Goal: Task Accomplishment & Management: Complete application form

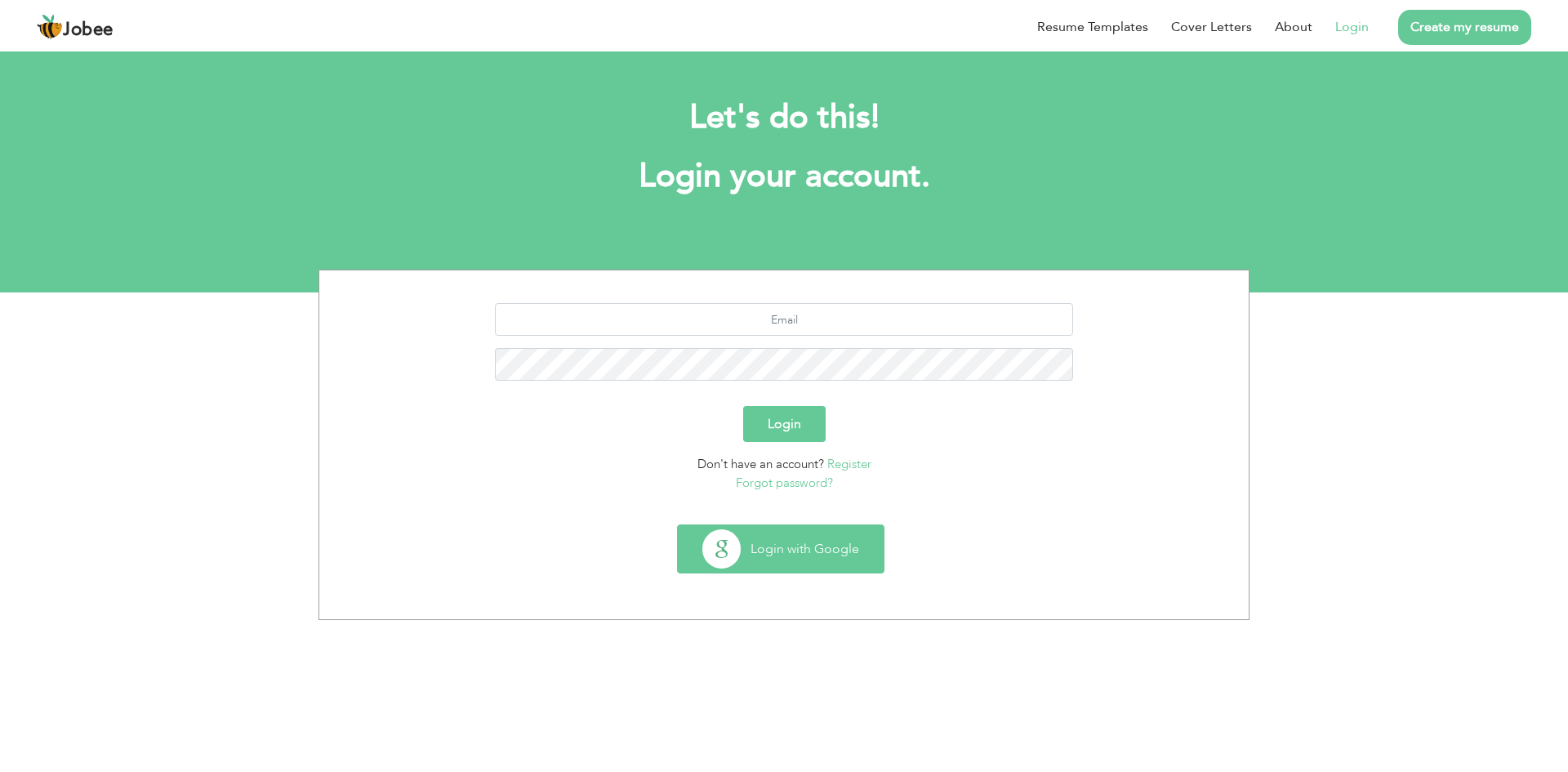
click at [818, 564] on button "Login with Google" at bounding box center [781, 548] width 206 height 48
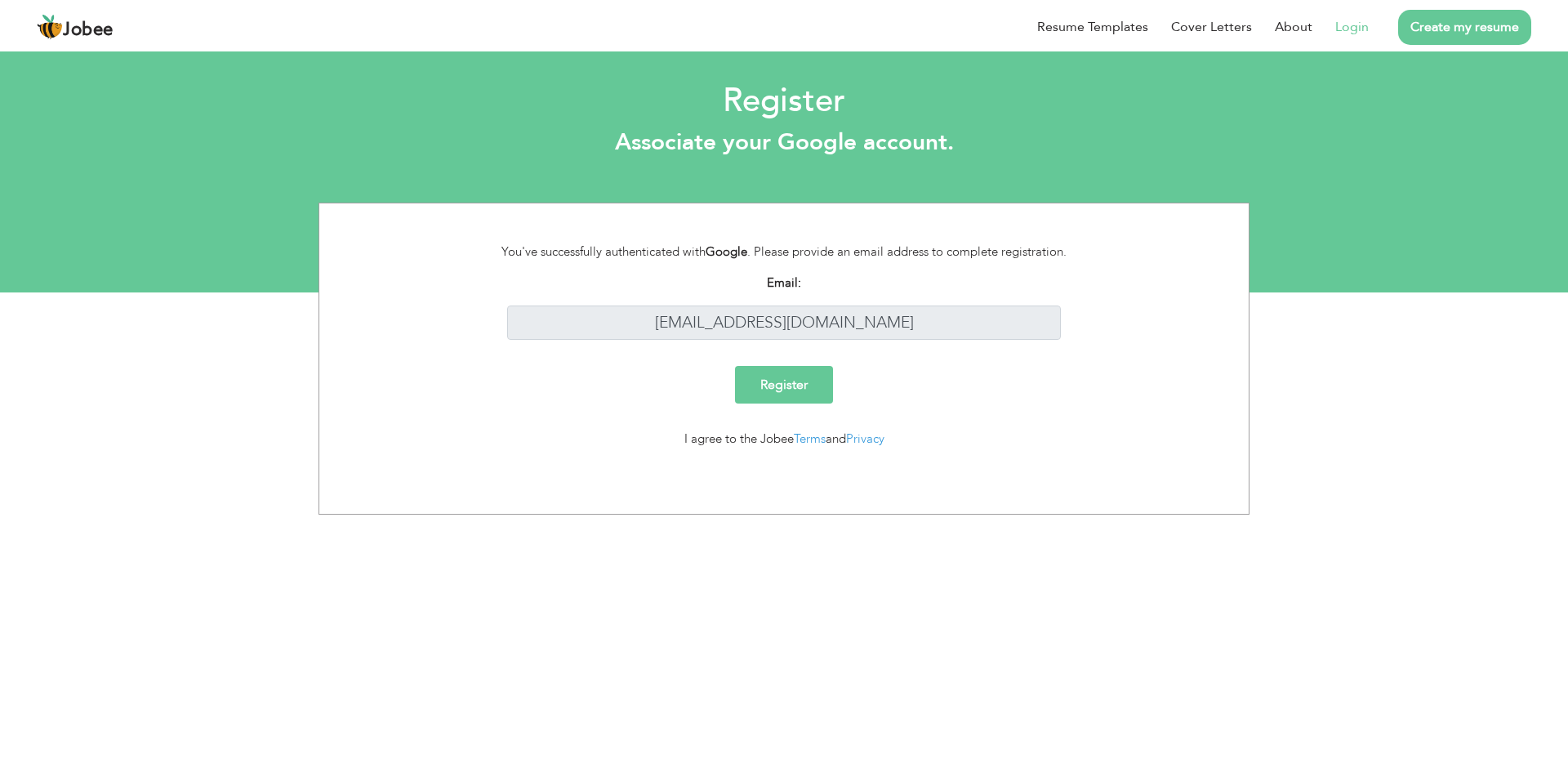
click at [812, 382] on input "Register" at bounding box center [784, 385] width 98 height 37
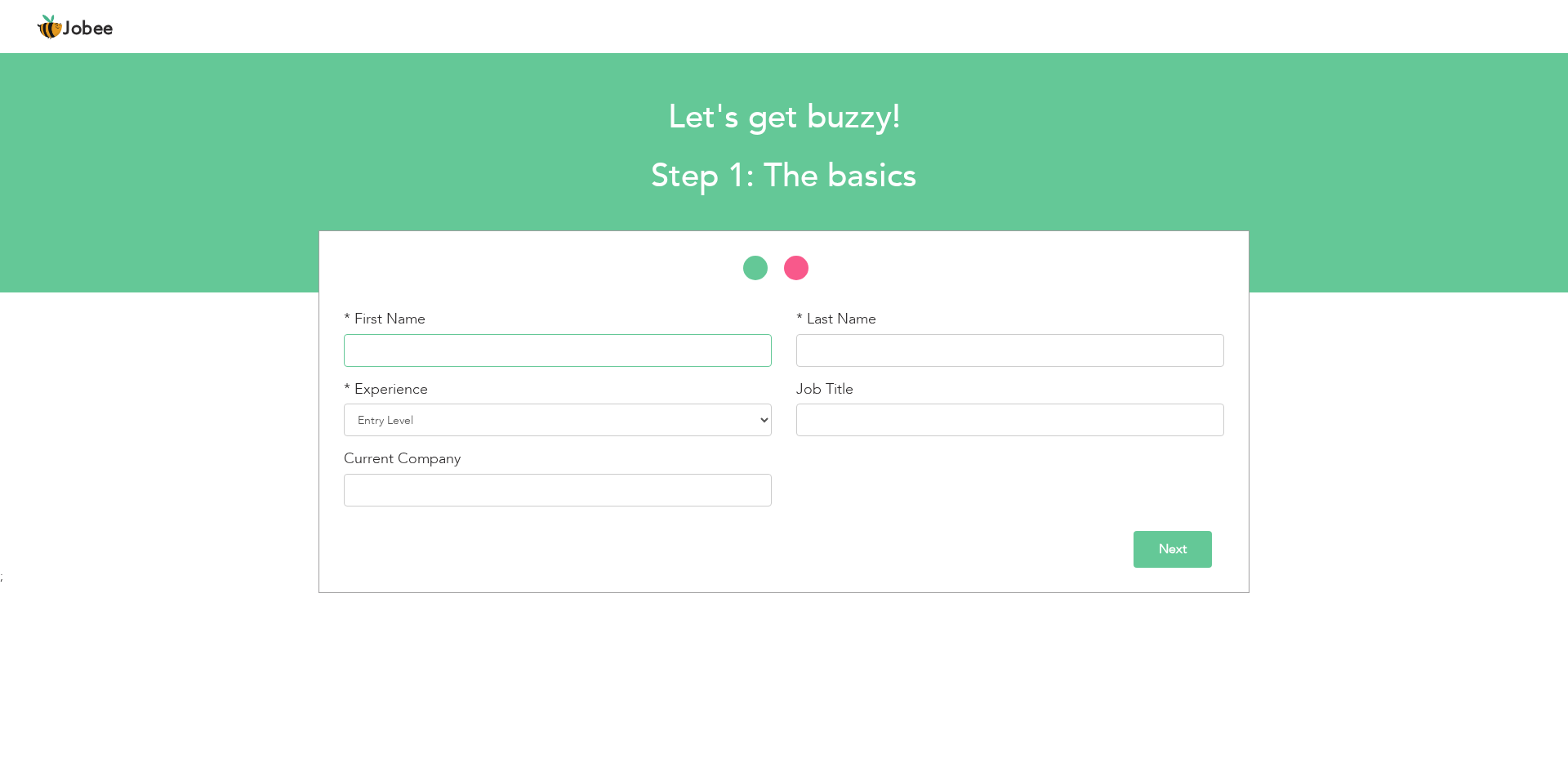
click at [588, 345] on input "text" at bounding box center [557, 350] width 428 height 33
type input "s"
type input "[PERSON_NAME]"
type input "a"
type input "[PERSON_NAME]"
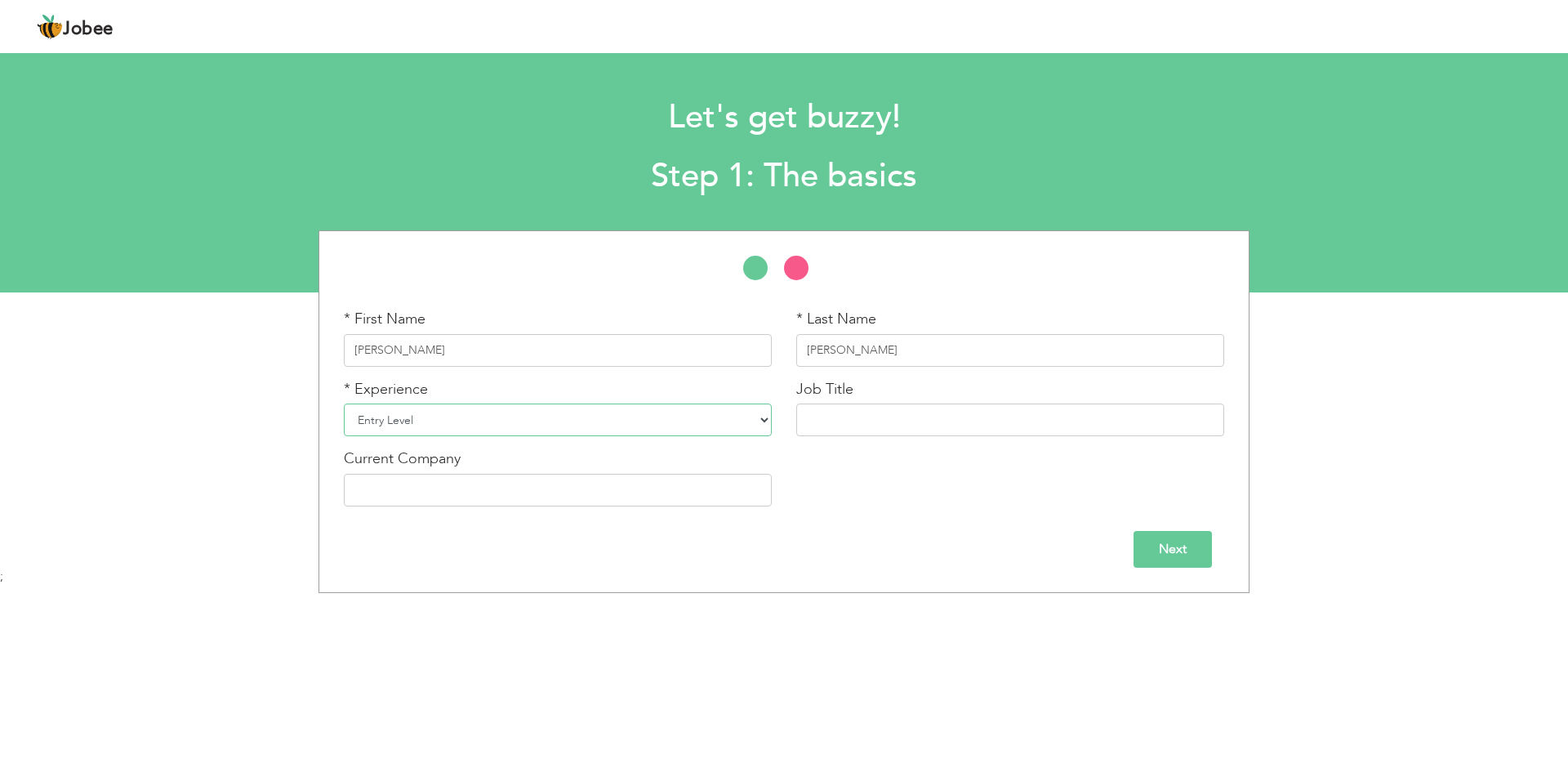
click at [771, 415] on select "Entry Level Less than 1 Year 1 Year 2 Years 3 Years 4 Years 5 Years 6 Years 7 Y…" at bounding box center [557, 419] width 428 height 33
select select "3"
click at [343, 403] on select "Entry Level Less than 1 Year 1 Year 2 Years 3 Years 4 Years 5 Years 6 Years 7 Y…" at bounding box center [557, 419] width 428 height 33
click at [855, 410] on input "text" at bounding box center [1009, 419] width 428 height 33
click at [861, 421] on input "Network assistan" at bounding box center [1009, 419] width 428 height 33
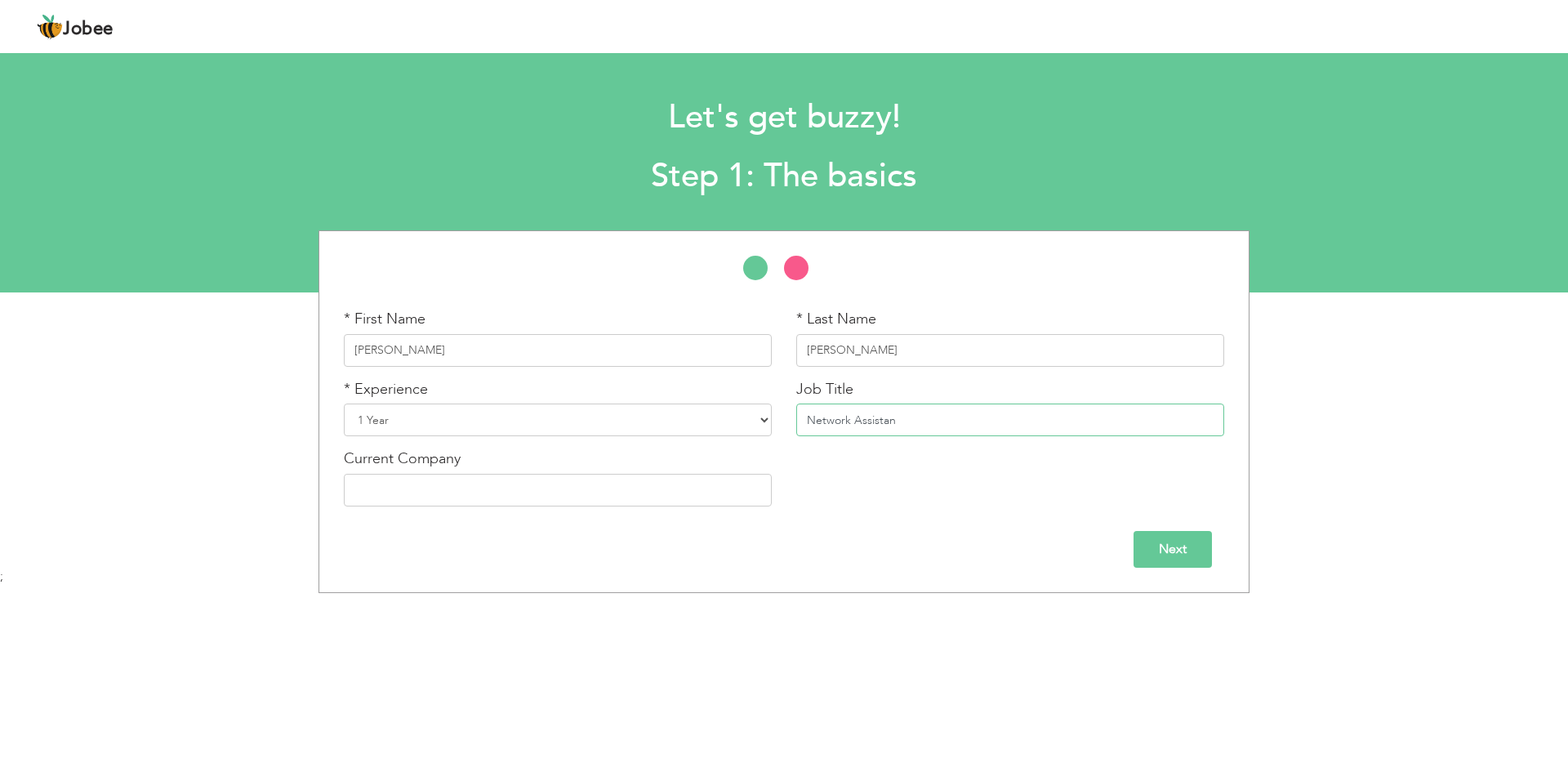
type input "Network Assistan"
click at [504, 473] on div "Current Company" at bounding box center [557, 477] width 428 height 58
type input "n"
type input "NASTP"
click at [1154, 541] on input "Next" at bounding box center [1173, 548] width 79 height 36
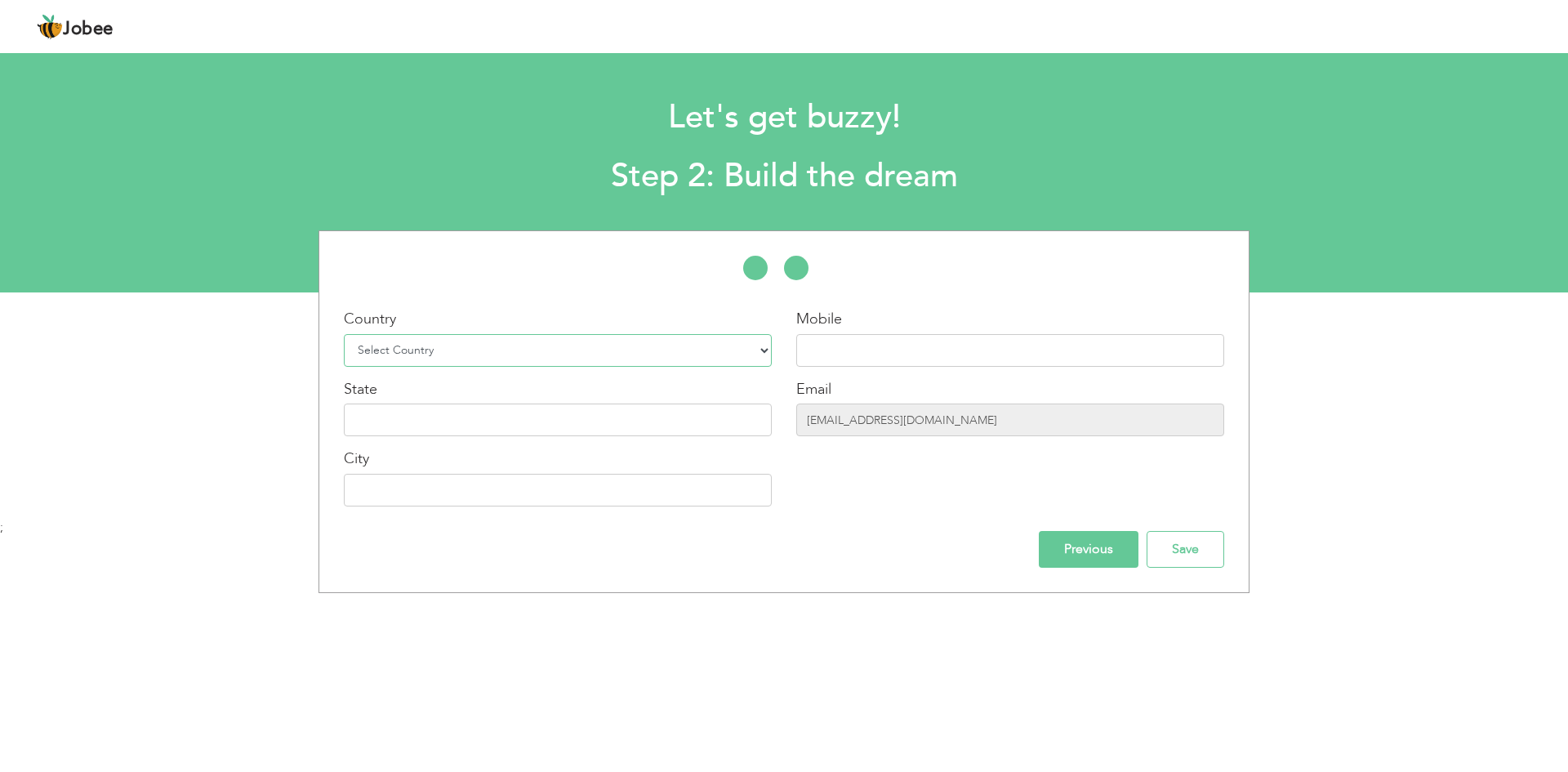
drag, startPoint x: 609, startPoint y: 350, endPoint x: 607, endPoint y: 357, distance: 7.3
click at [607, 357] on select "Select Country Afghanistan Albania Algeria American Samoa Andorra Angola Anguil…" at bounding box center [557, 350] width 428 height 33
select select "166"
click at [765, 353] on select "Select Country Afghanistan Albania Algeria American Samoa Andorra Angola Anguil…" at bounding box center [557, 350] width 428 height 33
click at [1117, 356] on input "text" at bounding box center [1009, 350] width 428 height 33
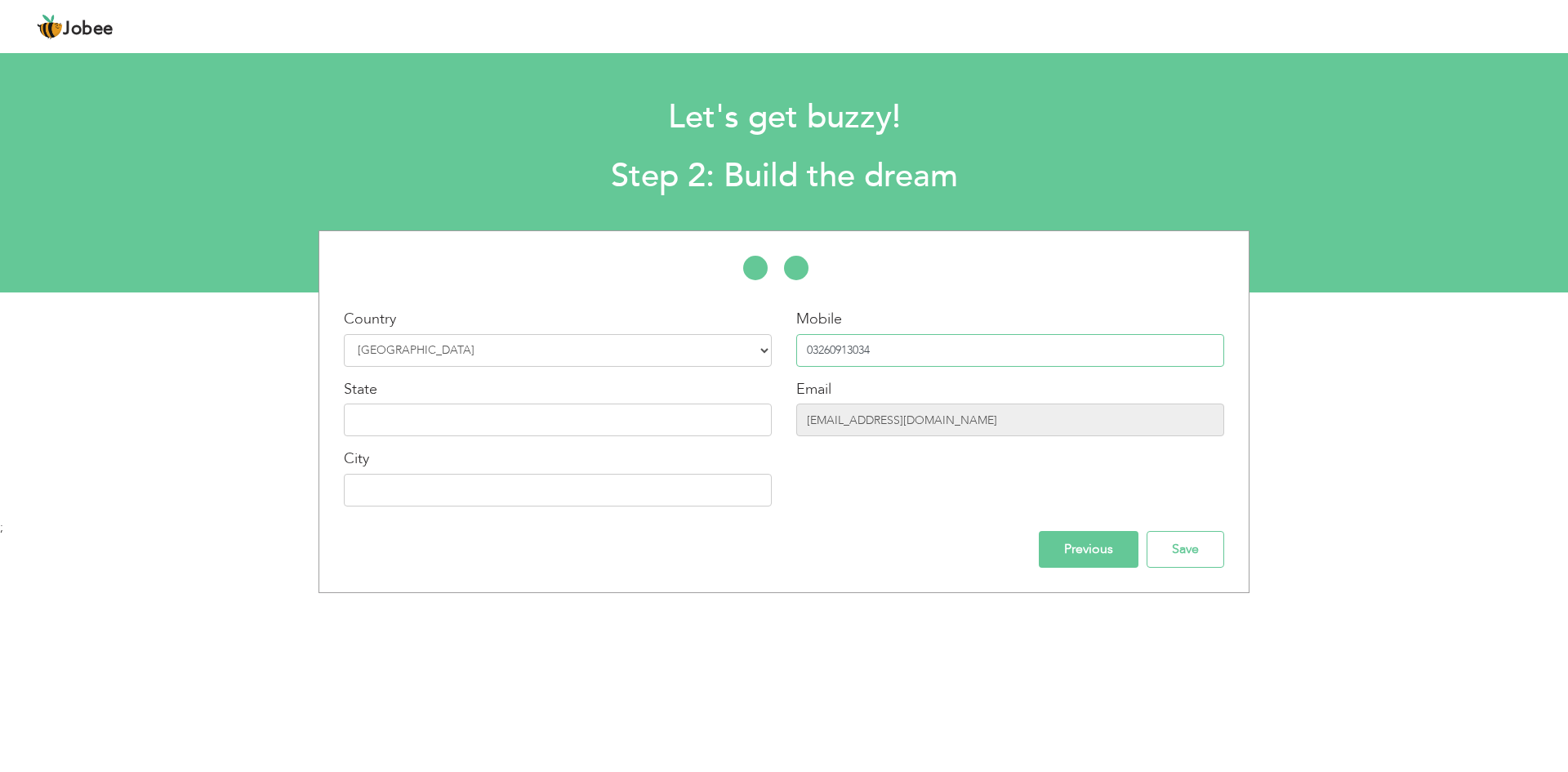
type input "03260913034"
click at [602, 428] on input "text" at bounding box center [557, 419] width 428 height 33
type input "[GEOGRAPHIC_DATA]"
click at [487, 497] on input "text" at bounding box center [557, 489] width 428 height 33
type input "[GEOGRAPHIC_DATA]"
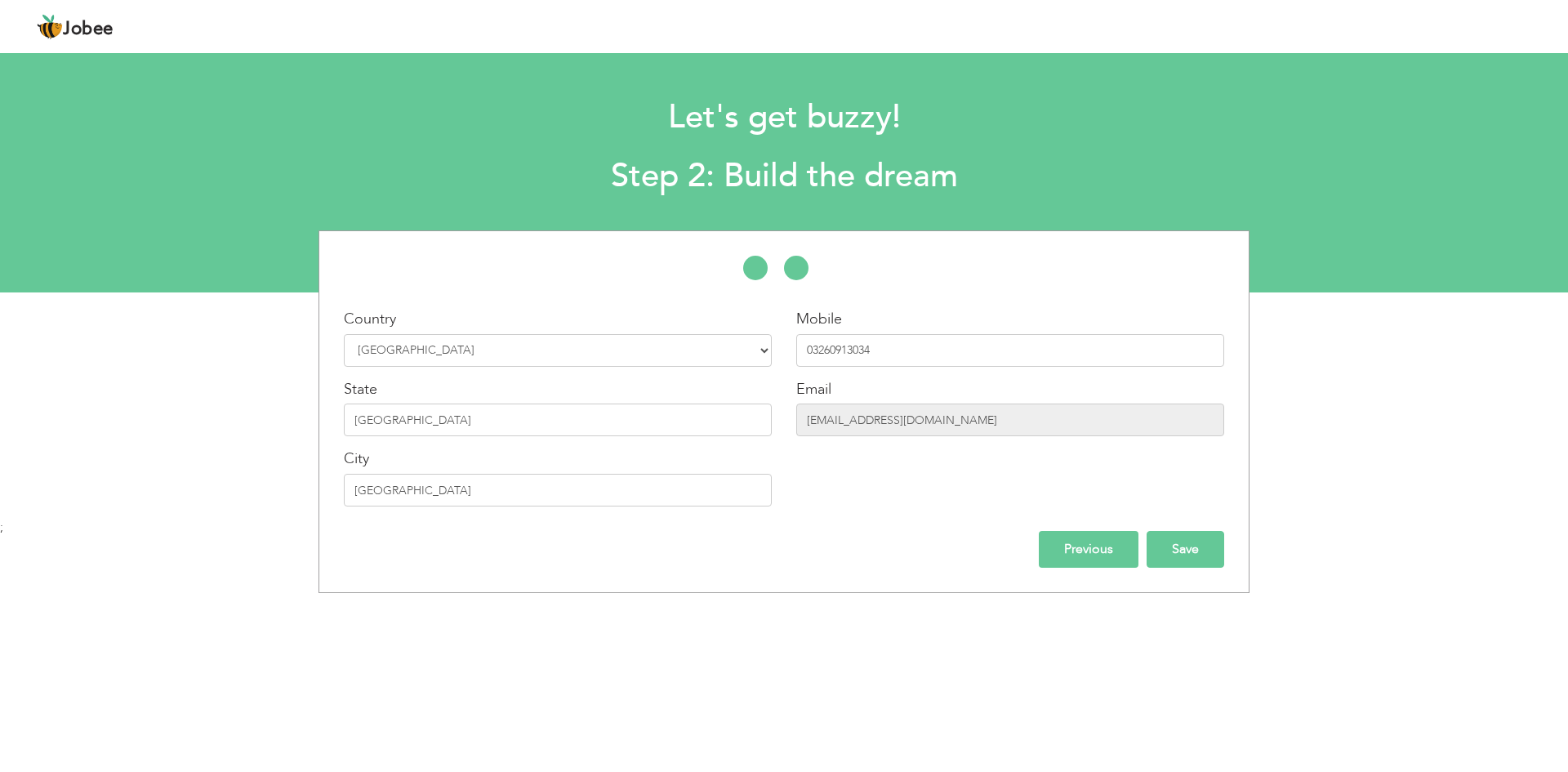
click at [1160, 555] on input "Save" at bounding box center [1185, 548] width 78 height 36
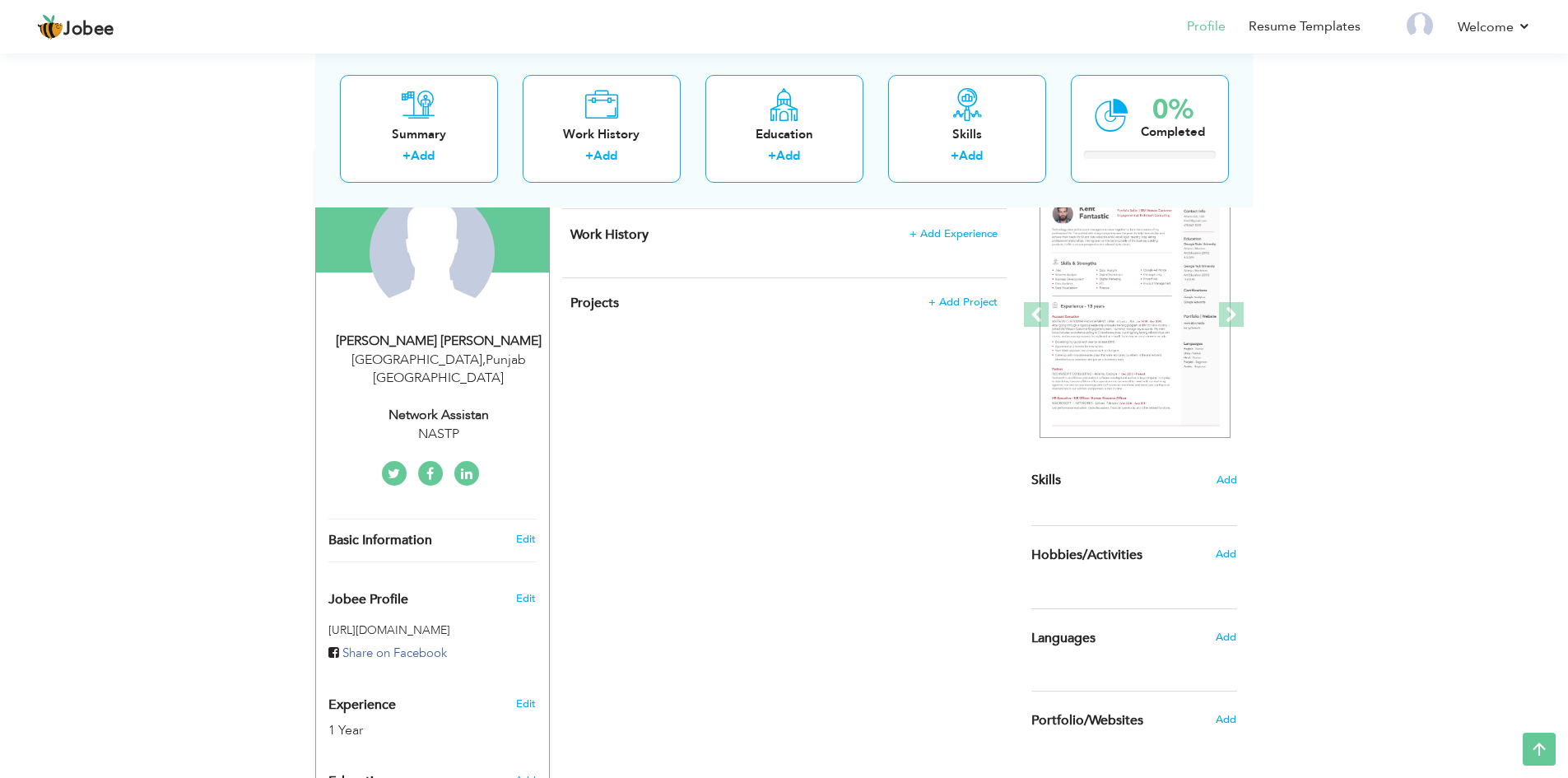
scroll to position [82, 0]
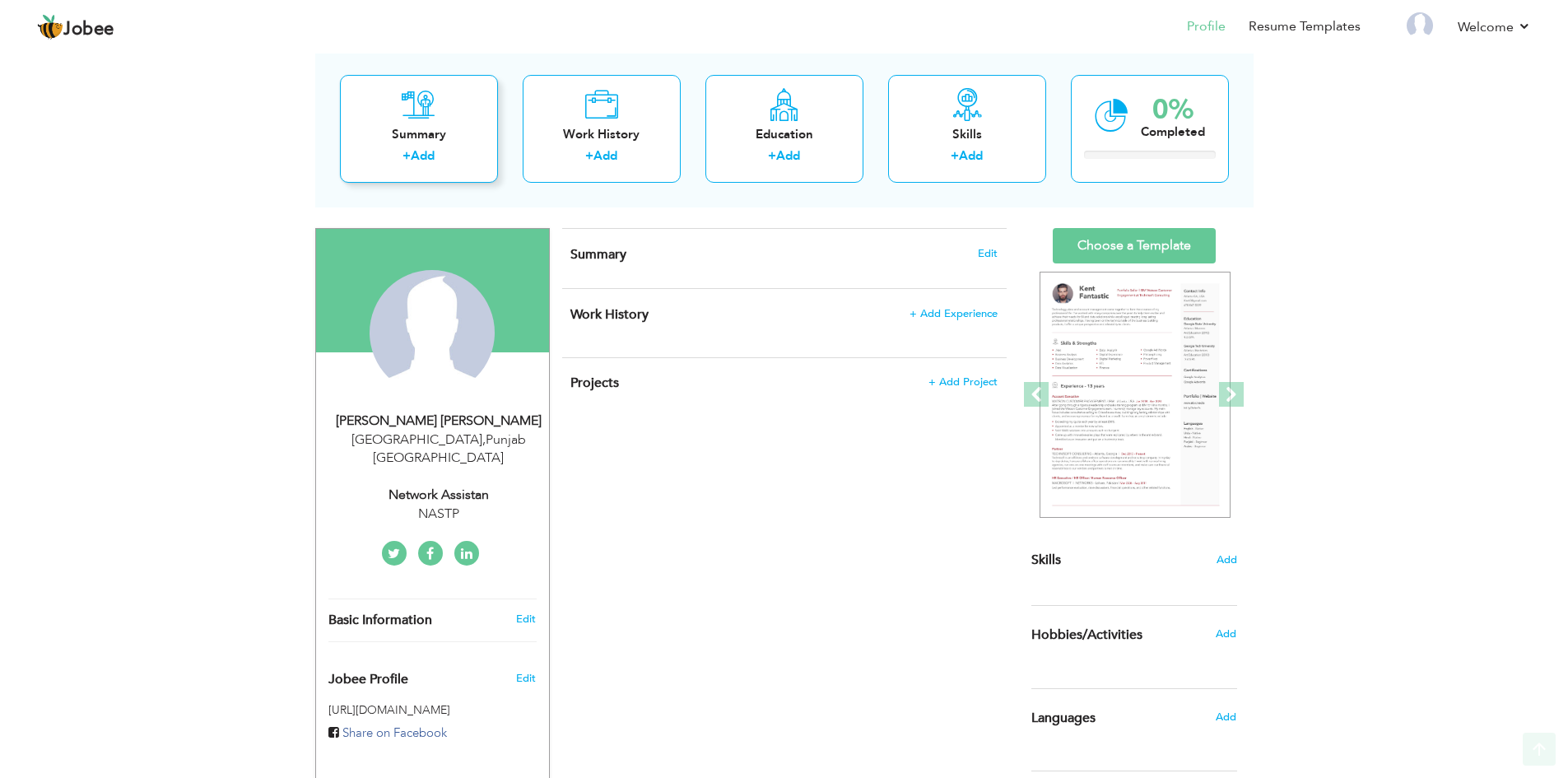
click at [436, 137] on div "Summary" at bounding box center [419, 135] width 132 height 17
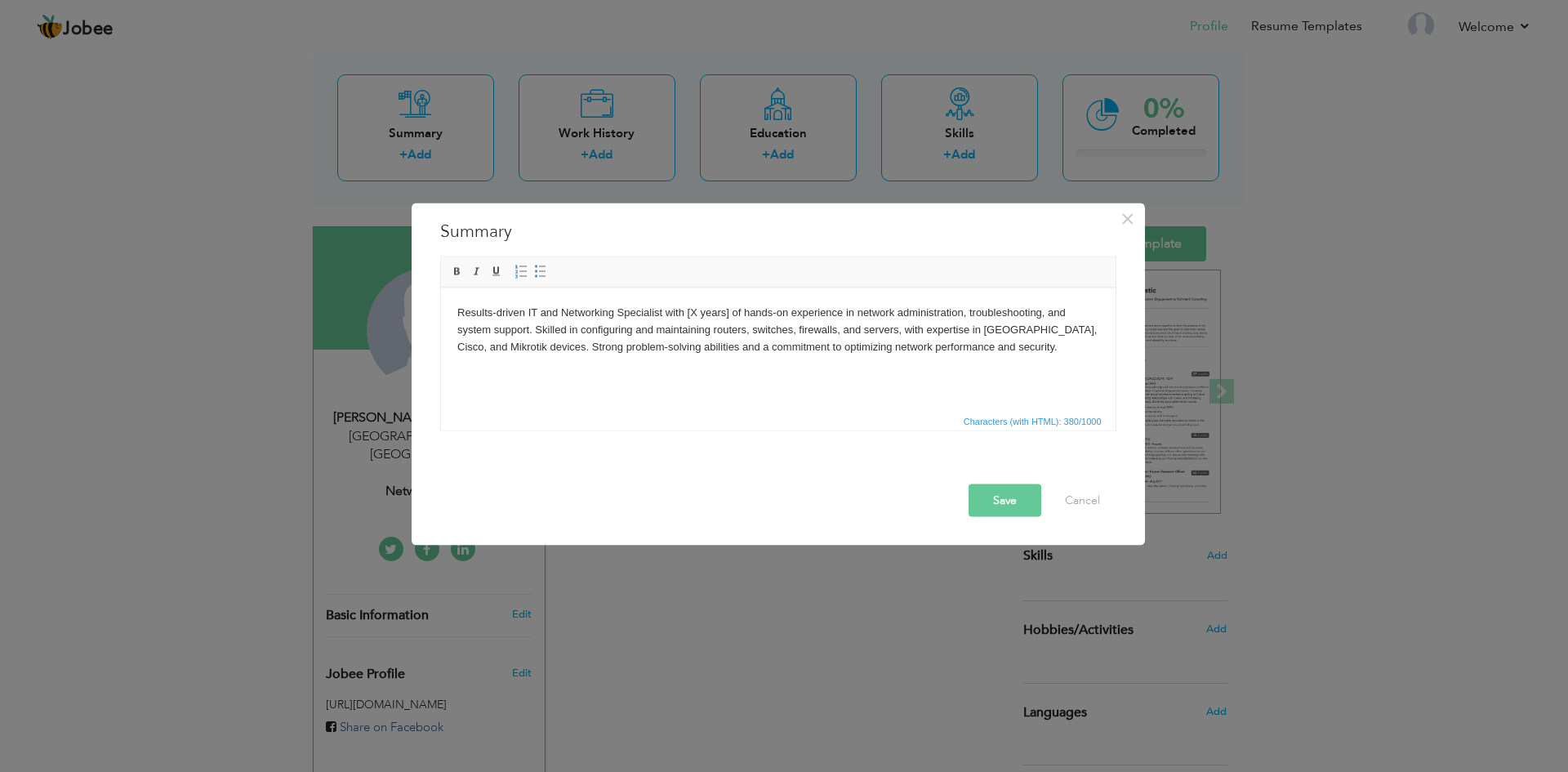
click at [697, 309] on body "Results-driven IT and Networking Specialist with [X years] of hands-on experien…" at bounding box center [777, 329] width 642 height 51
click at [1004, 511] on button "Save" at bounding box center [1005, 500] width 73 height 33
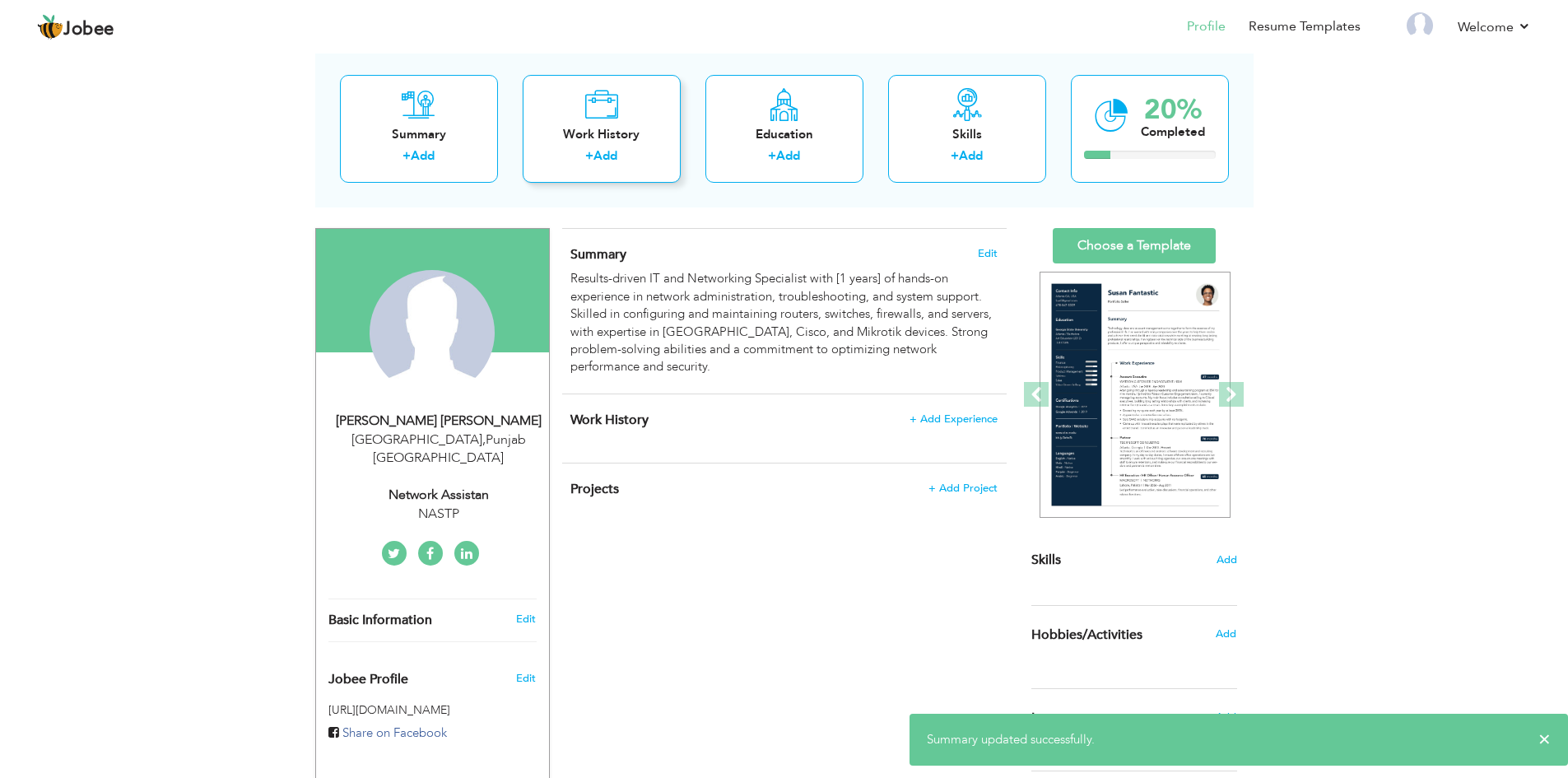
click at [637, 161] on div "+ Add" at bounding box center [602, 157] width 132 height 22
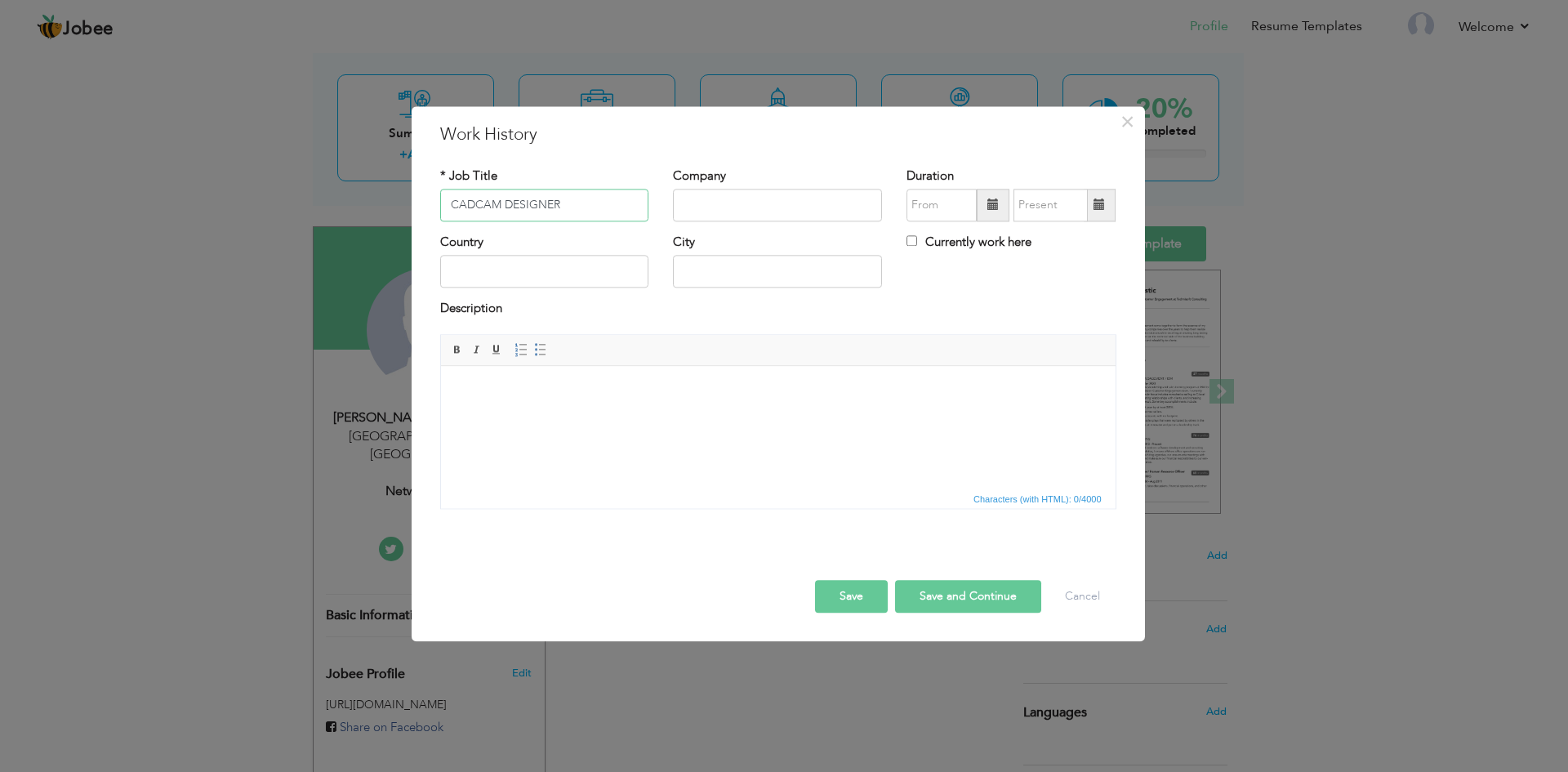
type input "CADCAM DESIGNER"
click at [851, 207] on input "text" at bounding box center [777, 205] width 209 height 33
click at [759, 211] on input "AZEEM JEW" at bounding box center [777, 205] width 209 height 33
paste input "jewellery"
click at [731, 208] on input "AZEEM jewellery" at bounding box center [777, 205] width 209 height 33
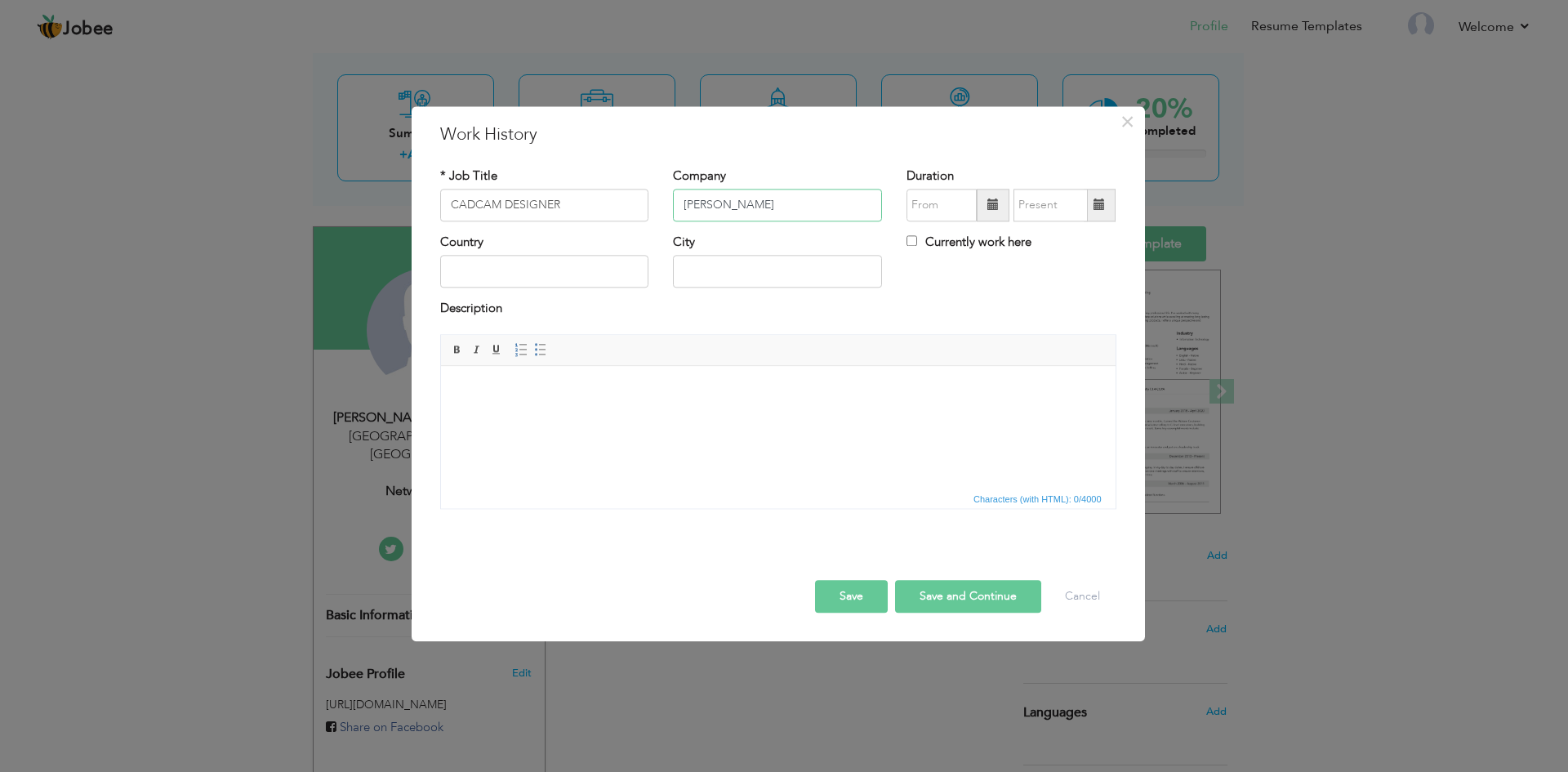
type input "[PERSON_NAME]"
click at [964, 211] on input "08/2025" at bounding box center [941, 205] width 70 height 33
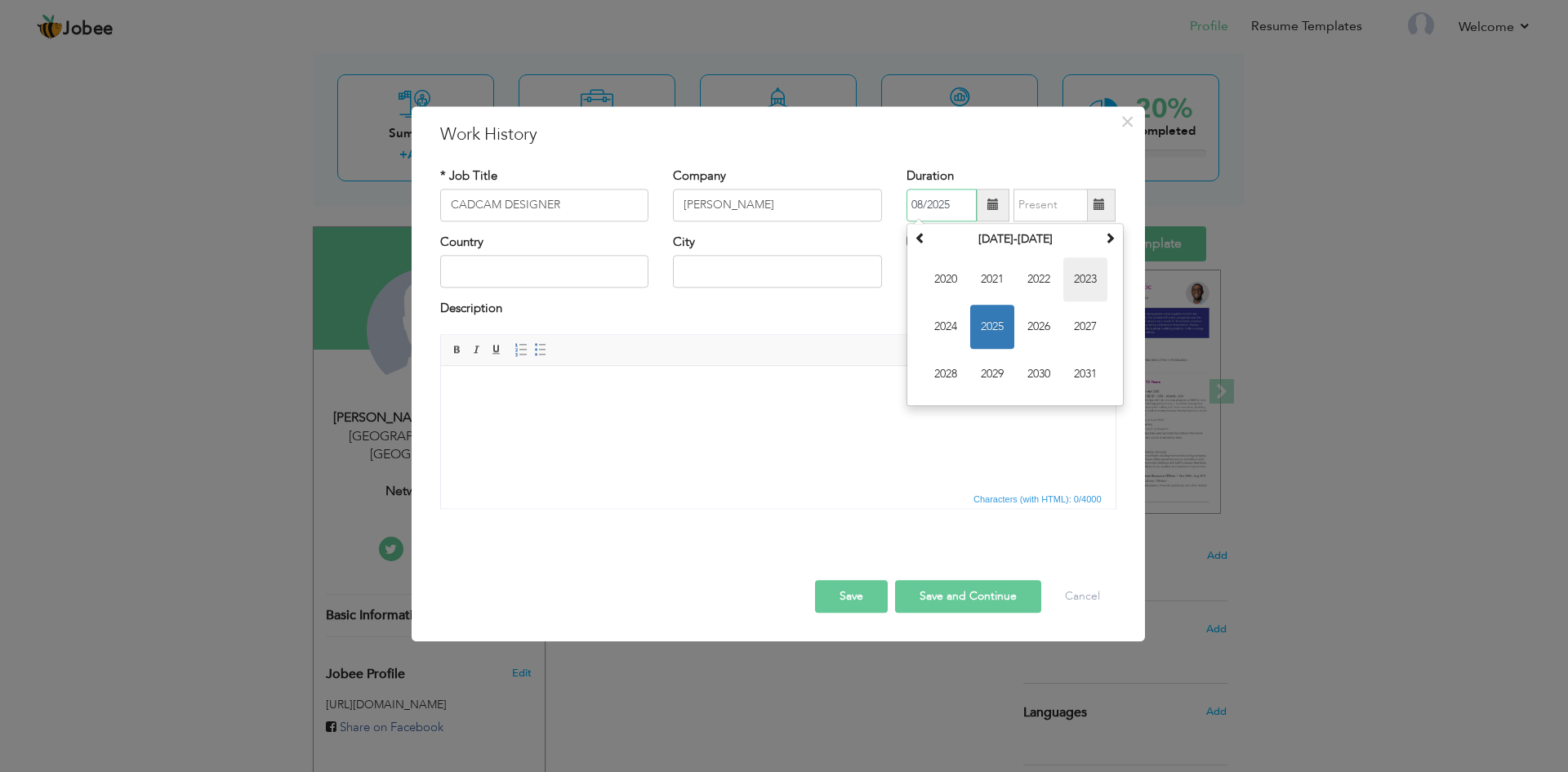
click at [1082, 281] on span "2023" at bounding box center [1085, 279] width 44 height 44
click at [1037, 286] on span "Mar" at bounding box center [1038, 279] width 44 height 44
type input "03/2023"
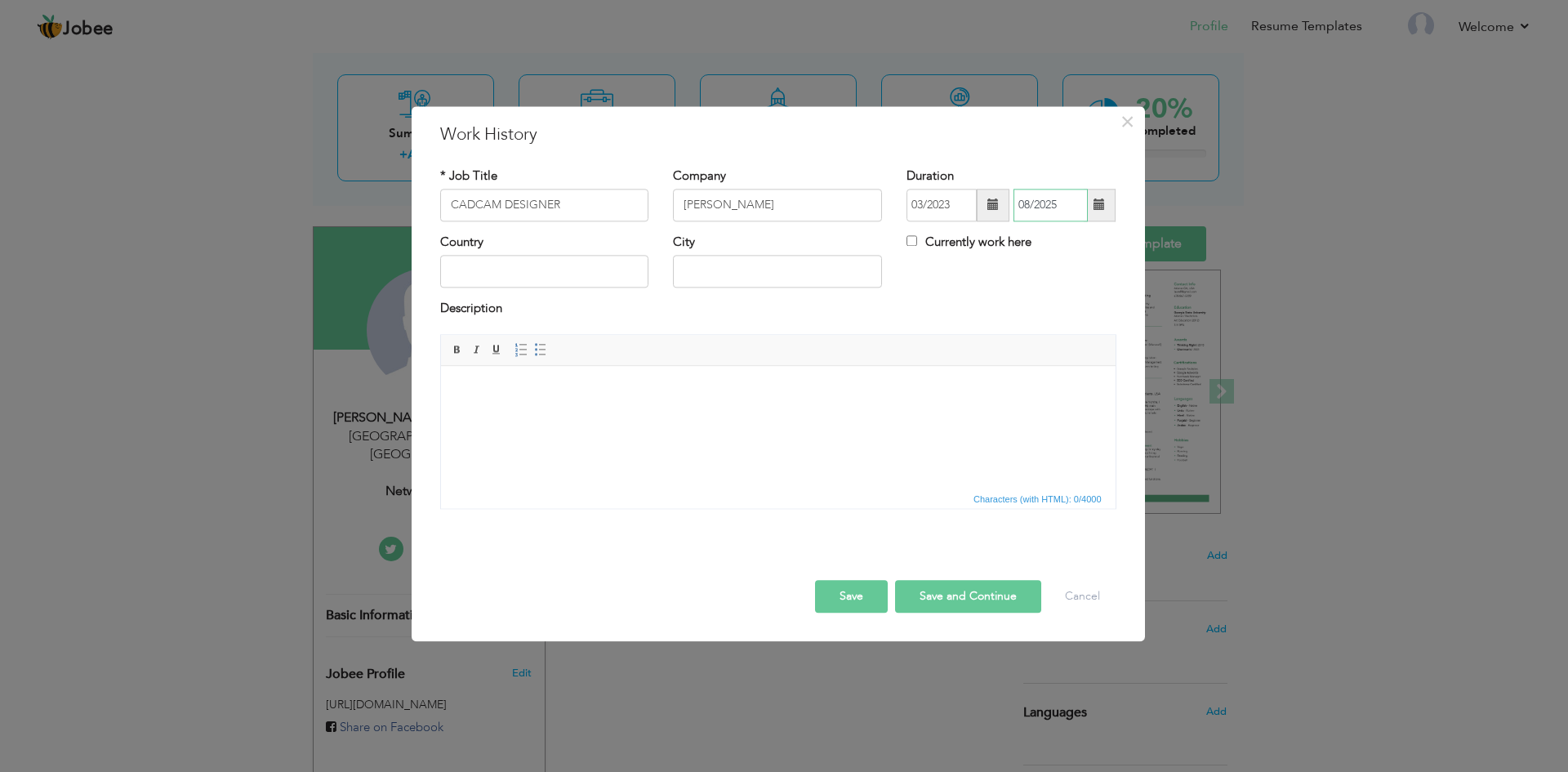
click at [1063, 207] on input "08/2025" at bounding box center [1050, 205] width 74 height 33
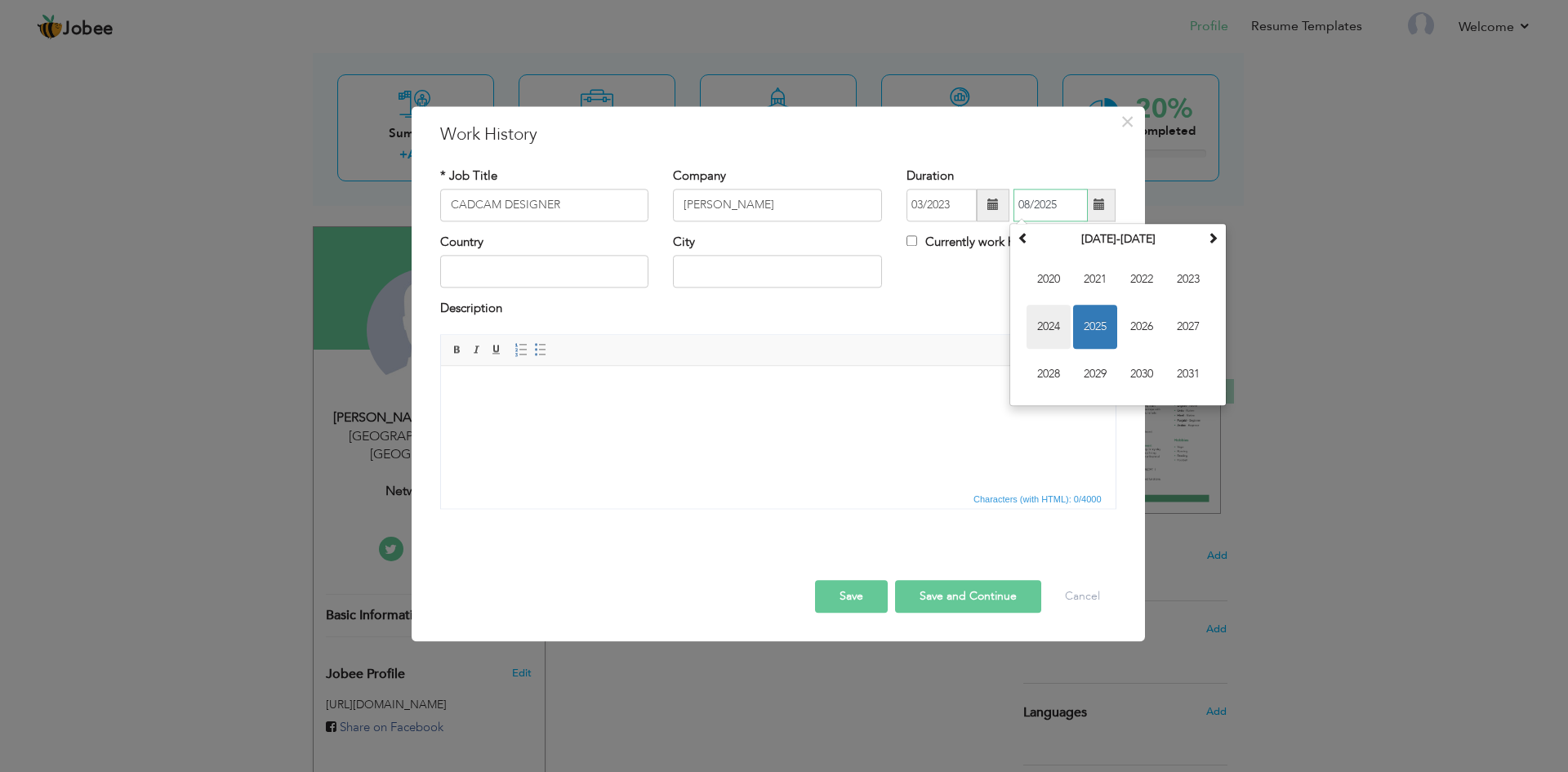
click at [1055, 322] on span "2024" at bounding box center [1048, 327] width 44 height 44
click at [1140, 364] on span "Nov" at bounding box center [1141, 373] width 44 height 44
type input "11/2024"
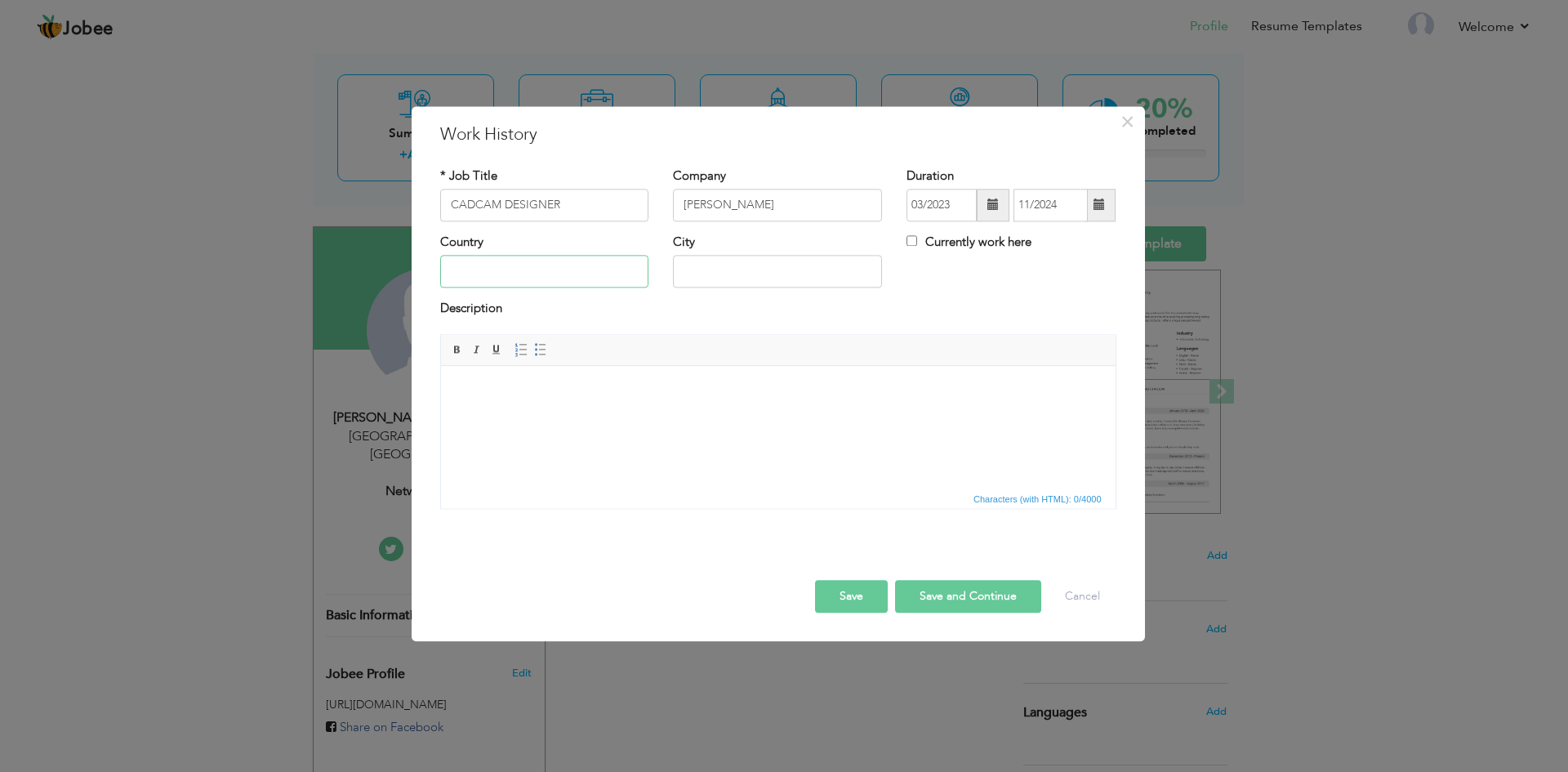
click at [545, 273] on input "text" at bounding box center [544, 271] width 209 height 33
type input "[GEOGRAPHIC_DATA]"
click at [954, 603] on button "Save and Continue" at bounding box center [968, 596] width 146 height 33
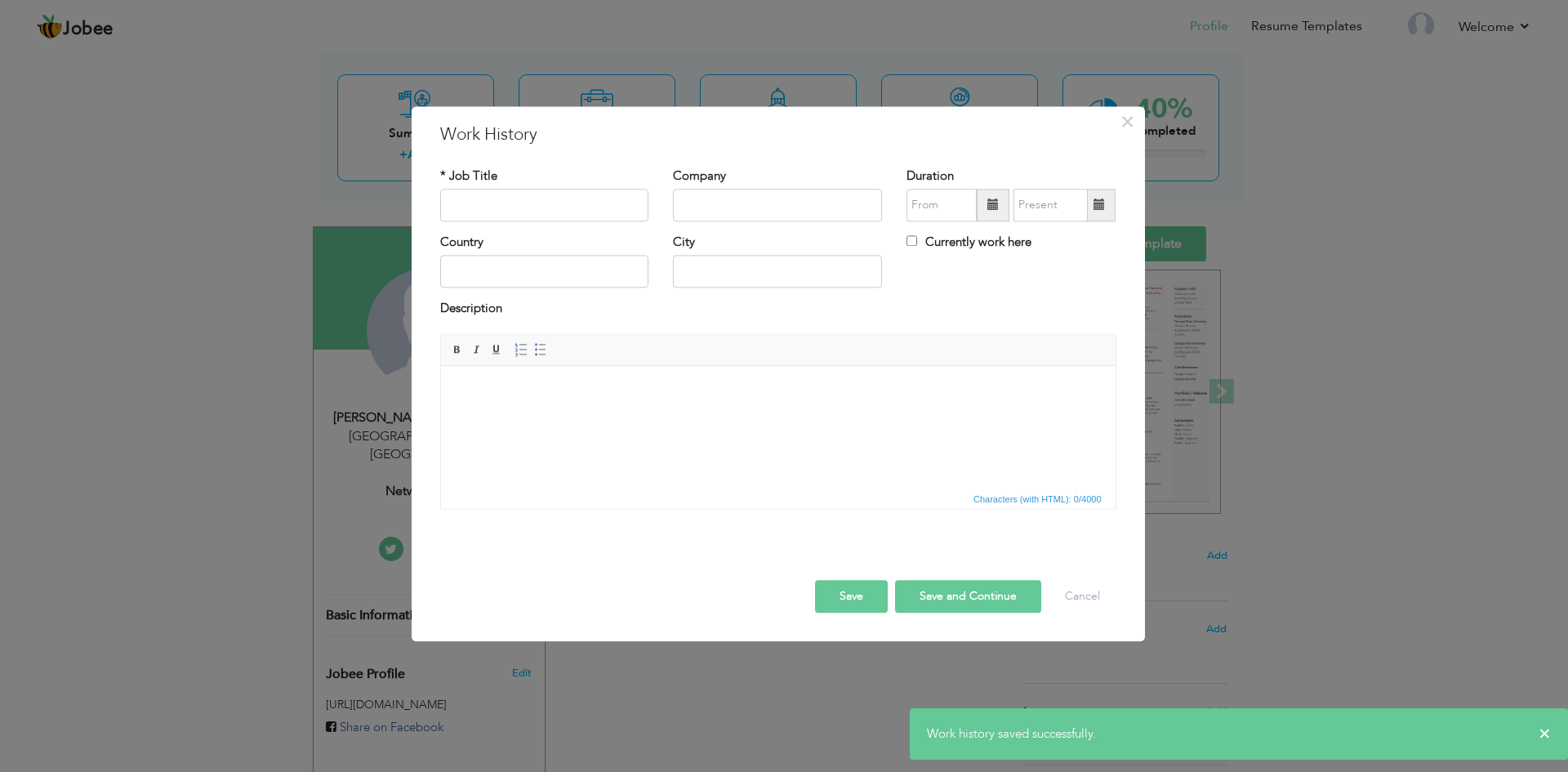
click at [856, 604] on button "Save" at bounding box center [851, 596] width 73 height 33
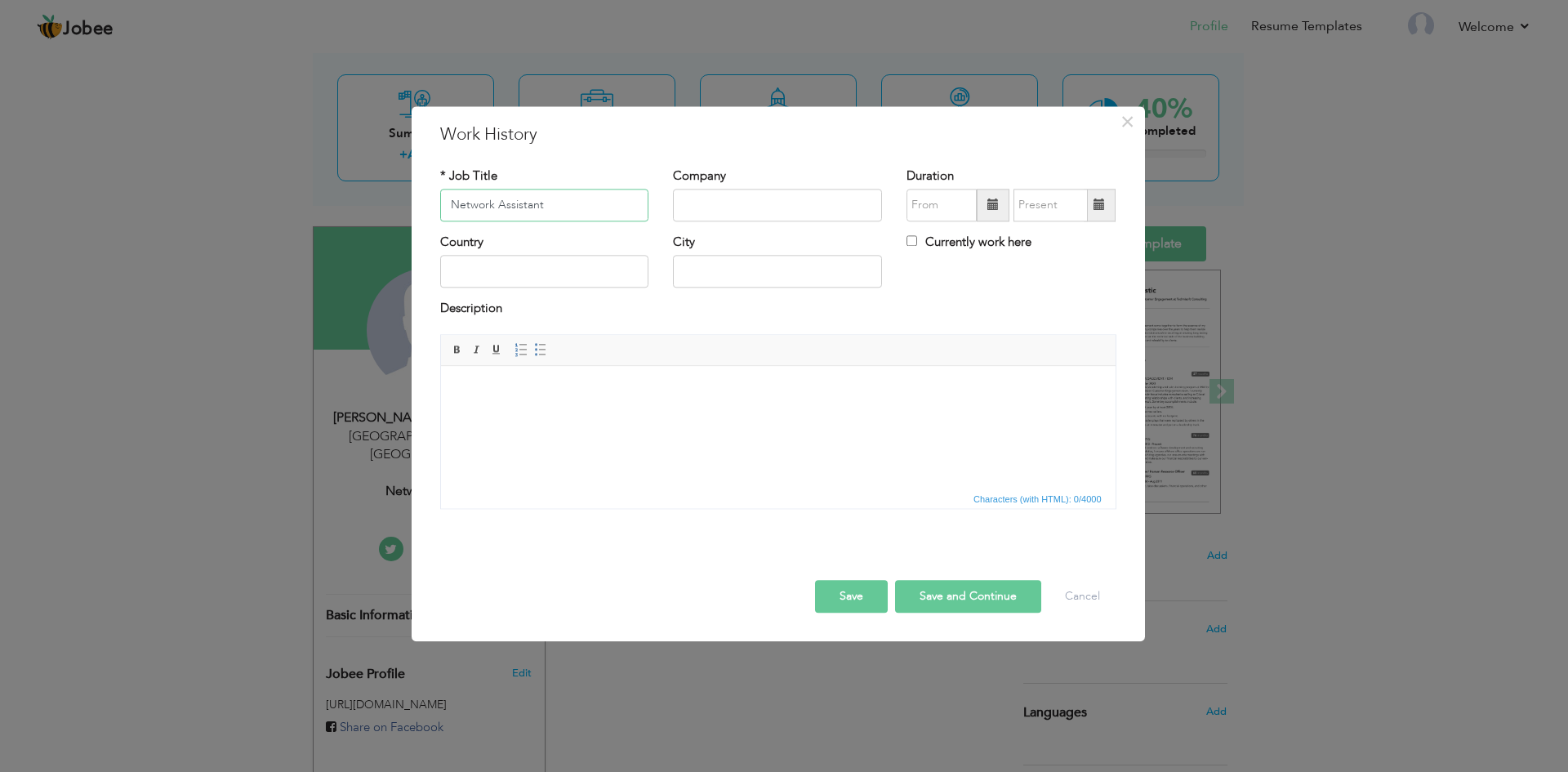
type input "Network Assistant"
click at [797, 201] on input "text" at bounding box center [777, 205] width 209 height 33
type input "NASTP"
click at [963, 215] on input "text" at bounding box center [941, 205] width 70 height 33
drag, startPoint x: 1041, startPoint y: 383, endPoint x: 598, endPoint y: 14, distance: 576.6
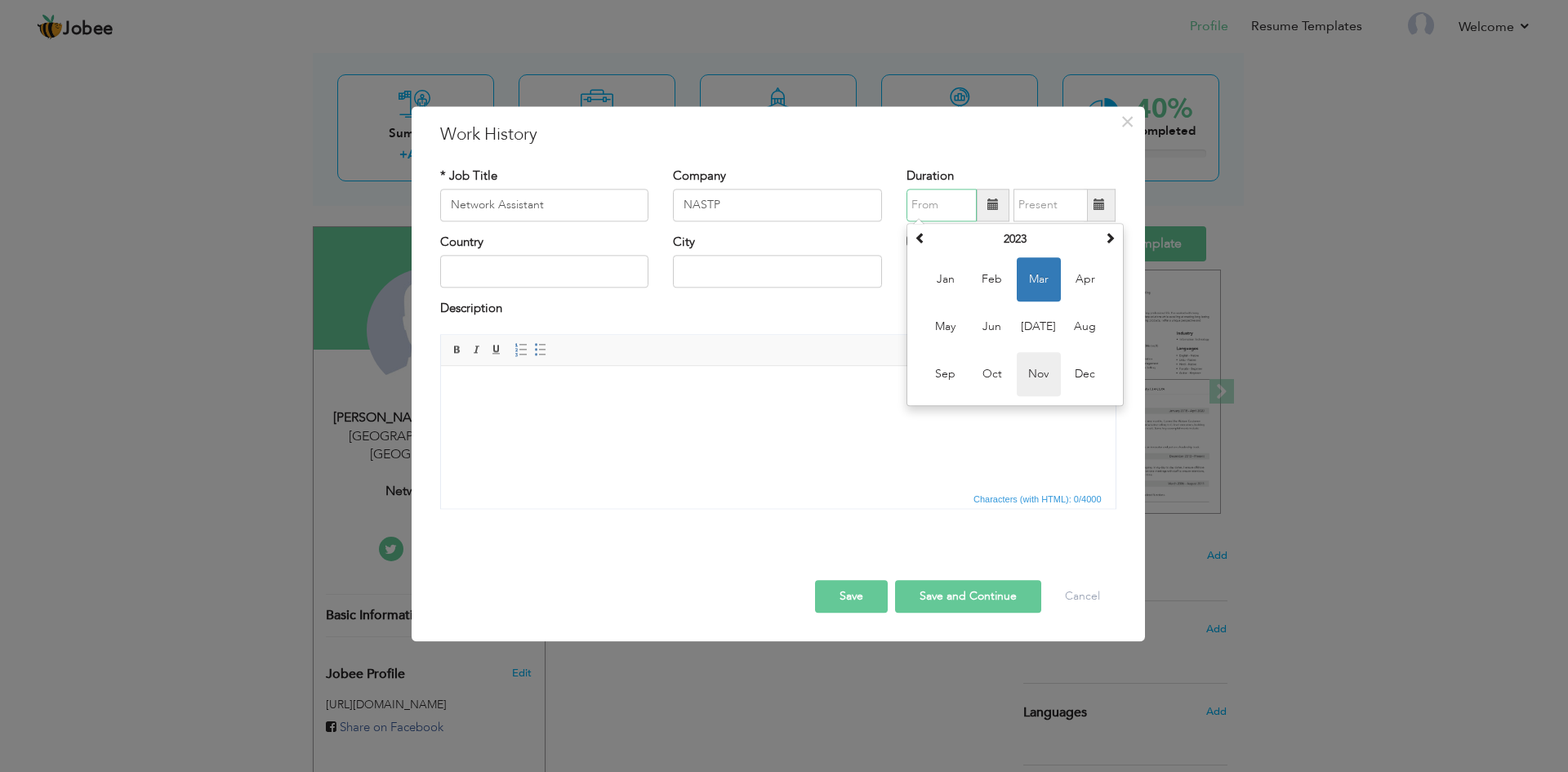
click at [1041, 383] on span "Nov" at bounding box center [1038, 373] width 44 height 44
type input "11/2023"
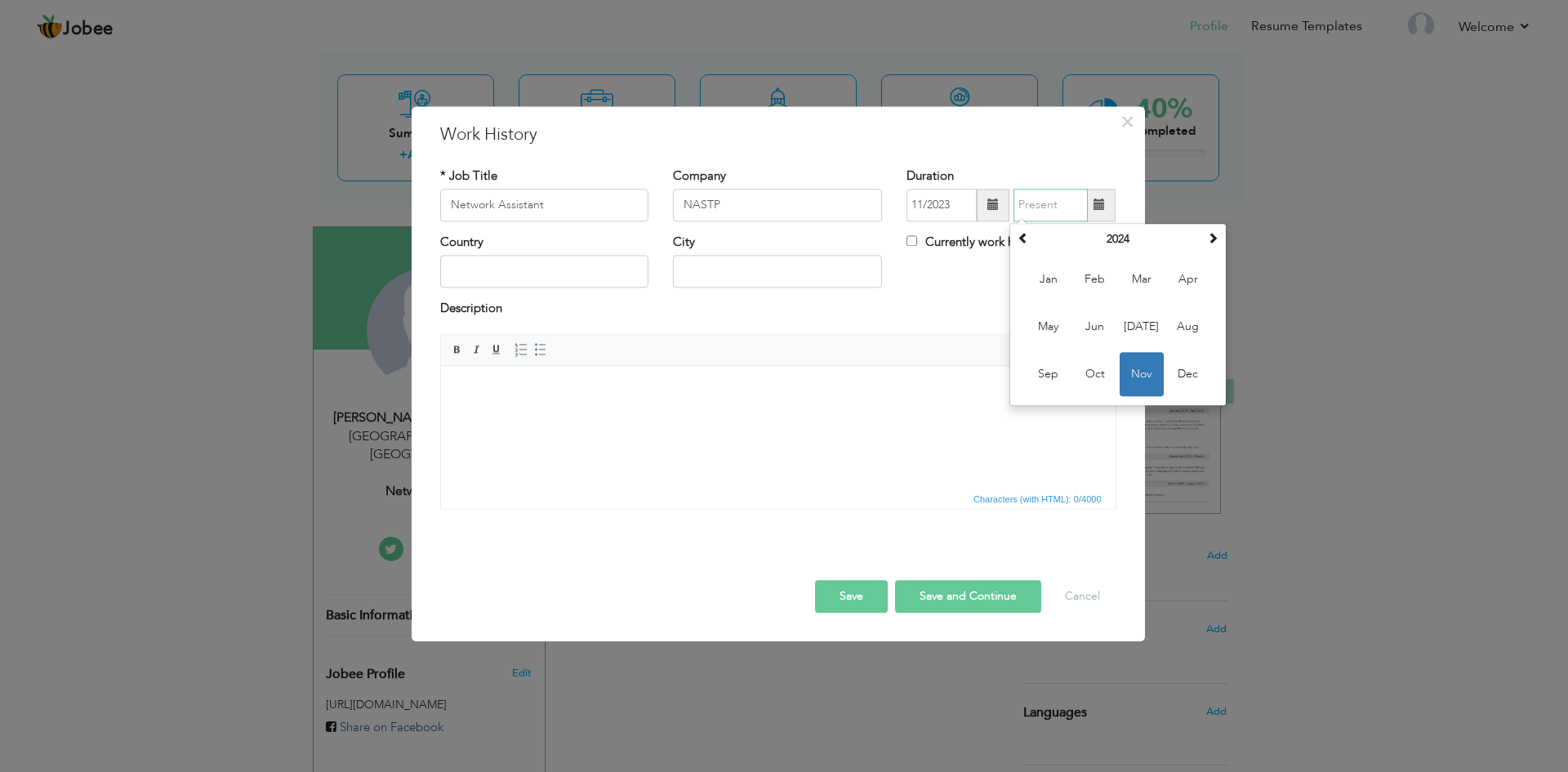
click at [1031, 215] on input "text" at bounding box center [1050, 205] width 74 height 33
click at [1109, 241] on th "2024" at bounding box center [1118, 240] width 170 height 24
click at [1144, 321] on span "2025" at bounding box center [1141, 327] width 44 height 44
click at [1179, 333] on span "Aug" at bounding box center [1187, 327] width 44 height 44
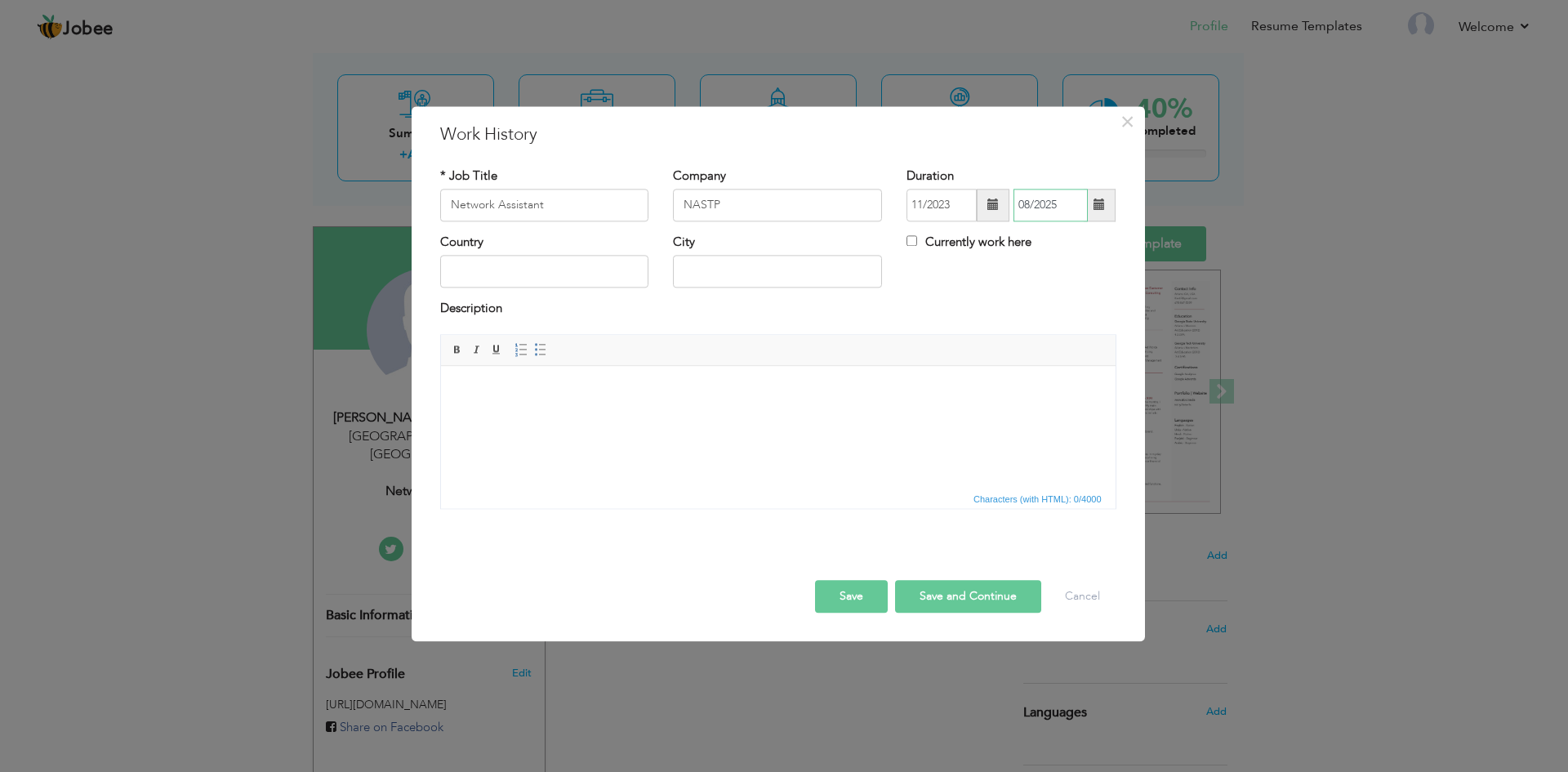
click at [1079, 221] on input "08/2025" at bounding box center [1050, 205] width 74 height 33
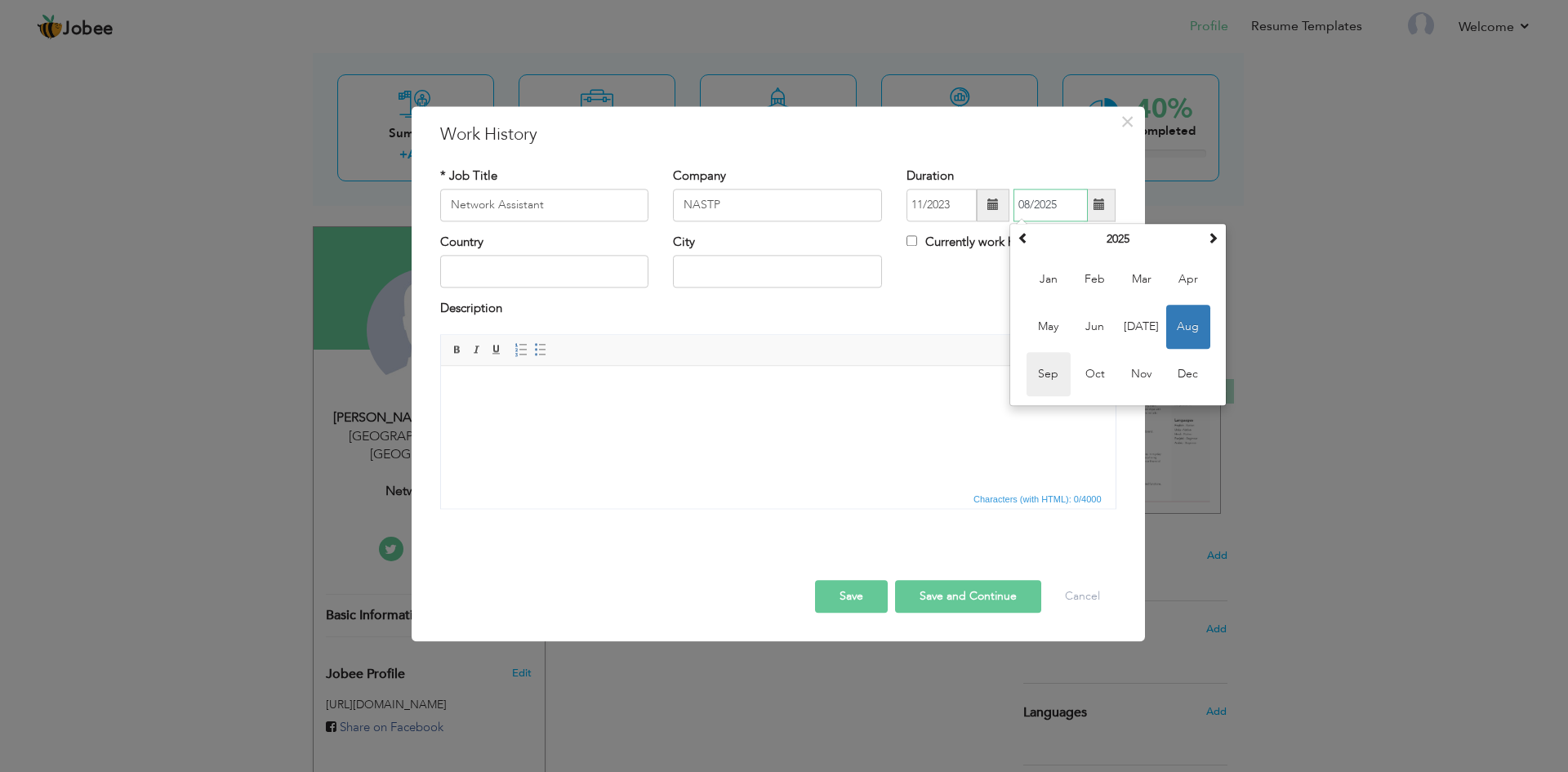
click at [1042, 363] on span "Sep" at bounding box center [1048, 373] width 44 height 44
type input "09/2025"
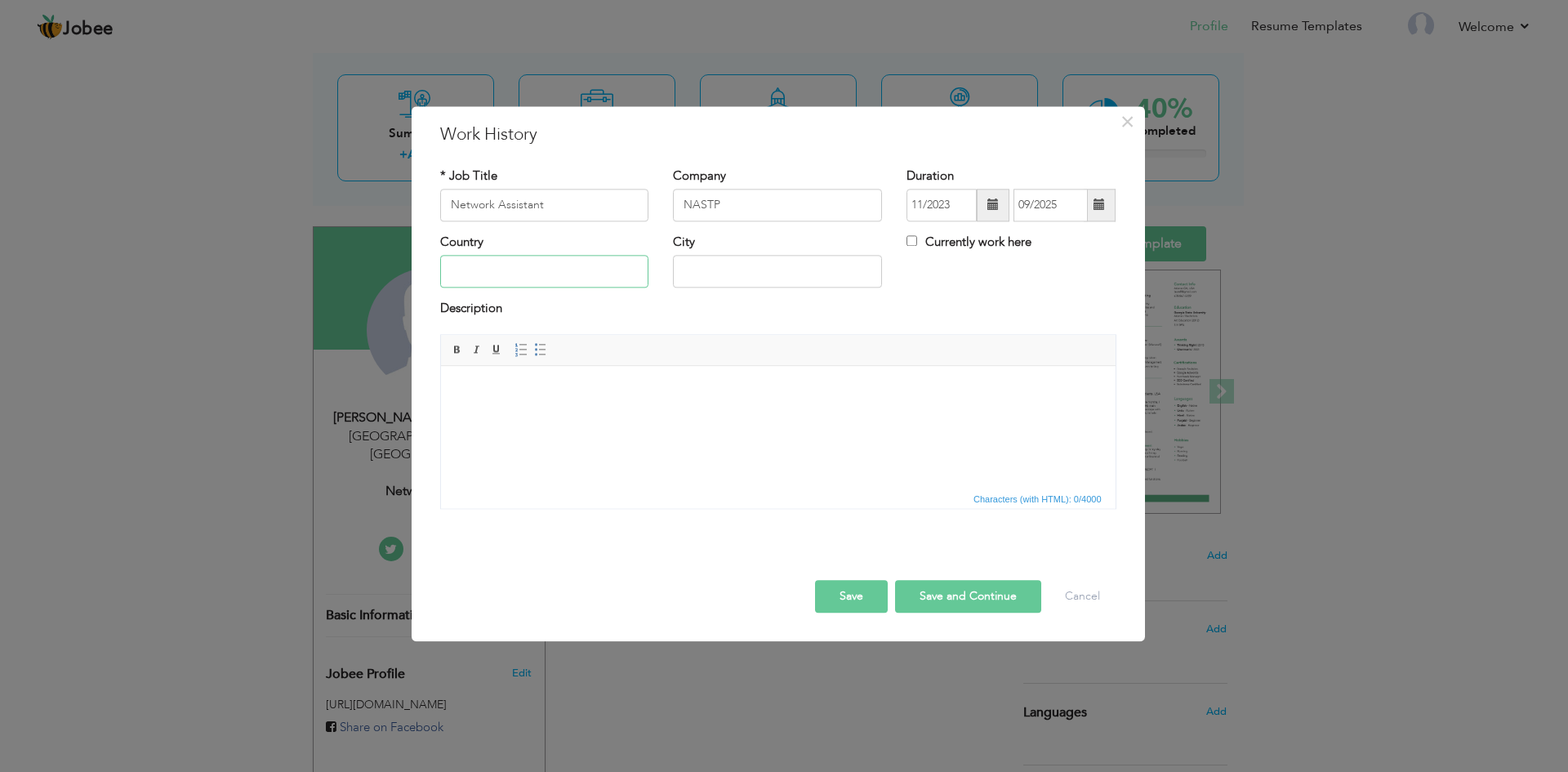
click at [528, 268] on input "text" at bounding box center [544, 271] width 209 height 33
type input "[GEOGRAPHIC_DATA]"
click at [871, 596] on button "Save" at bounding box center [851, 596] width 73 height 33
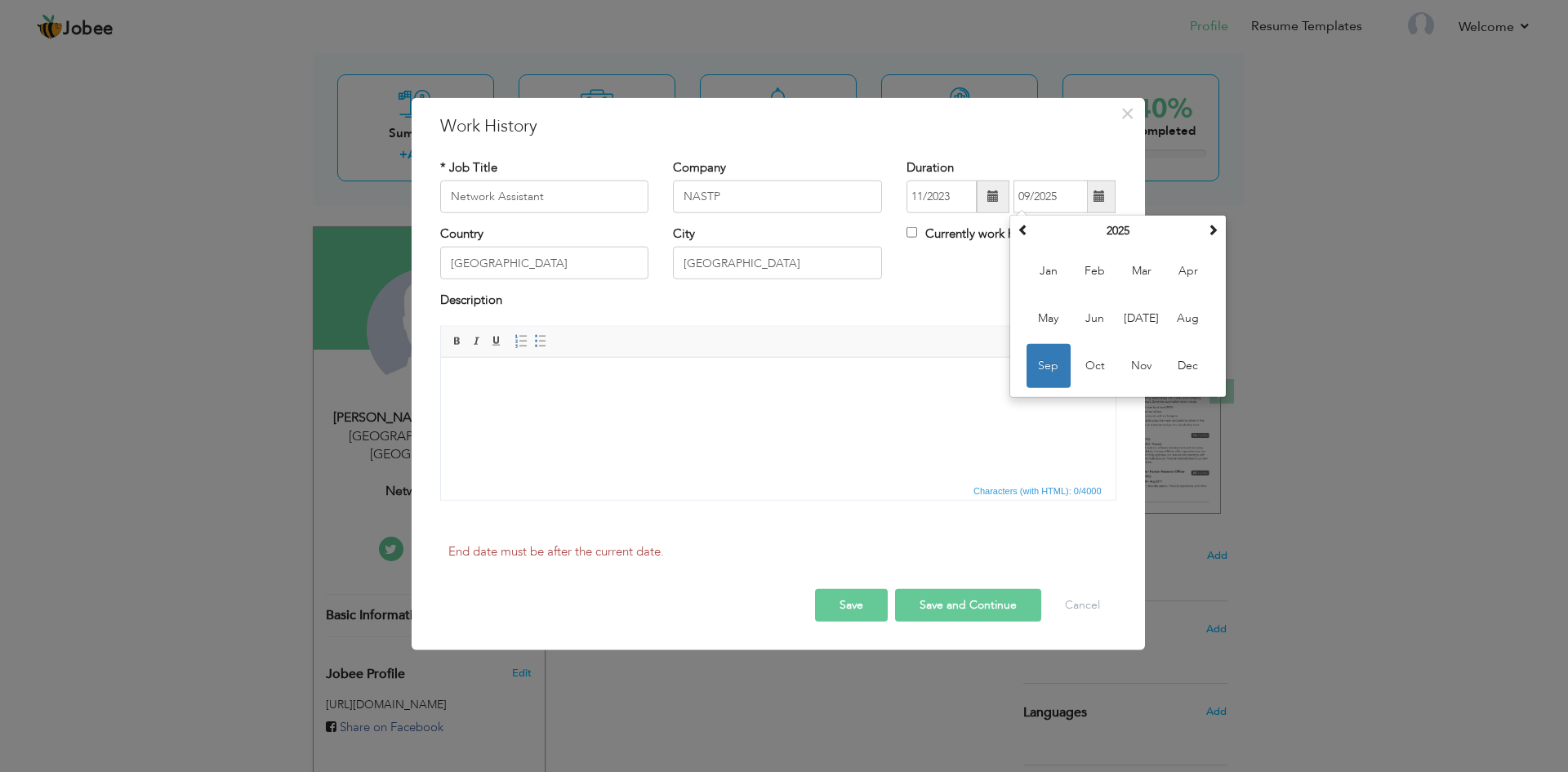
click at [983, 601] on button "Save and Continue" at bounding box center [968, 604] width 146 height 33
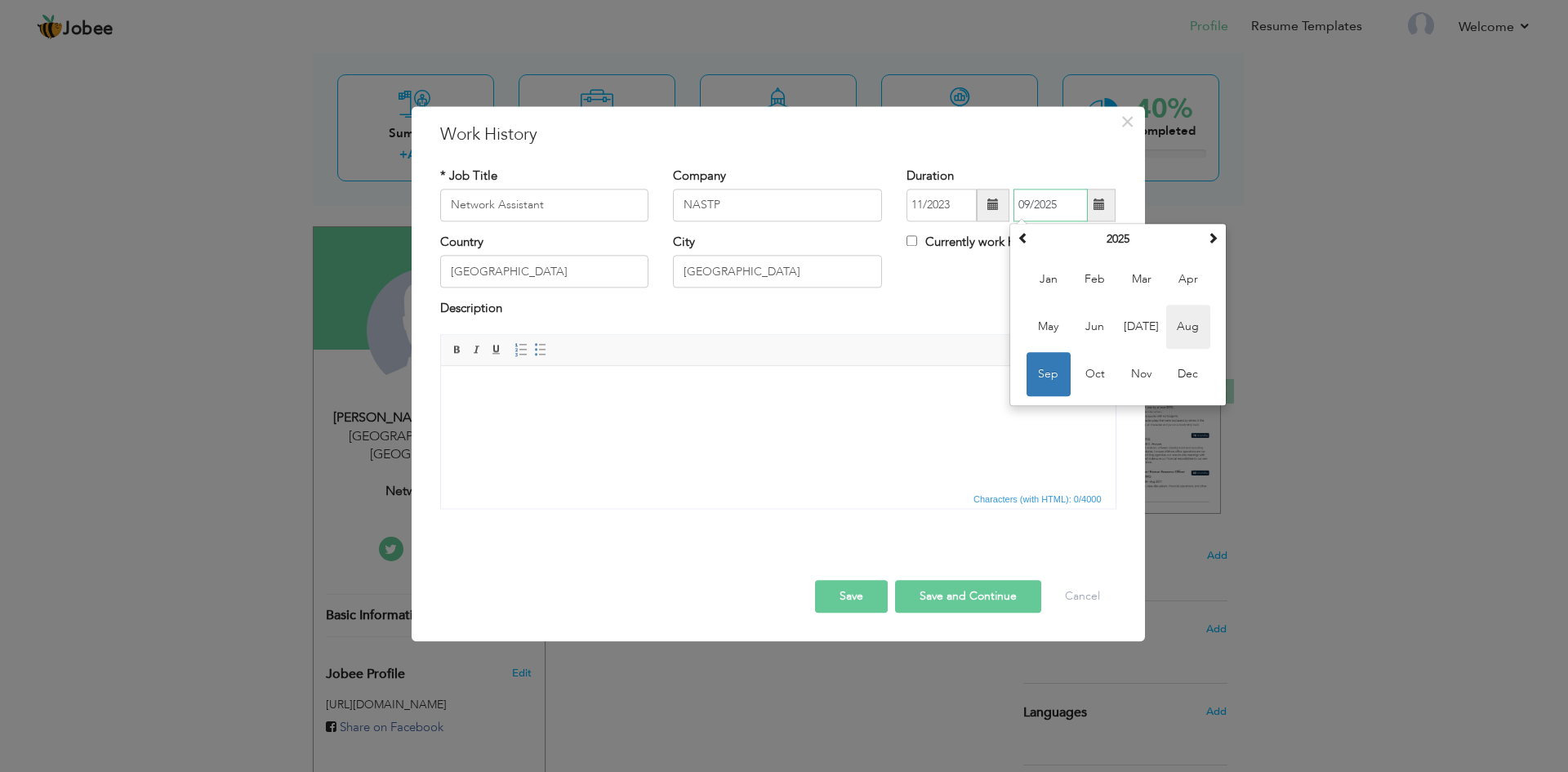
click at [1185, 319] on span "Aug" at bounding box center [1187, 327] width 44 height 44
type input "08/2025"
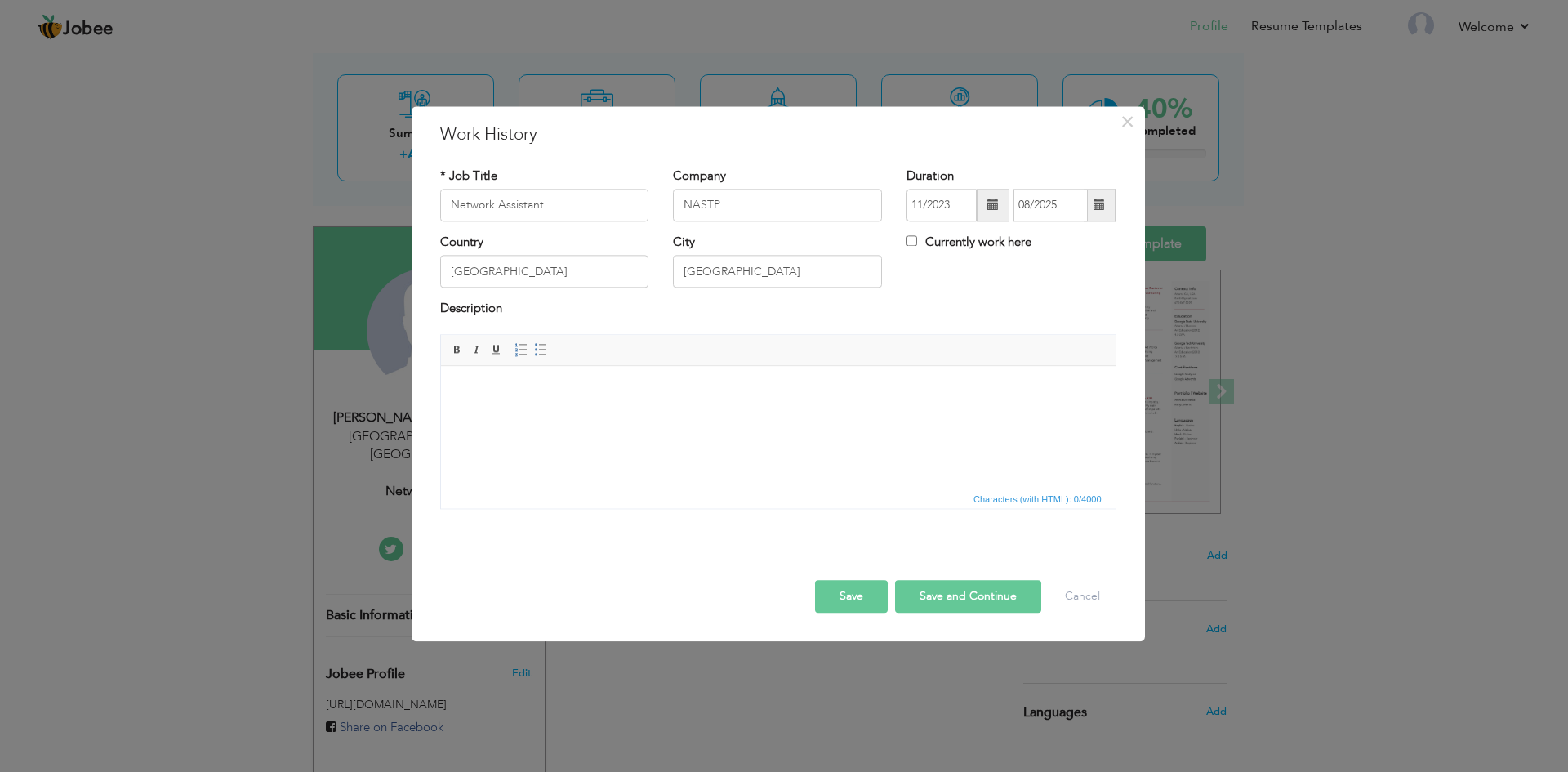
click at [939, 605] on button "Save and Continue" at bounding box center [968, 596] width 146 height 33
click at [1126, 132] on span "×" at bounding box center [1127, 121] width 14 height 29
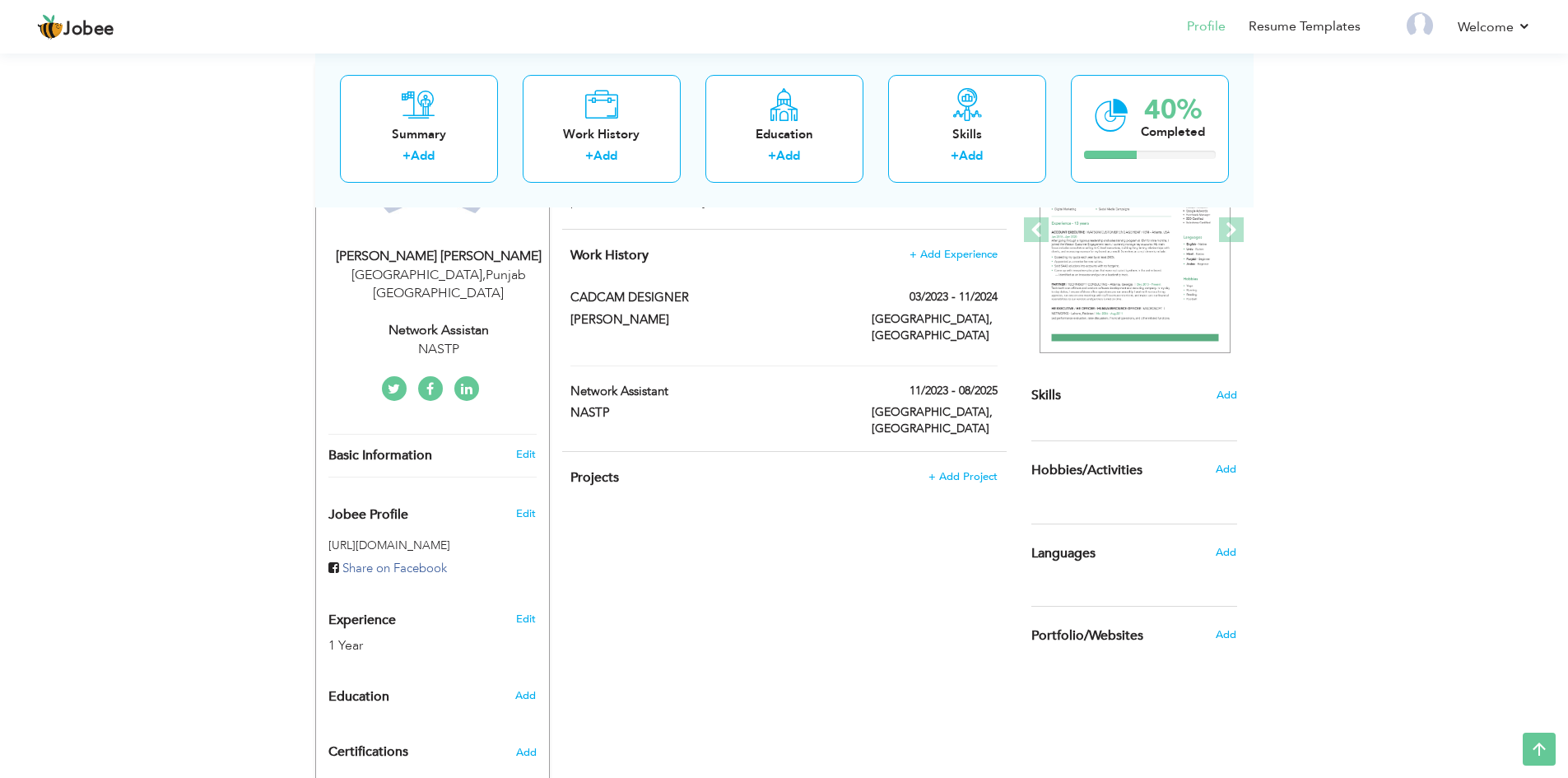
scroll to position [303, 0]
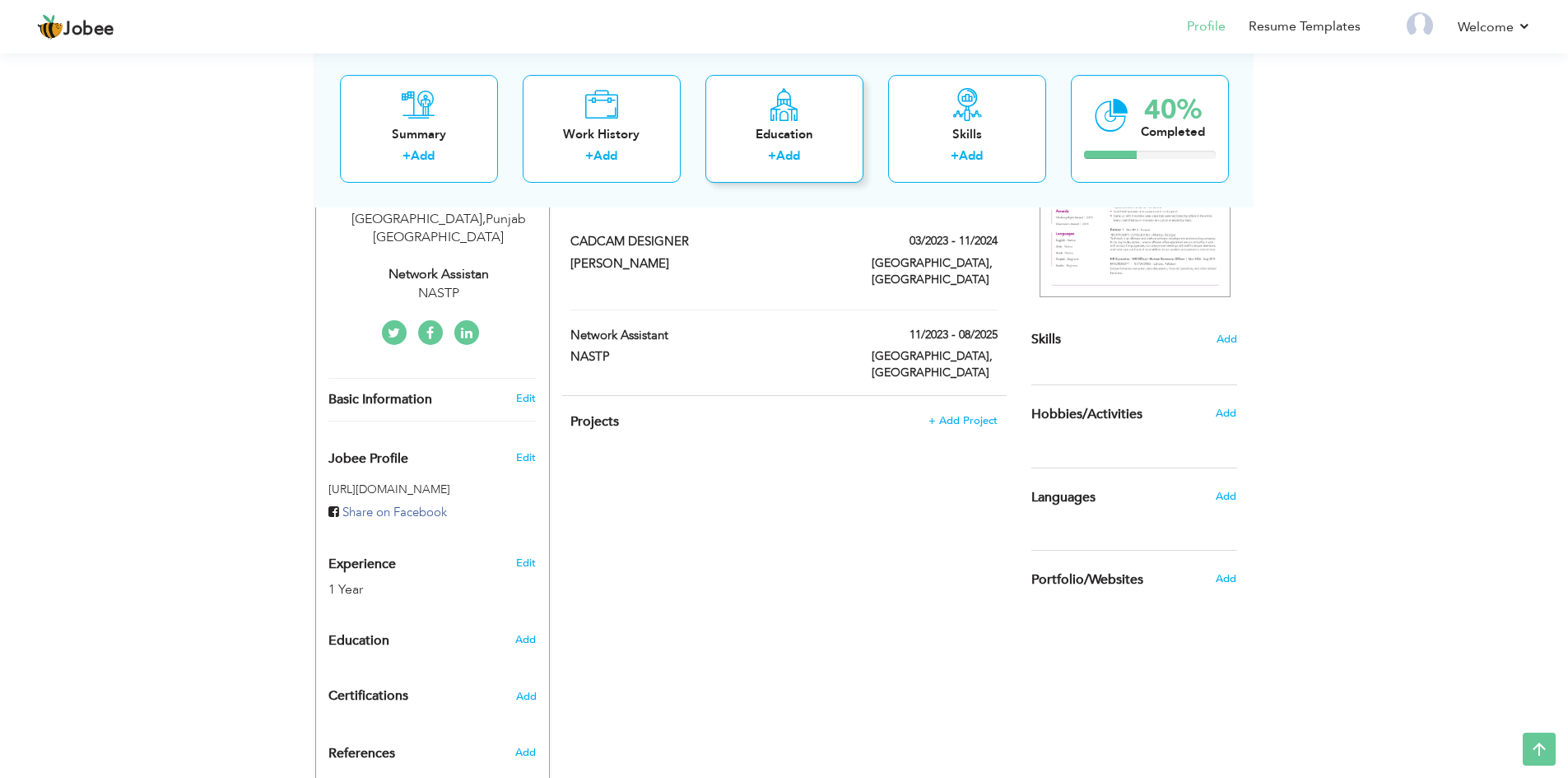
click at [837, 125] on div "Education" at bounding box center [784, 134] width 132 height 17
radio input "true"
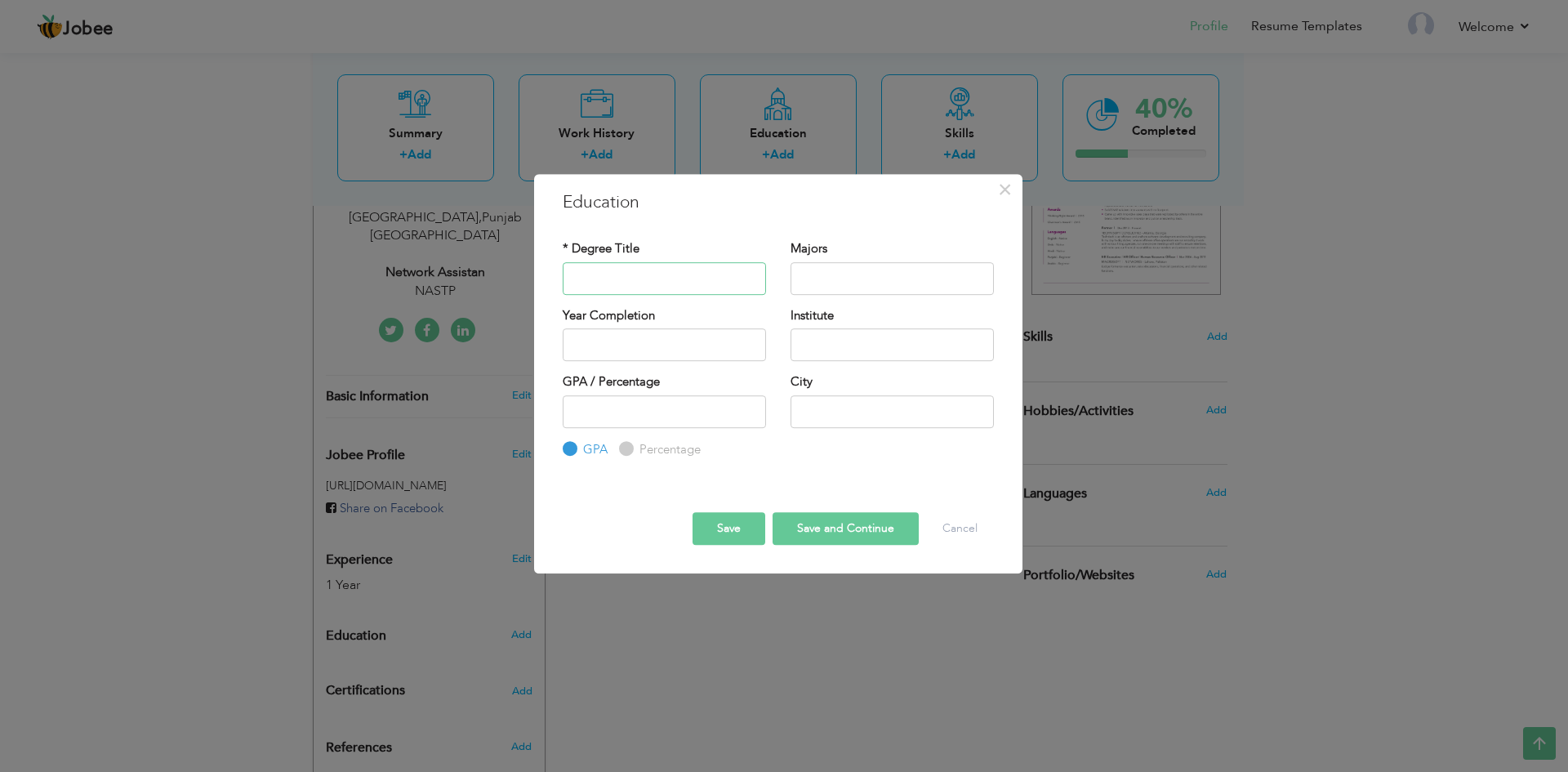
click at [663, 281] on input "text" at bounding box center [663, 278] width 203 height 33
type input "D"
type input "MATRIC"
type input "A"
type input "BIO"
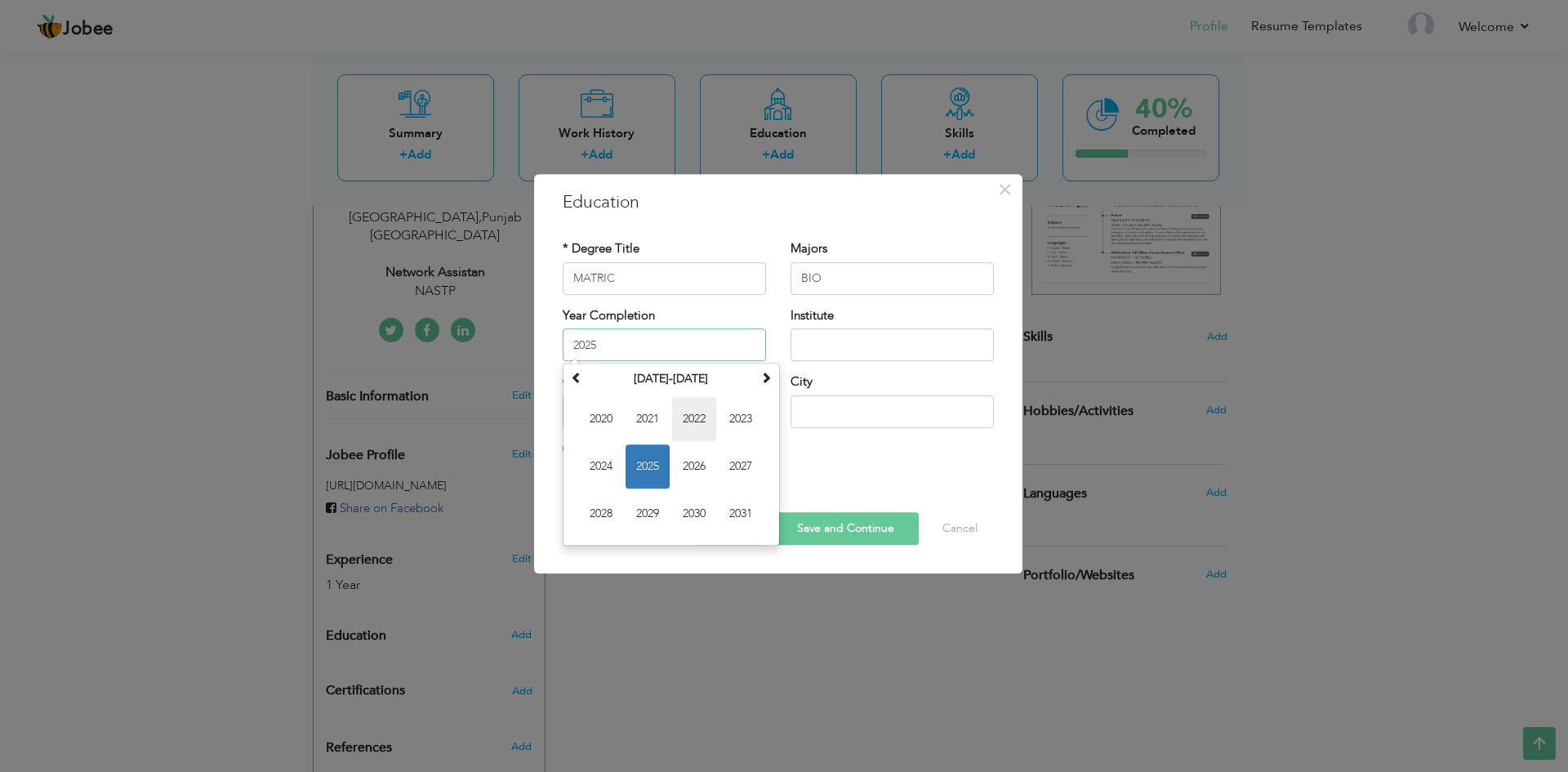
click at [702, 426] on span "2022" at bounding box center [693, 418] width 44 height 44
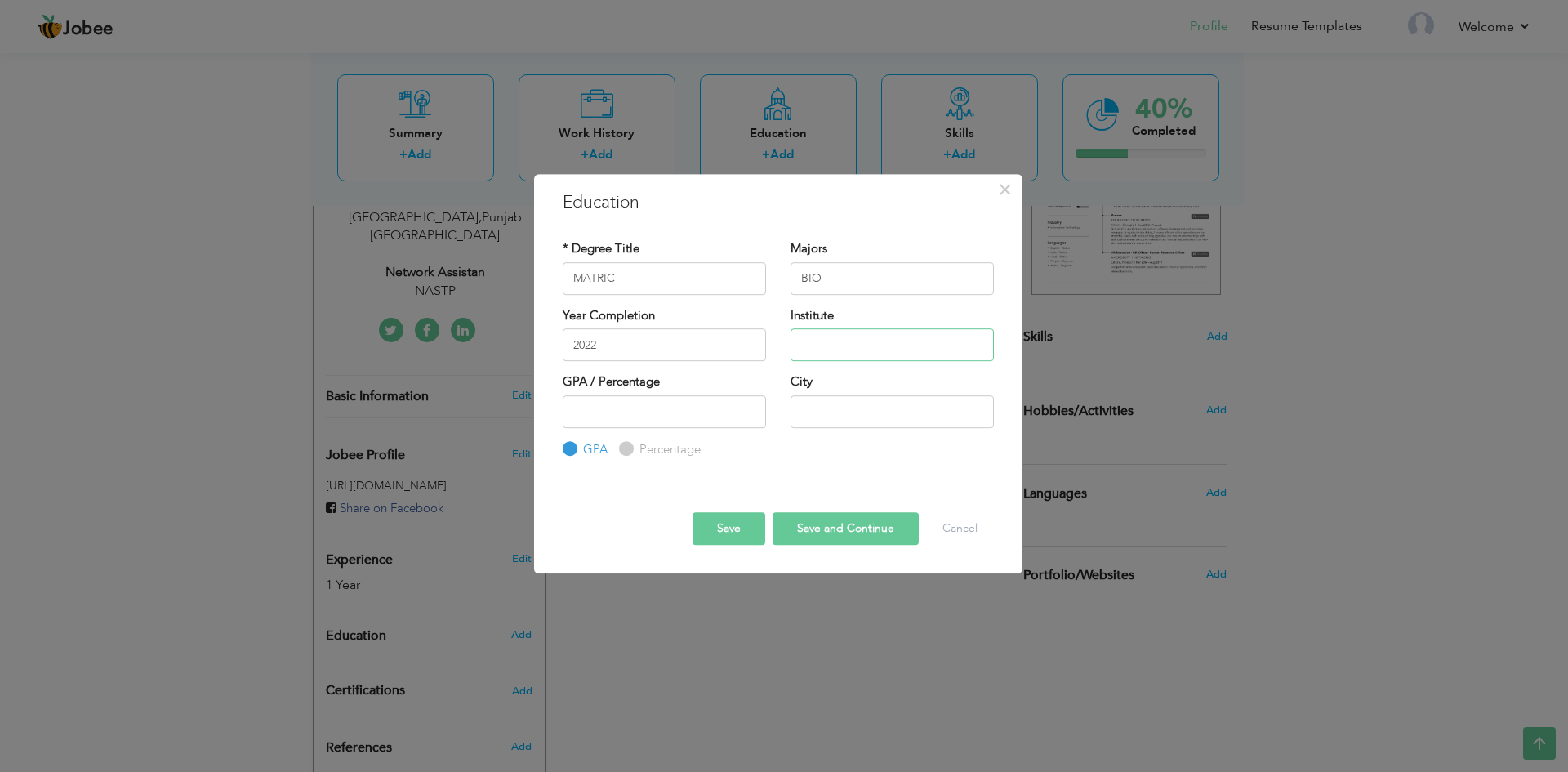
click at [871, 354] on input "text" at bounding box center [892, 344] width 203 height 33
click at [683, 349] on input "2022" at bounding box center [663, 344] width 203 height 33
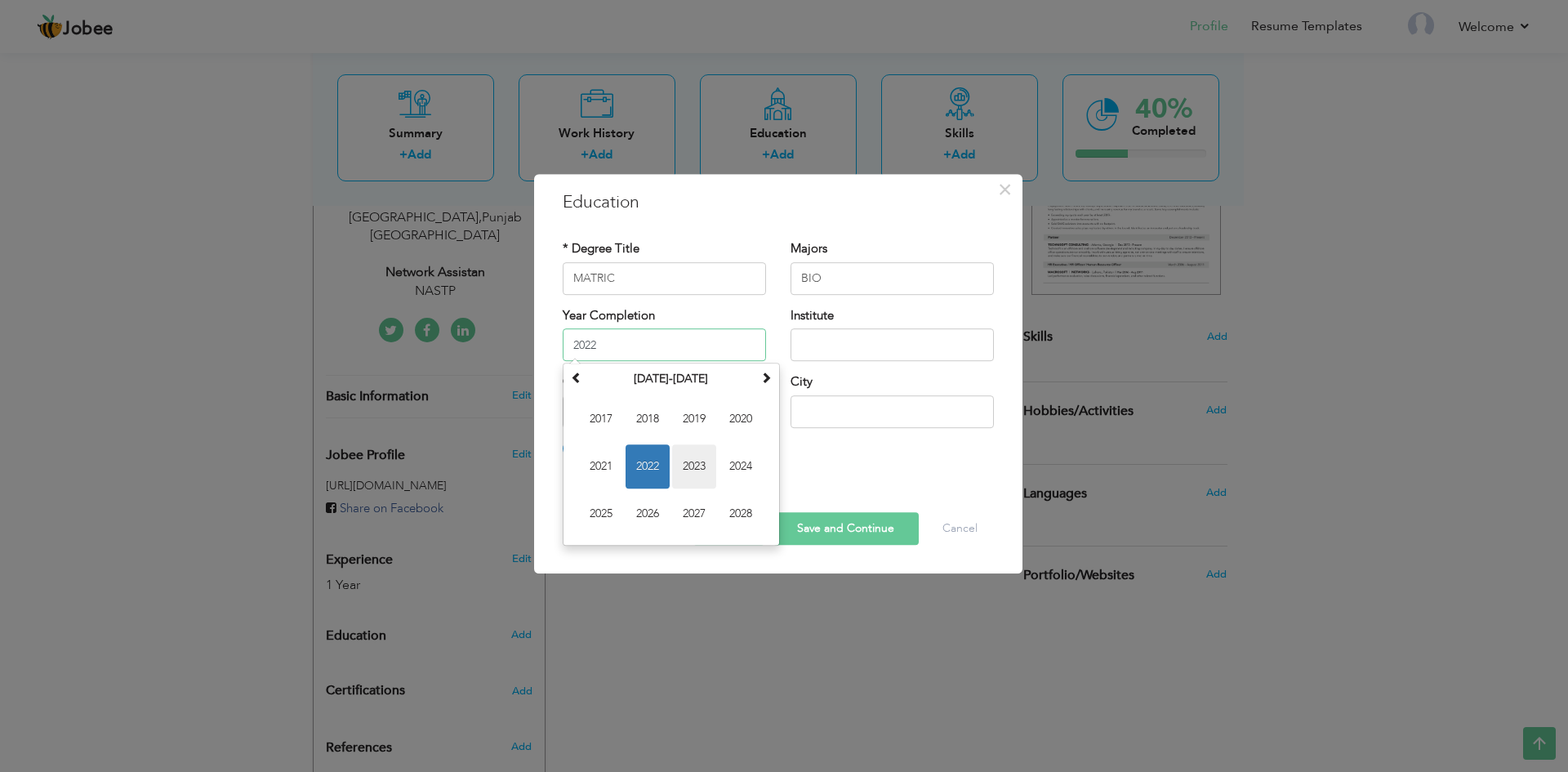
click at [701, 458] on span "2023" at bounding box center [693, 466] width 44 height 44
type input "2023"
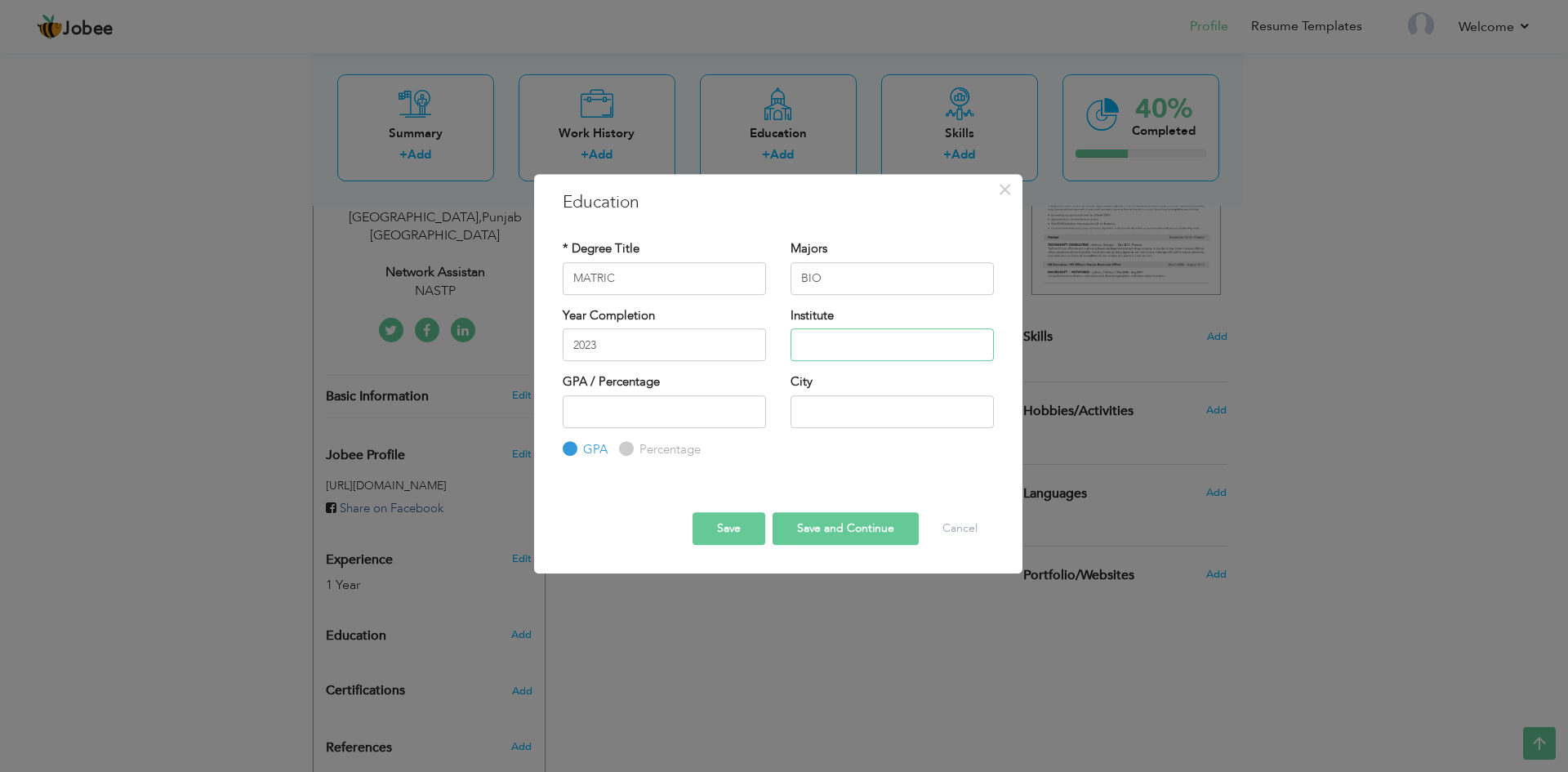
click at [851, 351] on input "text" at bounding box center [892, 344] width 203 height 33
type input "MUSLIM LEAGUE HIGH SCHOOL"
drag, startPoint x: 652, startPoint y: 414, endPoint x: 636, endPoint y: 409, distance: 16.8
click at [654, 409] on input "number" at bounding box center [663, 411] width 203 height 33
click at [748, 416] on input "-1" at bounding box center [663, 411] width 203 height 33
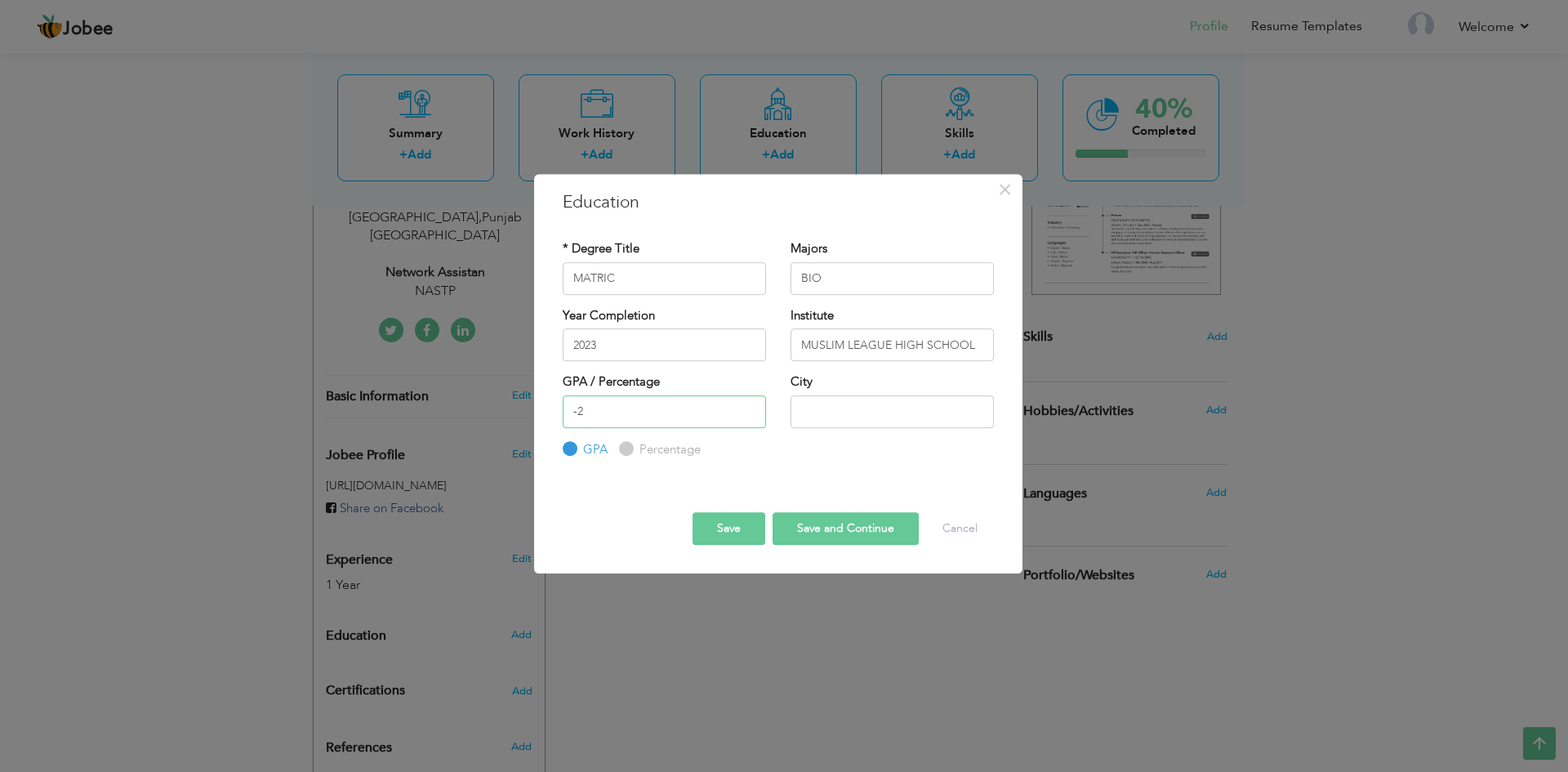
click at [748, 416] on input "-2" at bounding box center [663, 411] width 203 height 33
click at [748, 416] on input "-3" at bounding box center [663, 411] width 203 height 33
click at [748, 416] on input "-4" at bounding box center [663, 411] width 203 height 33
click at [748, 416] on input "-5" at bounding box center [663, 411] width 203 height 33
click at [748, 416] on input "-6" at bounding box center [663, 411] width 203 height 33
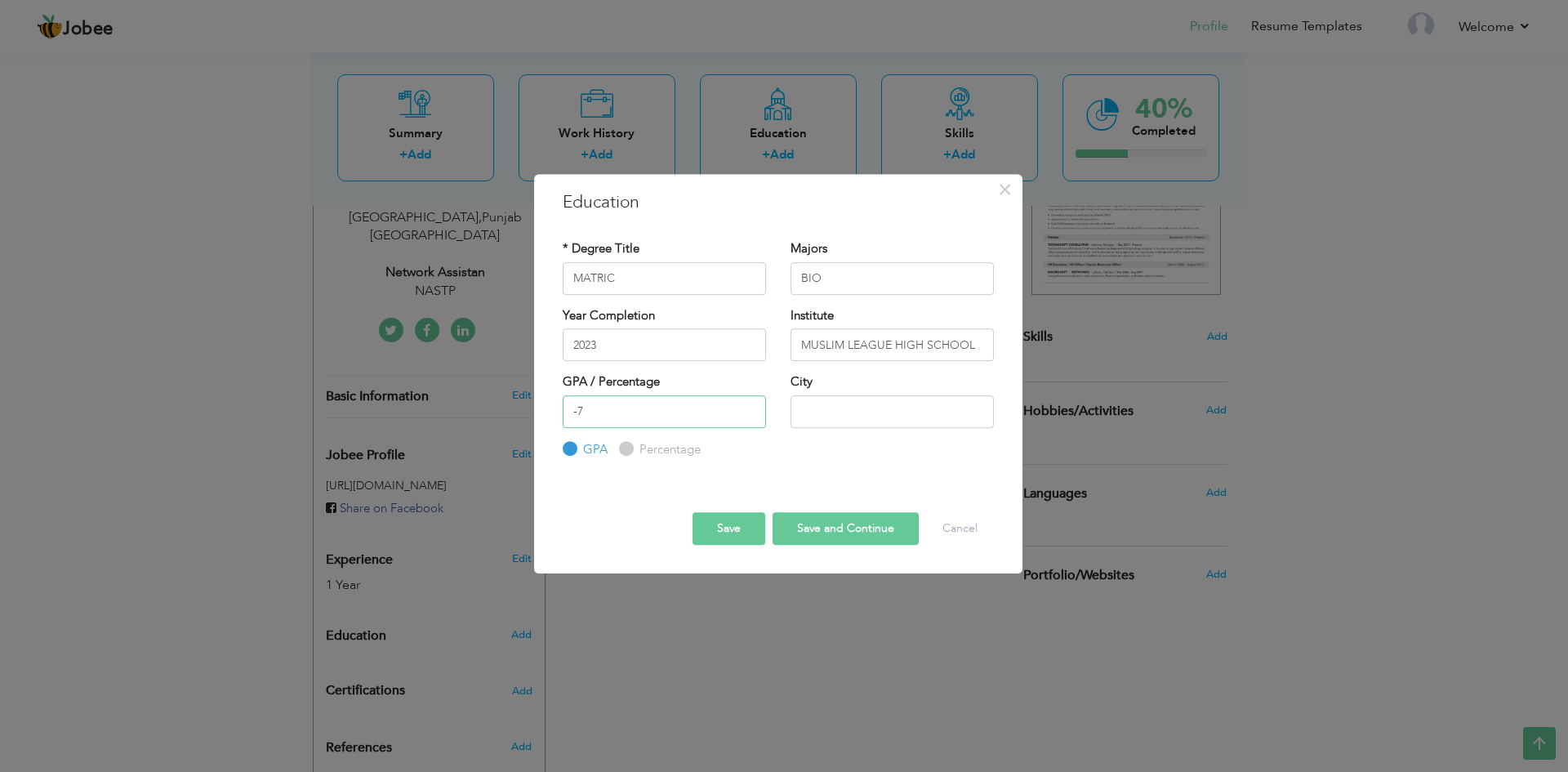
click at [748, 416] on input "-7" at bounding box center [663, 411] width 203 height 33
click at [748, 416] on input "-8" at bounding box center [663, 411] width 203 height 33
click at [750, 407] on input "-7" at bounding box center [663, 411] width 203 height 33
click at [750, 407] on input "-6" at bounding box center [663, 411] width 203 height 33
click at [750, 407] on input "-5" at bounding box center [663, 411] width 203 height 33
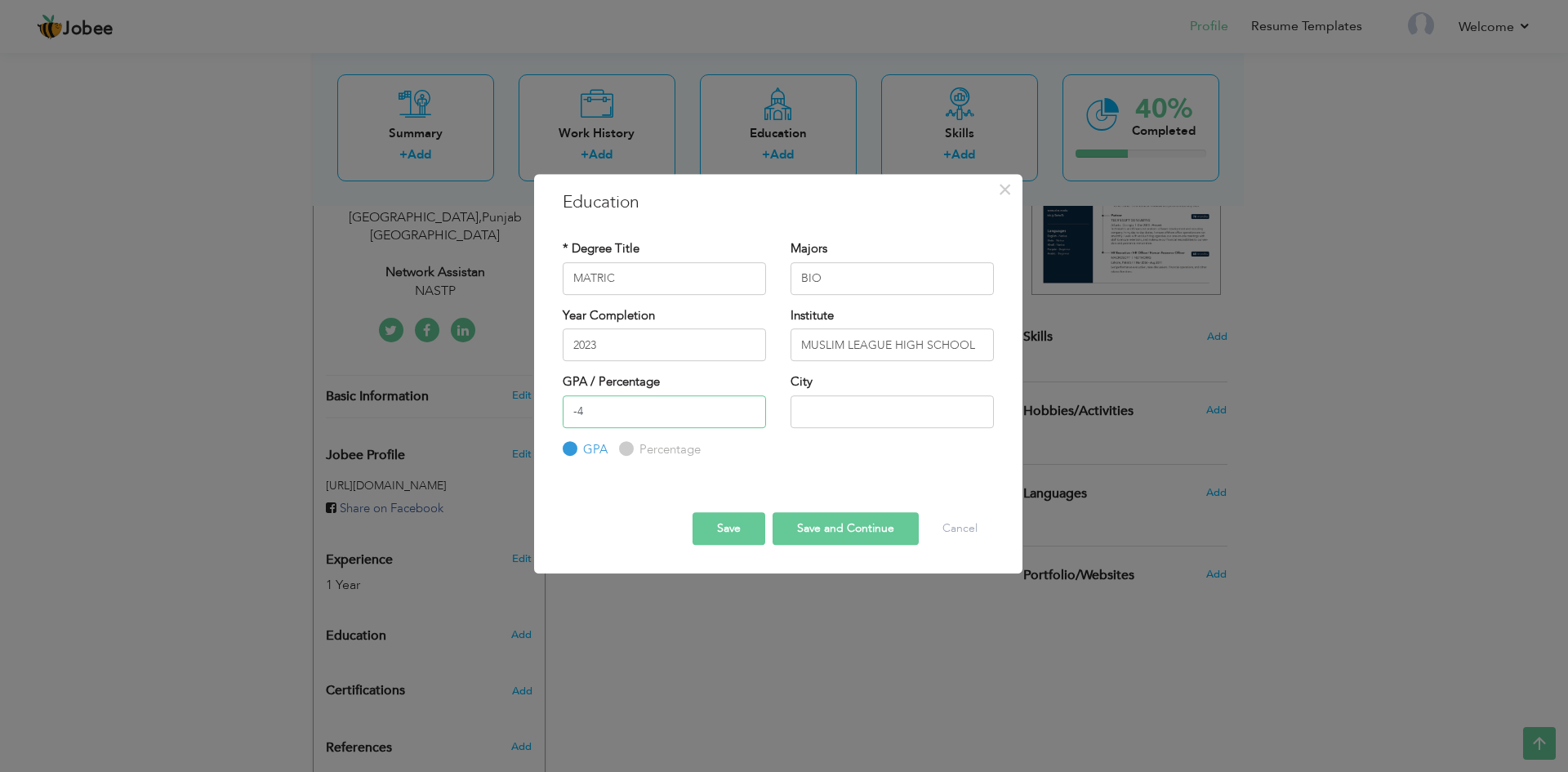
click at [750, 407] on input "-4" at bounding box center [663, 411] width 203 height 33
click at [750, 407] on input "-3" at bounding box center [663, 411] width 203 height 33
type input "-2"
click at [750, 407] on input "-2" at bounding box center [663, 411] width 203 height 33
drag, startPoint x: 629, startPoint y: 447, endPoint x: 670, endPoint y: 454, distance: 41.6
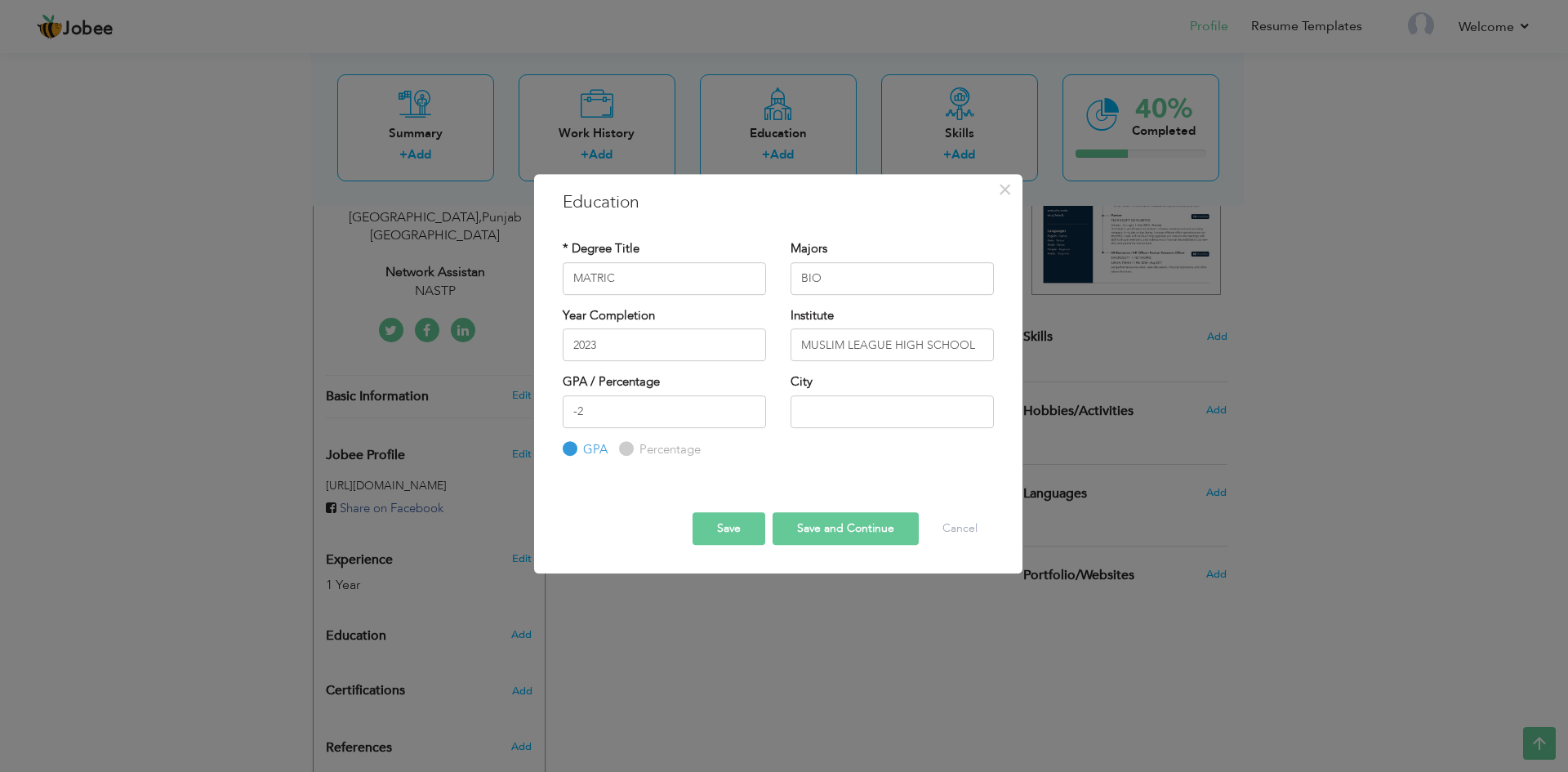
click at [635, 448] on label "Percentage" at bounding box center [668, 449] width 65 height 17
click at [630, 448] on input "Percentage" at bounding box center [624, 448] width 10 height 10
radio input "true"
click at [625, 416] on input "-2" at bounding box center [663, 411] width 203 height 33
click at [748, 407] on input "-1" at bounding box center [663, 411] width 203 height 33
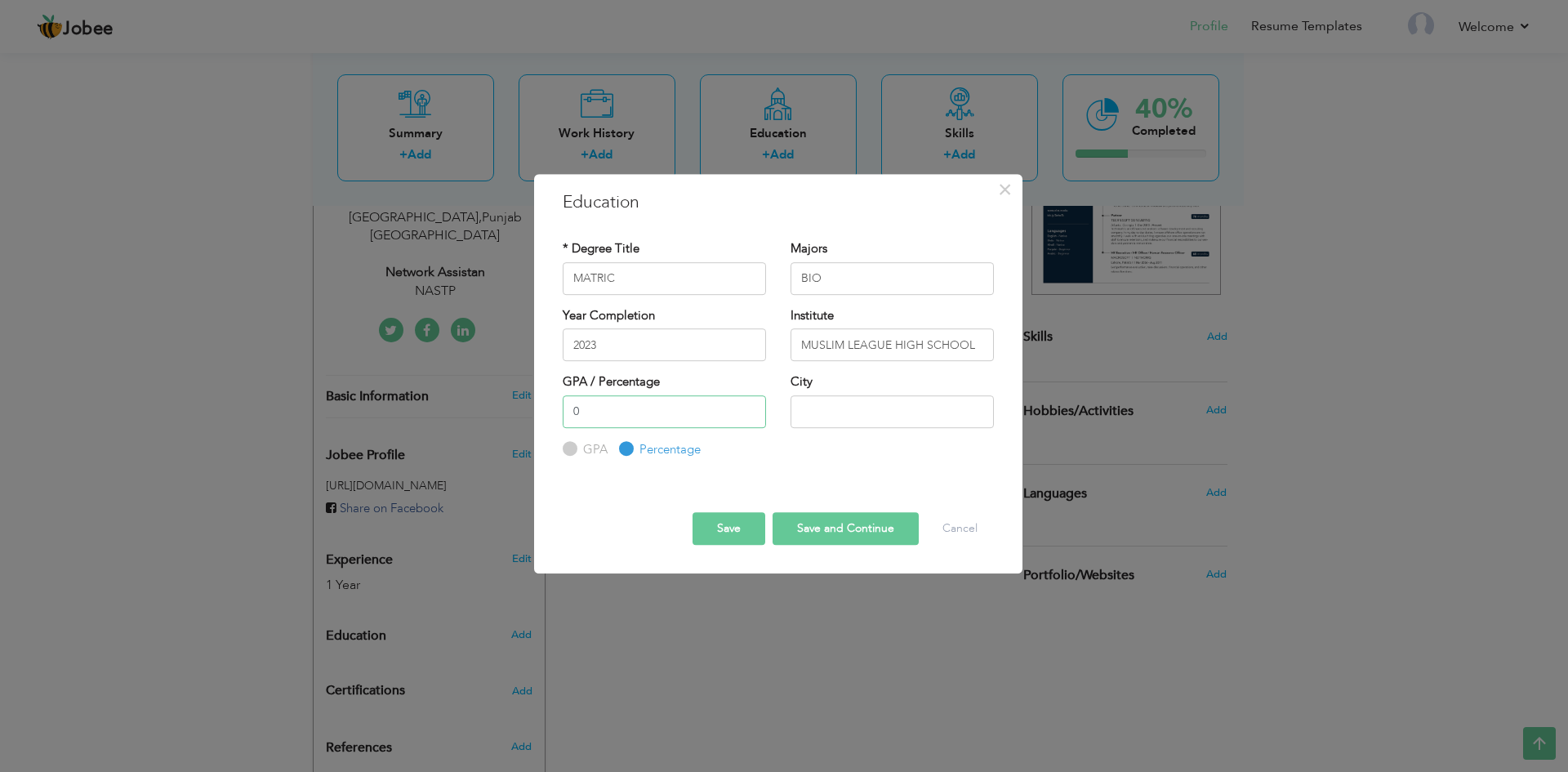
click at [748, 407] on input "0" at bounding box center [663, 411] width 203 height 33
click at [748, 407] on input "1" at bounding box center [663, 411] width 203 height 33
click at [748, 407] on input "2" at bounding box center [663, 411] width 203 height 33
click at [748, 407] on input "3" at bounding box center [663, 411] width 203 height 33
click at [748, 407] on input "4" at bounding box center [663, 411] width 203 height 33
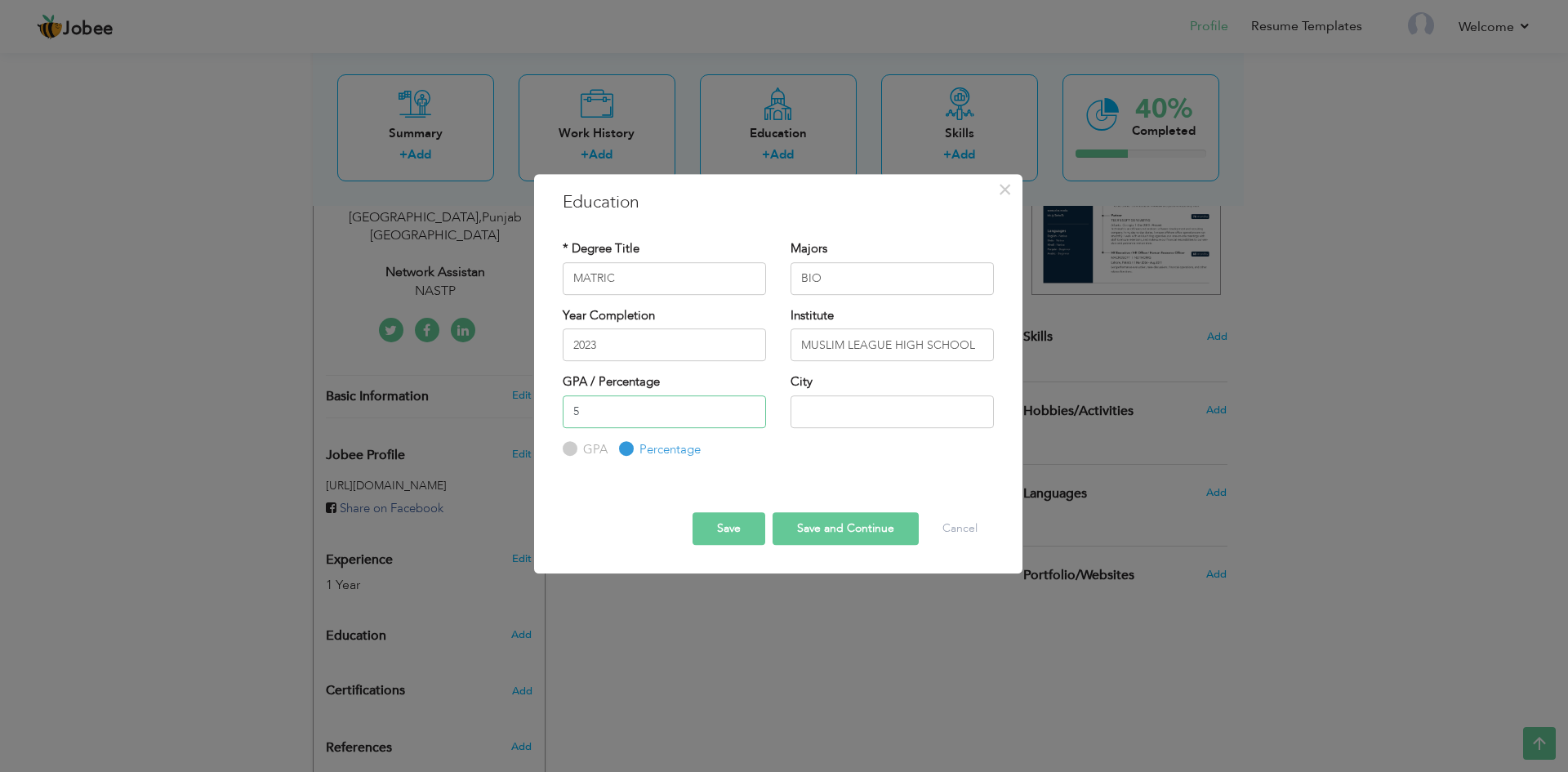
click at [748, 407] on input "5" at bounding box center [663, 411] width 203 height 33
click at [748, 407] on input "6" at bounding box center [663, 411] width 203 height 33
click at [748, 407] on input "7" at bounding box center [663, 411] width 203 height 33
click at [748, 407] on input "35" at bounding box center [663, 411] width 203 height 33
click at [748, 407] on input "183" at bounding box center [663, 411] width 203 height 33
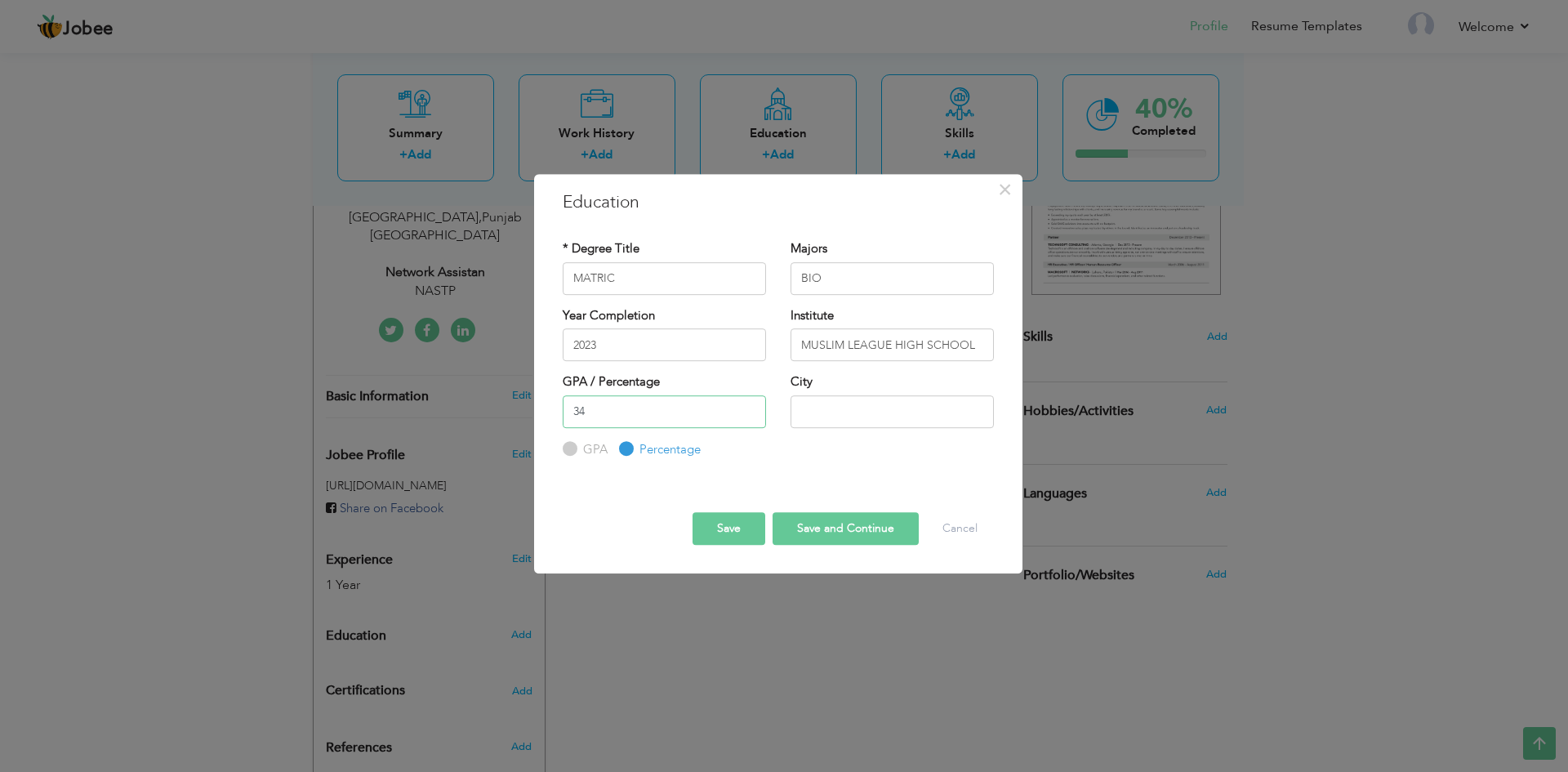
type input "3"
type input "4"
type input "6"
type input "40"
drag, startPoint x: 913, startPoint y: 402, endPoint x: 907, endPoint y: 412, distance: 11.7
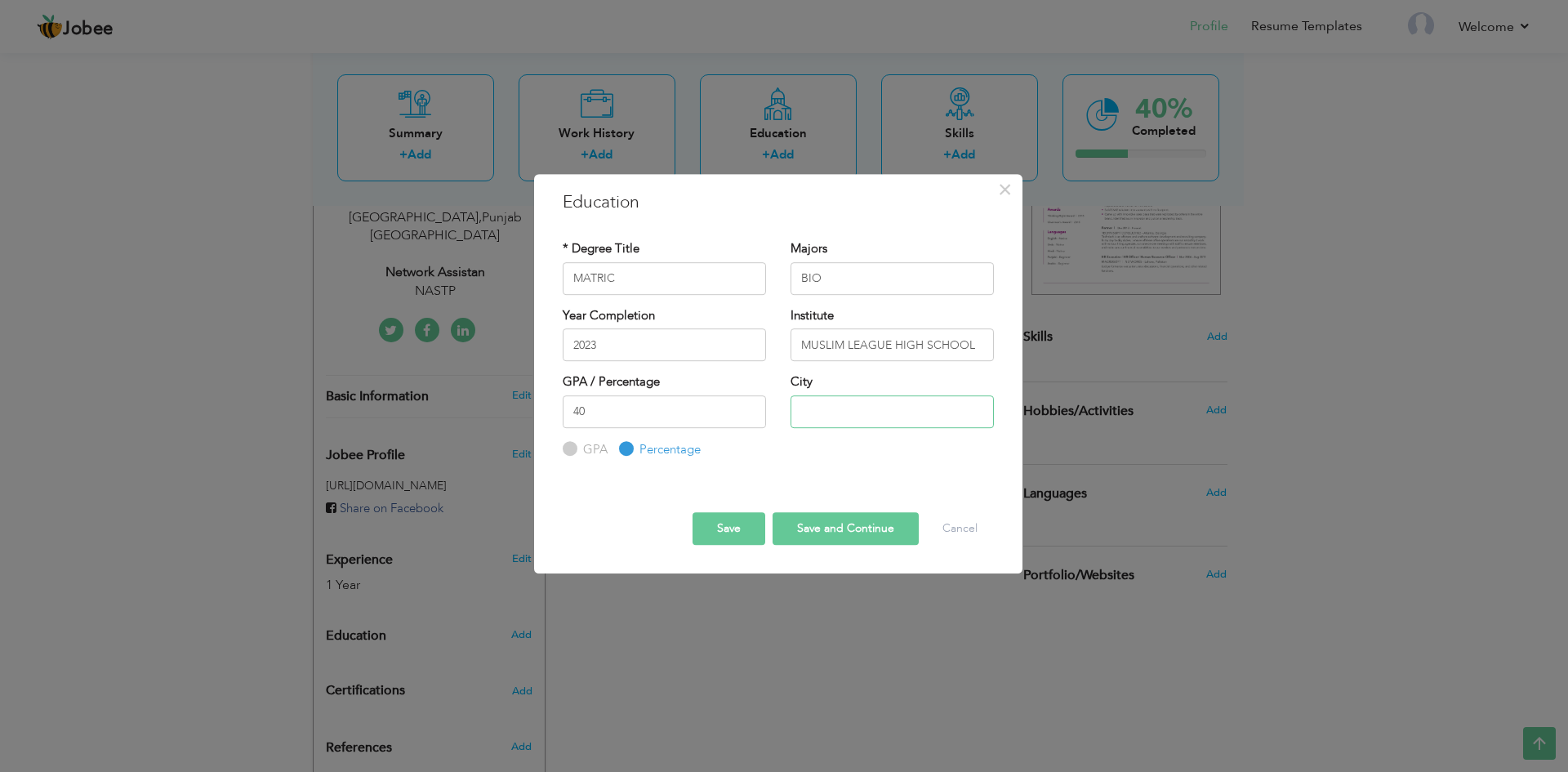
click at [911, 408] on input "text" at bounding box center [892, 411] width 203 height 33
type input "[GEOGRAPHIC_DATA]"
click at [864, 531] on button "Save and Continue" at bounding box center [846, 528] width 146 height 33
radio input "true"
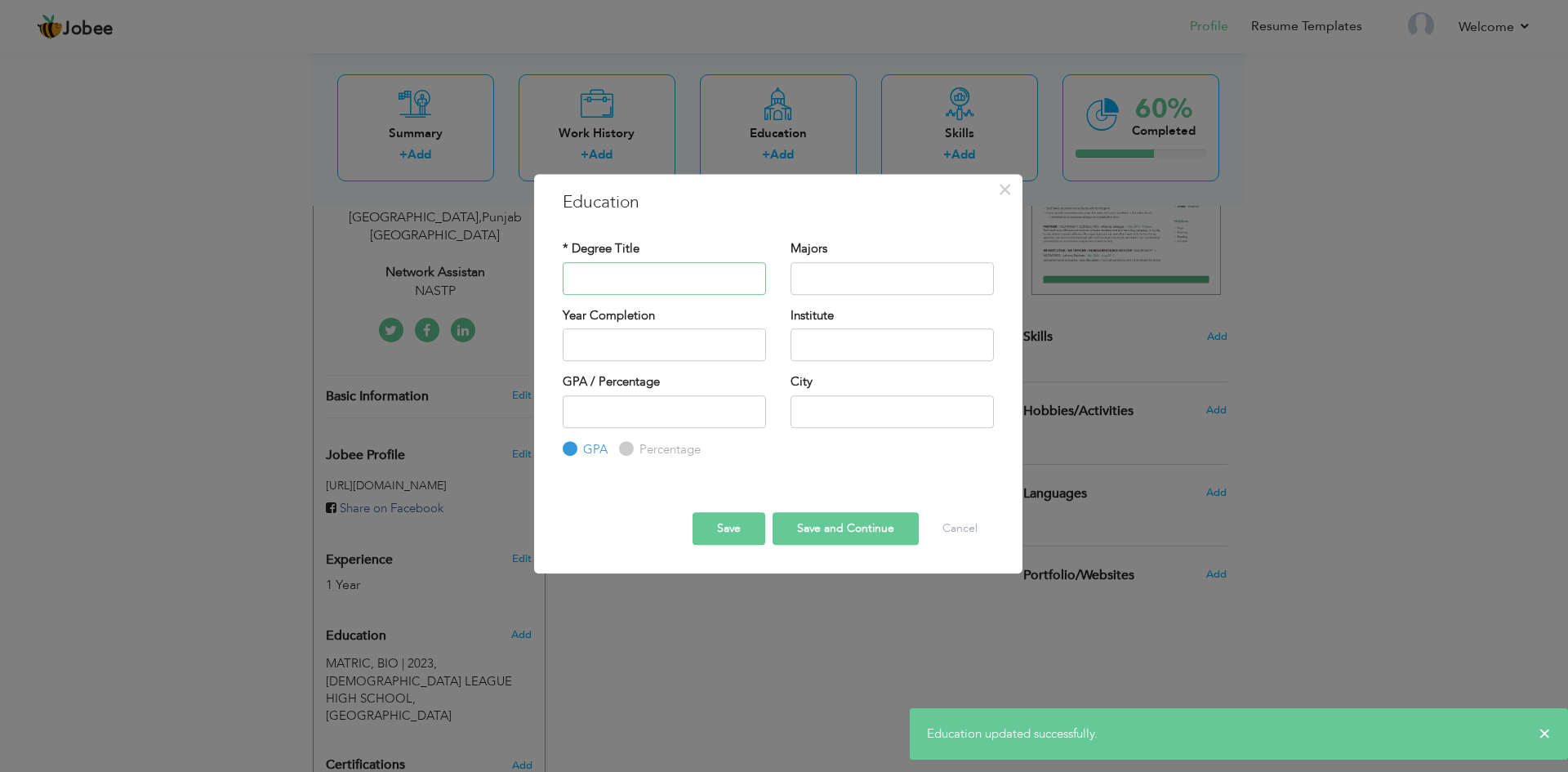
click at [703, 275] on input "text" at bounding box center [663, 278] width 203 height 33
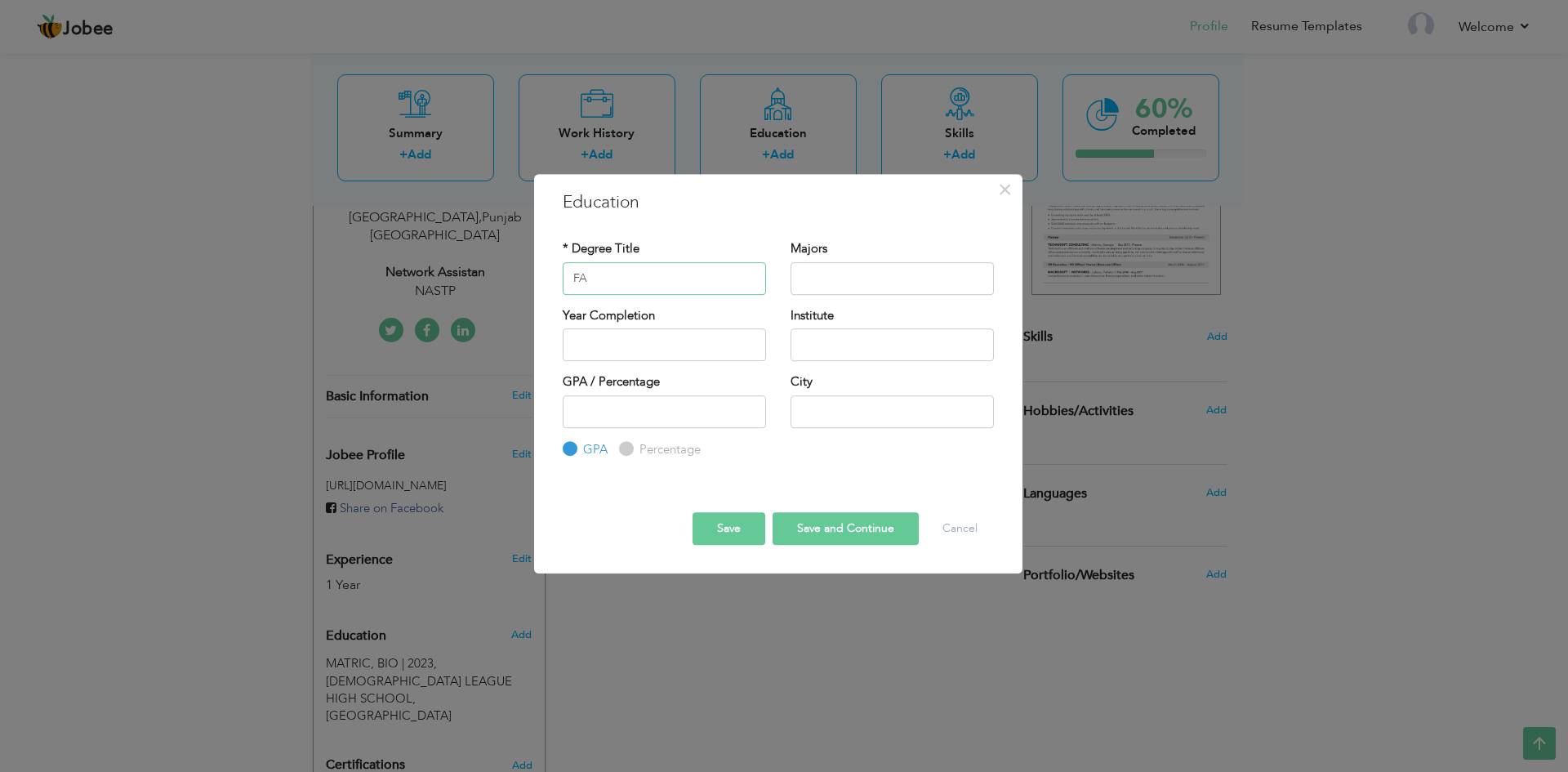
click at [670, 279] on input "FA" at bounding box center [663, 278] width 203 height 33
type input "F"
type input "INTERMIDATE"
type input "ARTS"
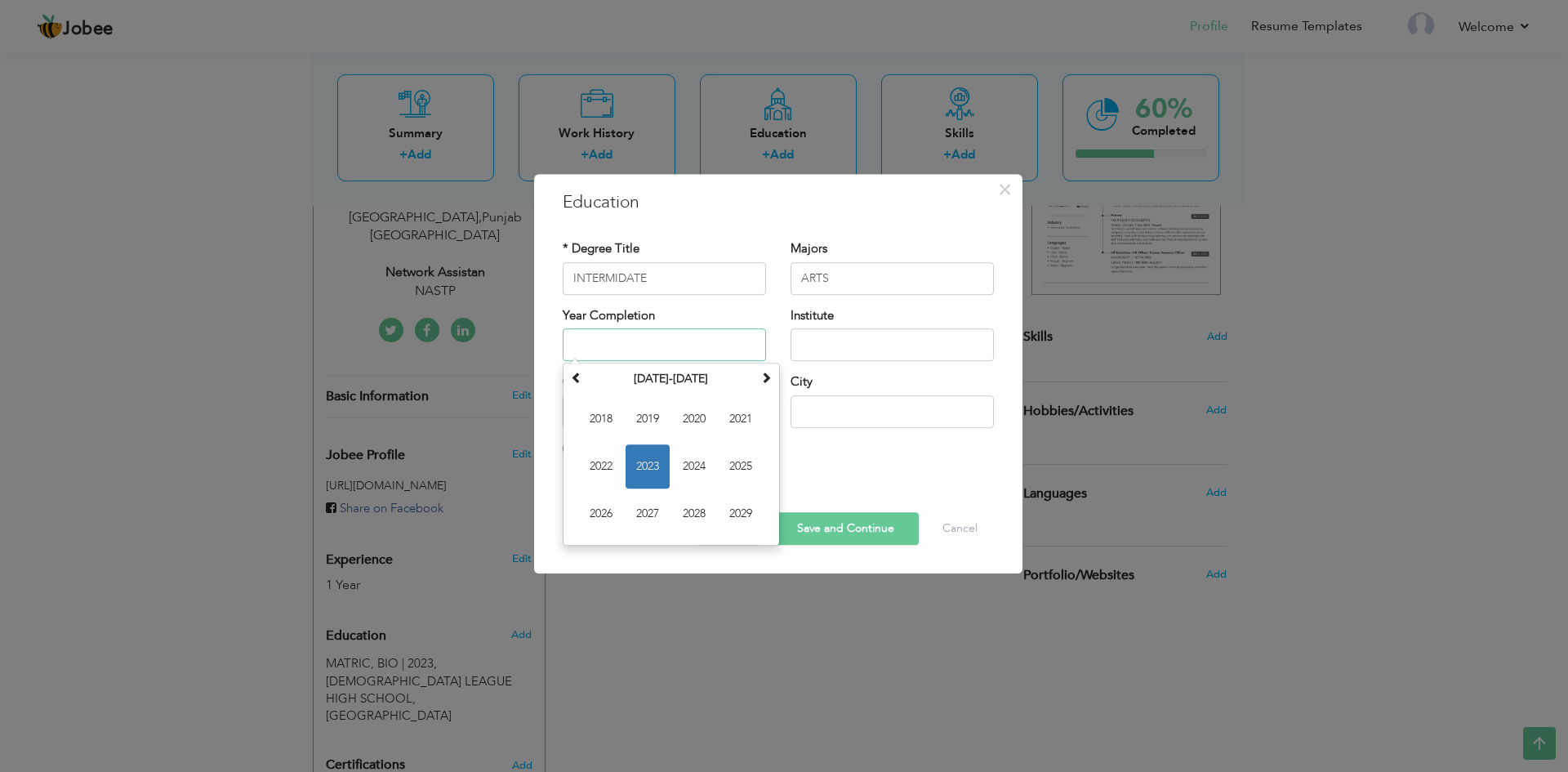
click at [686, 342] on input "text" at bounding box center [663, 344] width 203 height 33
click at [724, 641] on div "× Education * Degree Title INTERMIDATE Majors ARTS Year Completion" at bounding box center [784, 386] width 1568 height 772
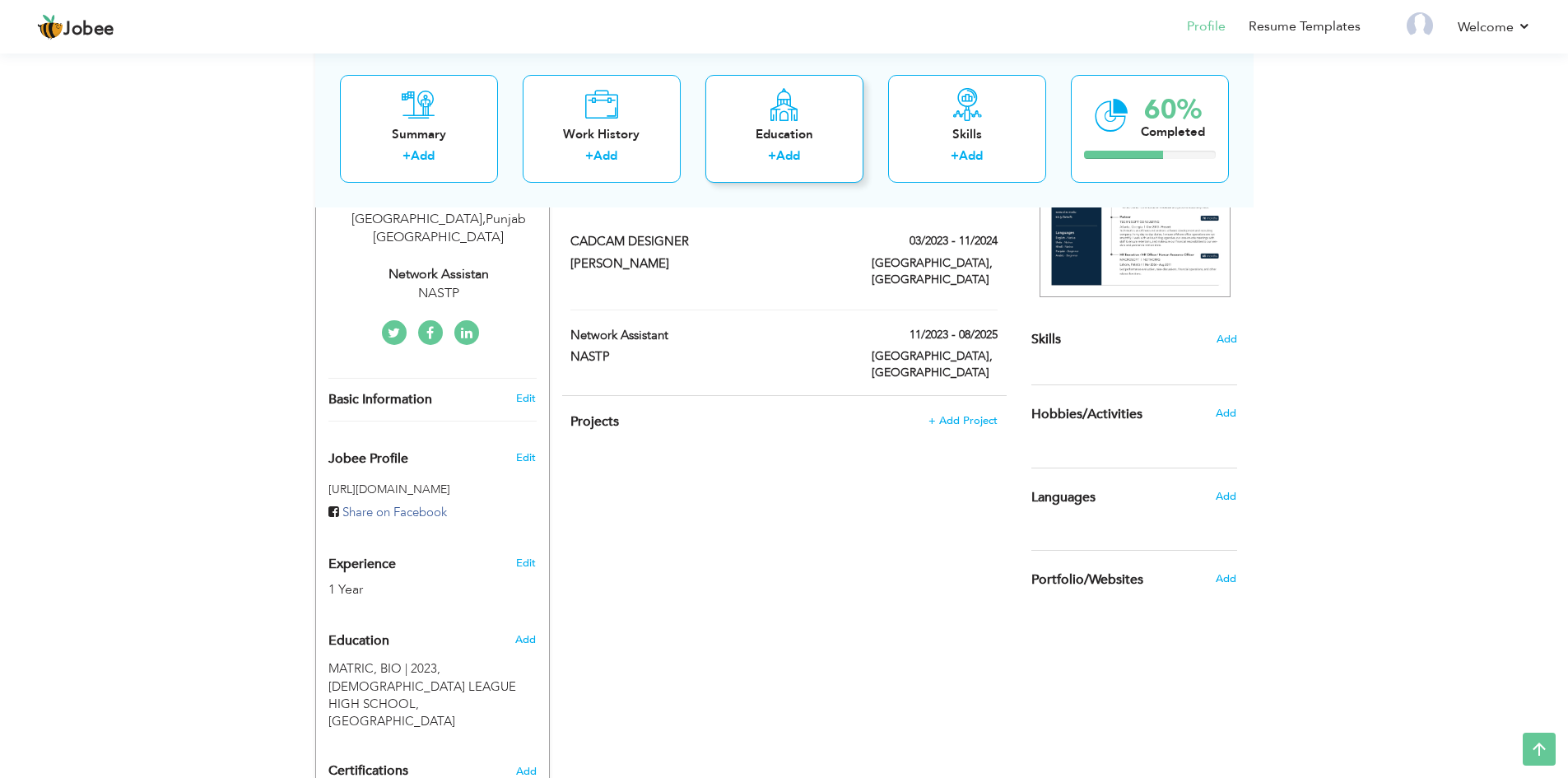
click at [743, 151] on div "+ Add" at bounding box center [784, 157] width 132 height 22
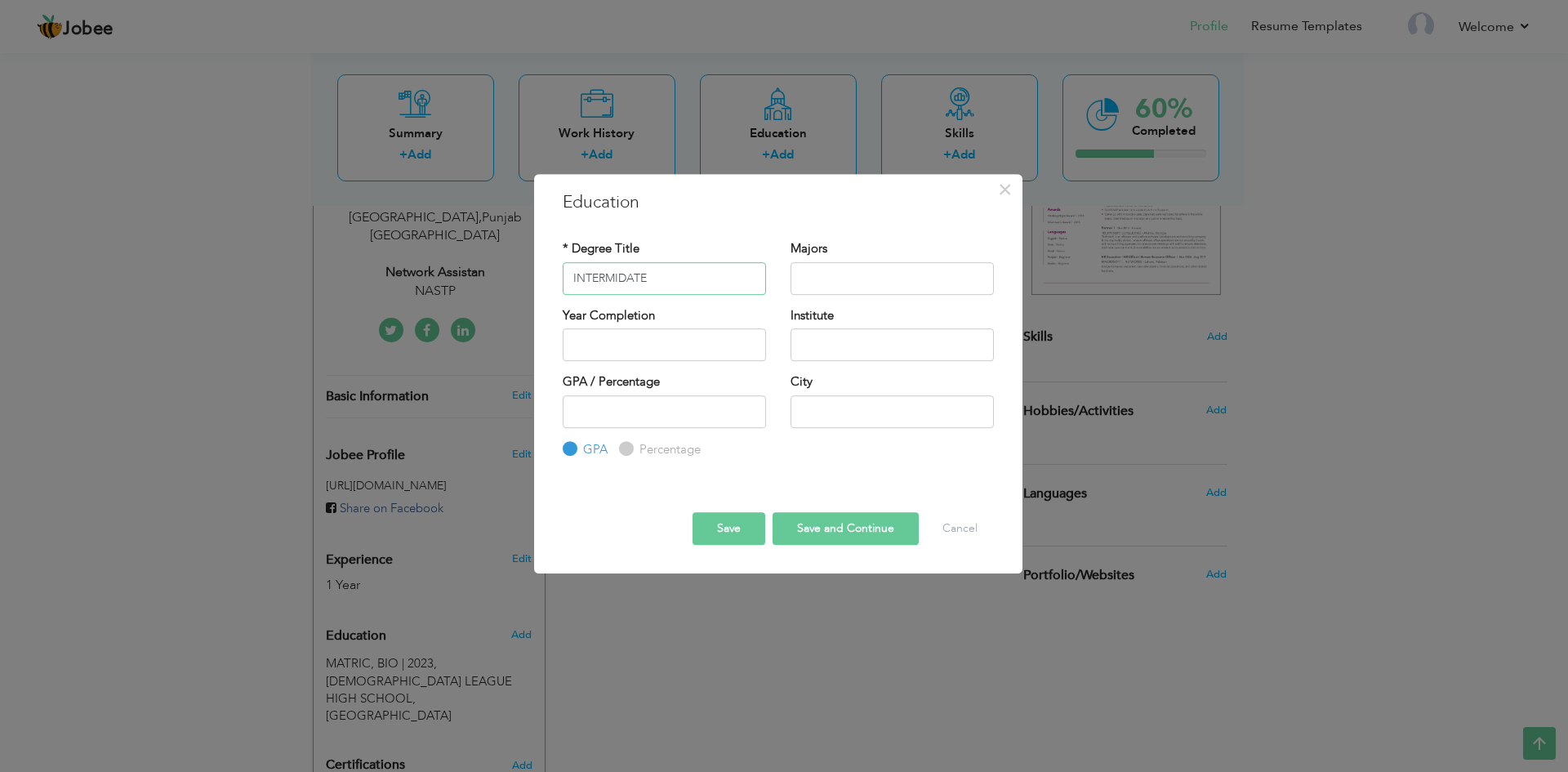
type input "INTERMIDATE"
type input "ARTS"
type input "M.A.O COLLAGE"
click at [641, 446] on label "Percentage" at bounding box center [668, 449] width 65 height 17
click at [630, 446] on input "Percentage" at bounding box center [624, 448] width 10 height 10
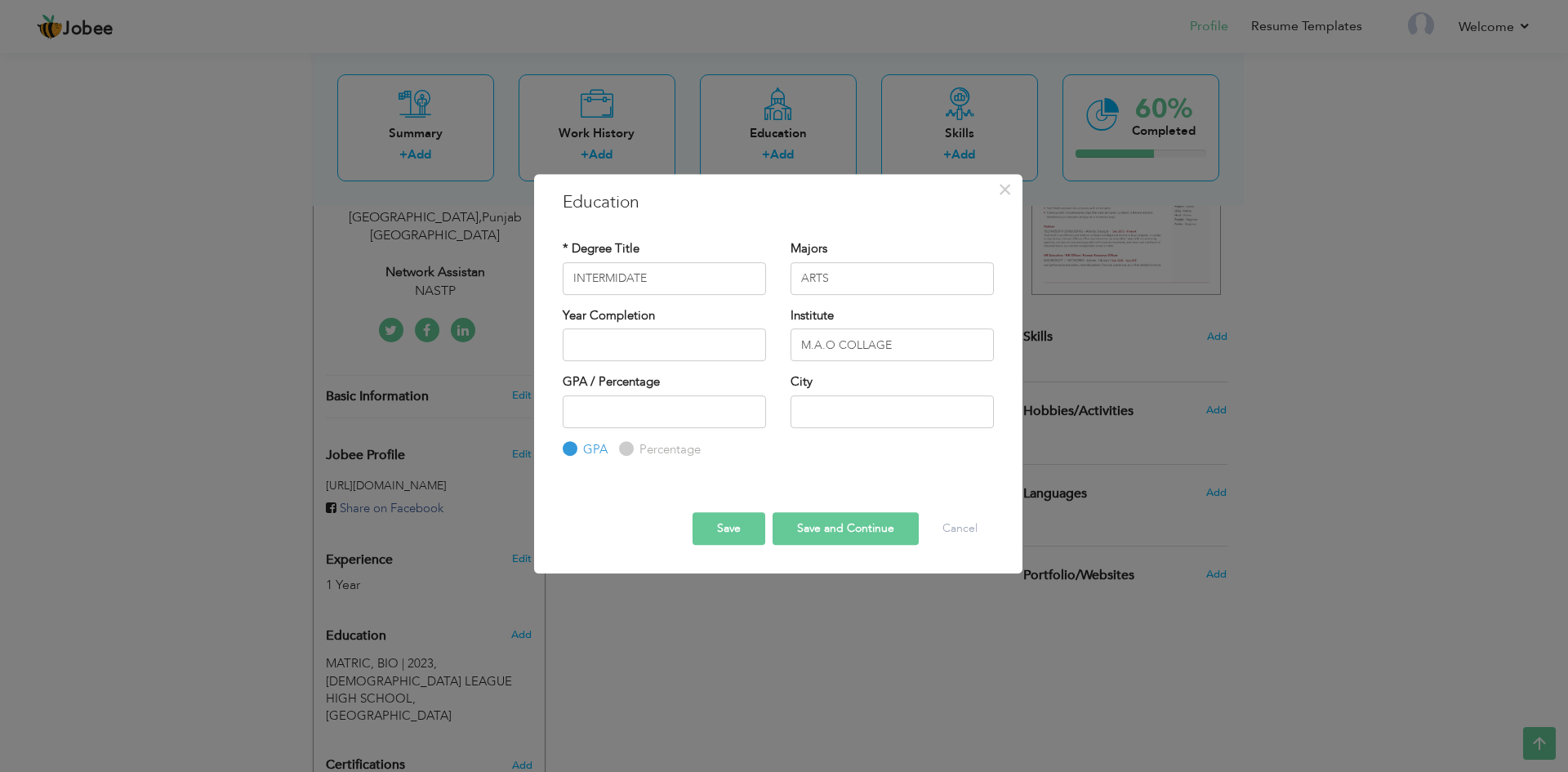
radio input "true"
click at [858, 406] on input "text" at bounding box center [892, 411] width 203 height 33
type input "[GEOGRAPHIC_DATA]"
click at [821, 534] on button "Save and Continue" at bounding box center [846, 528] width 146 height 33
radio input "true"
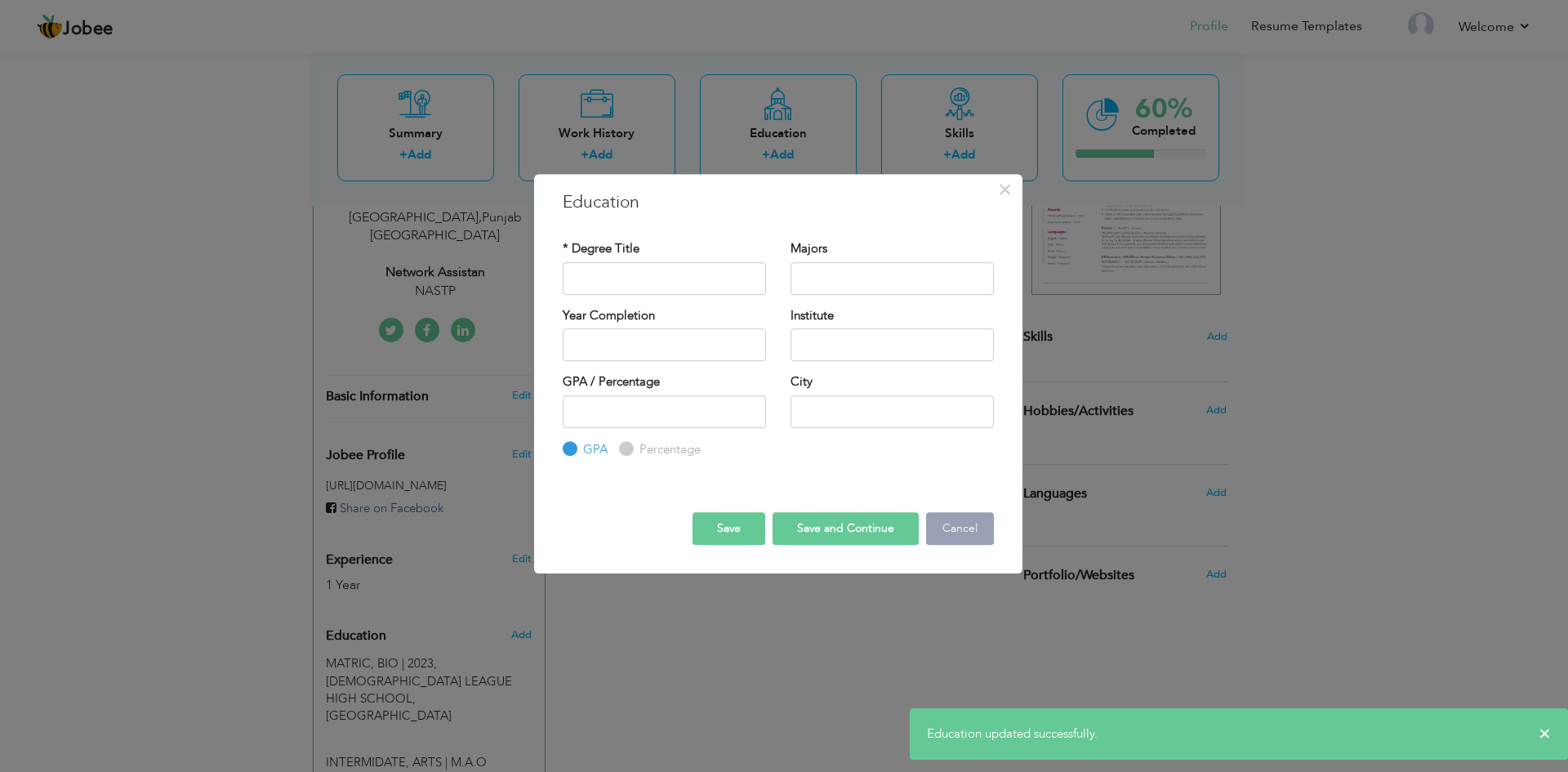
click at [955, 523] on button "Cancel" at bounding box center [960, 528] width 67 height 33
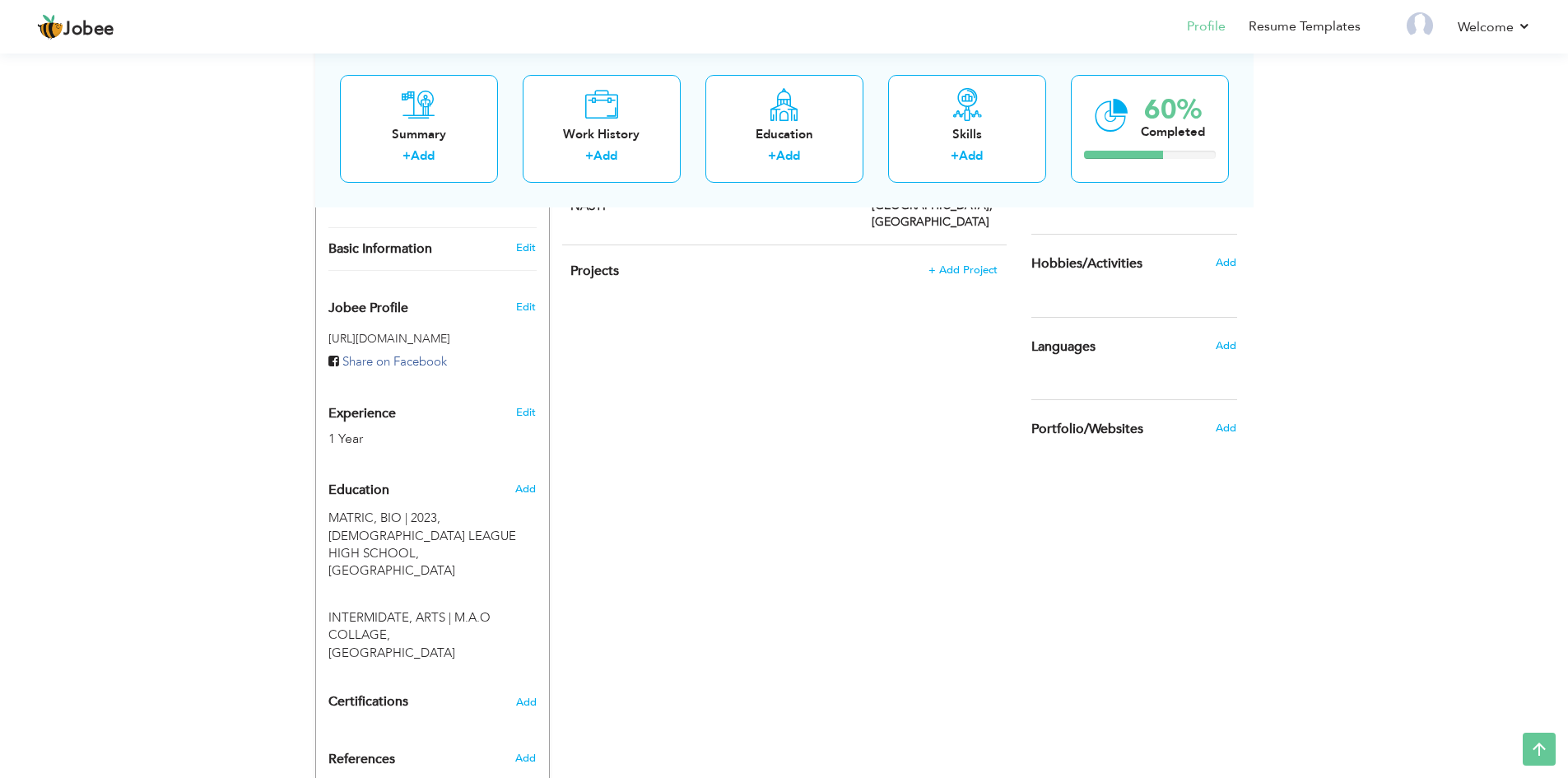
scroll to position [468, 0]
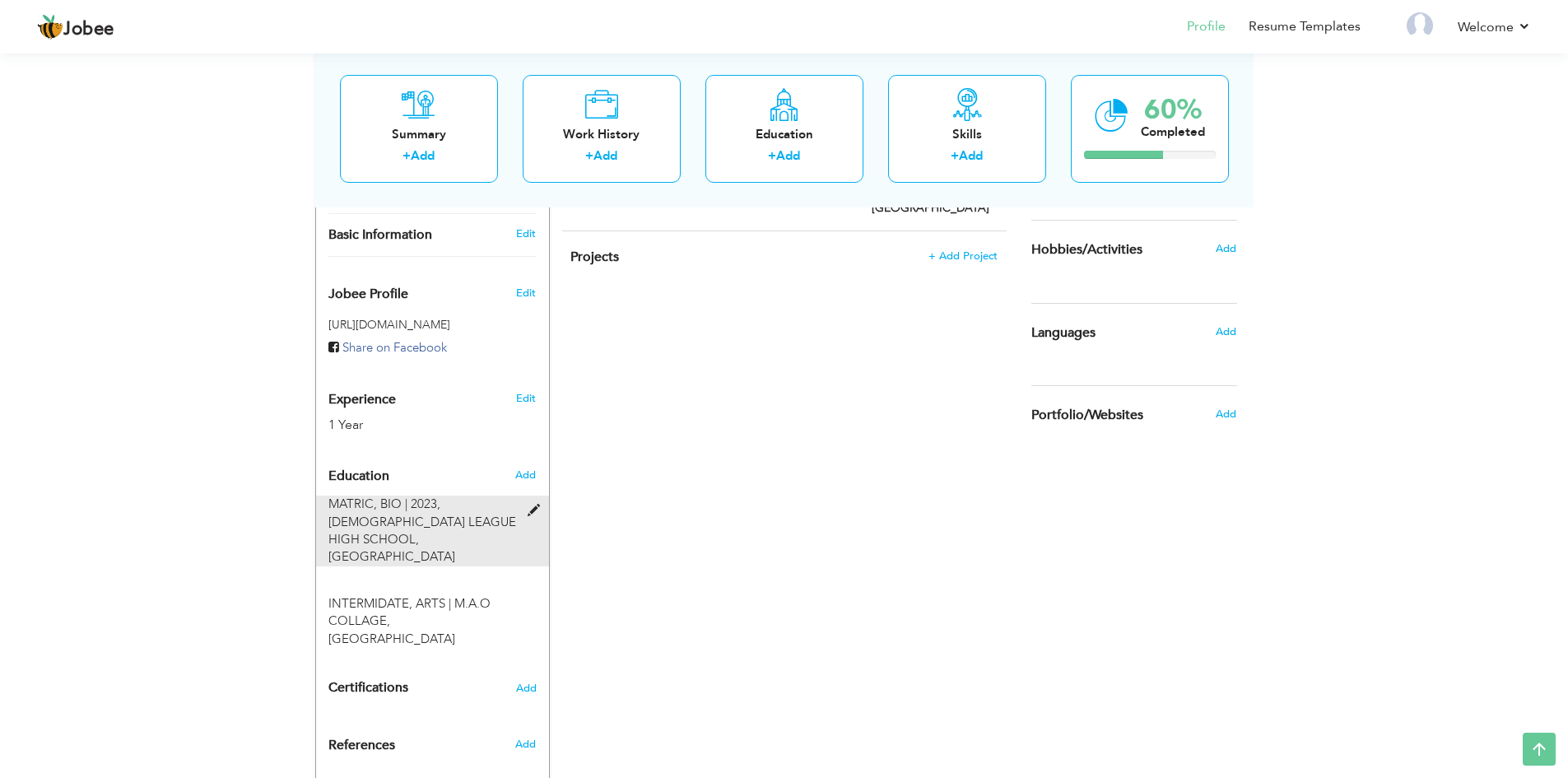
drag, startPoint x: 408, startPoint y: 559, endPoint x: 422, endPoint y: 483, distance: 77.3
click at [420, 483] on div "Education Add MATRIC, BIO | 2023, MUSLIM LEAGUE HIGH SCHOOL, Lahore M.A.O COLLA…" at bounding box center [432, 554] width 208 height 190
drag, startPoint x: 423, startPoint y: 550, endPoint x: 424, endPoint y: 478, distance: 72.0
click at [424, 478] on div "Education Add MATRIC, BIO | 2023, MUSLIM LEAGUE HIGH SCHOOL, Lahore M.A.O COLLA…" at bounding box center [432, 554] width 208 height 190
click at [960, 145] on div "Skills + Add" at bounding box center [967, 128] width 158 height 108
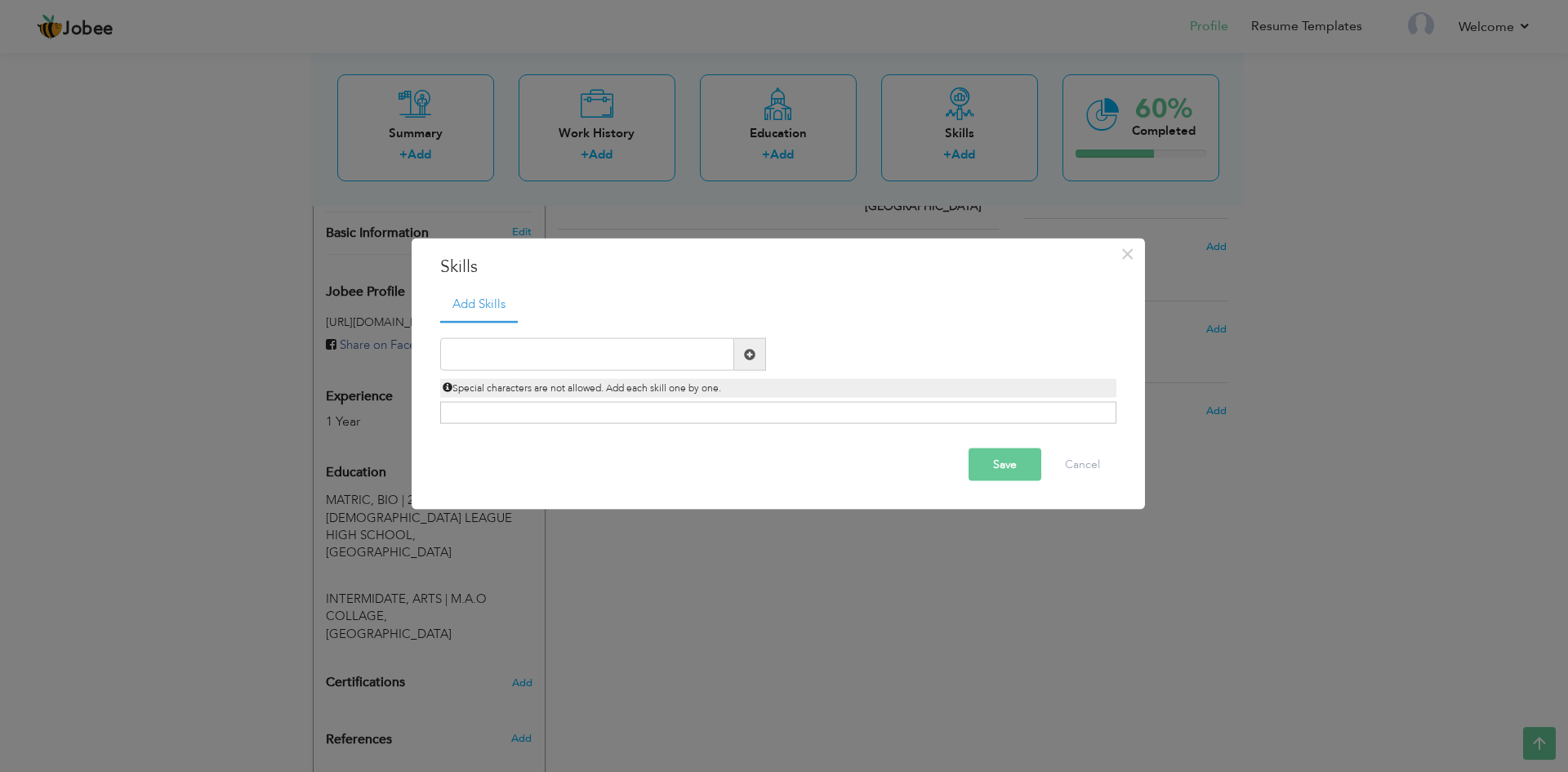
click at [754, 350] on span at bounding box center [749, 354] width 11 height 11
click at [573, 349] on input "text" at bounding box center [587, 354] width 294 height 33
paste input "Technical Proficiency"
type input "Technical Proficiency"
click at [751, 357] on span at bounding box center [749, 354] width 11 height 11
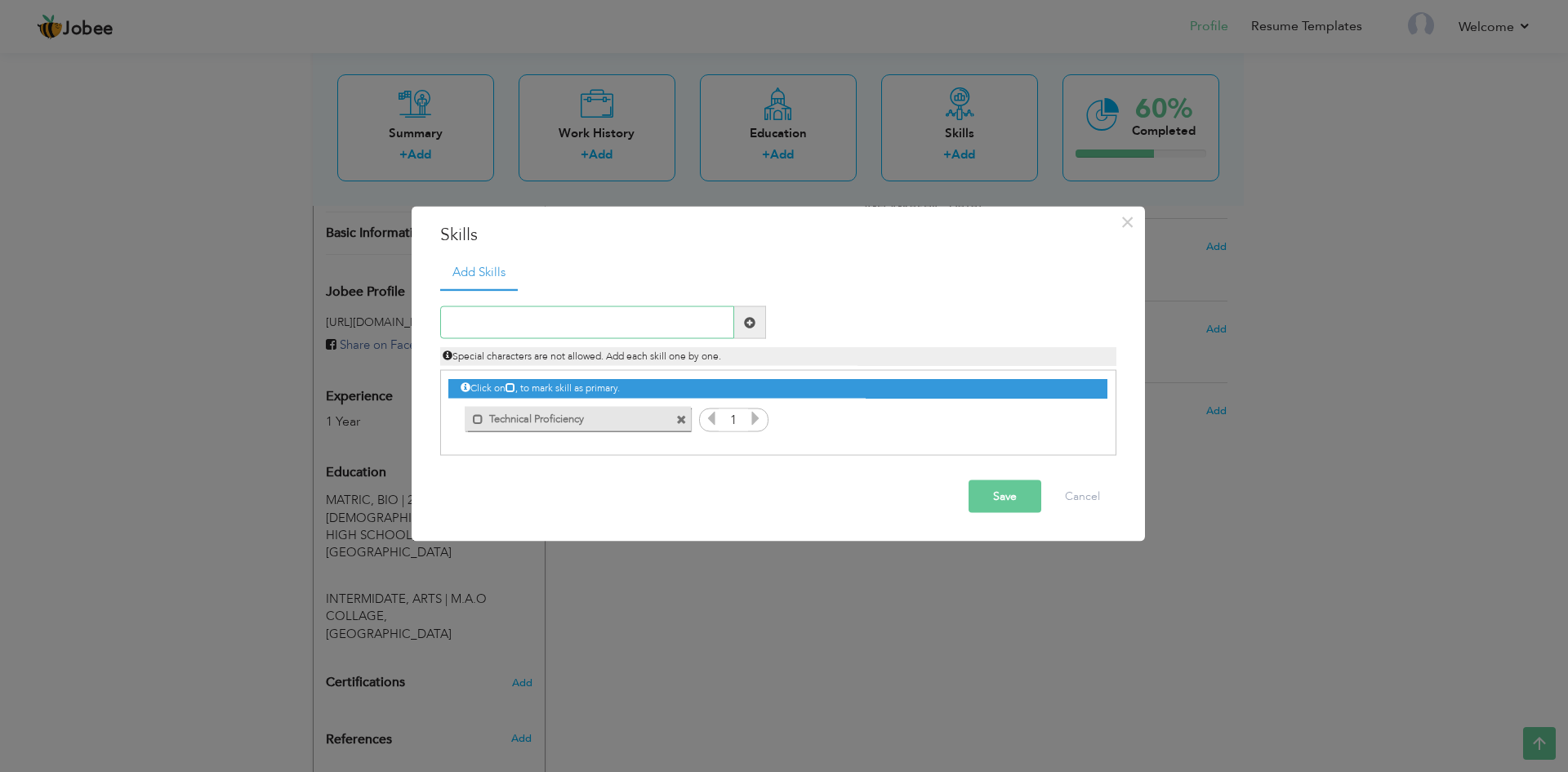
click at [657, 326] on input "text" at bounding box center [587, 322] width 294 height 33
paste input "Communication Skills"
type input "Communication Skills"
click at [748, 326] on span at bounding box center [749, 322] width 11 height 11
click at [649, 319] on input "text" at bounding box center [587, 322] width 294 height 33
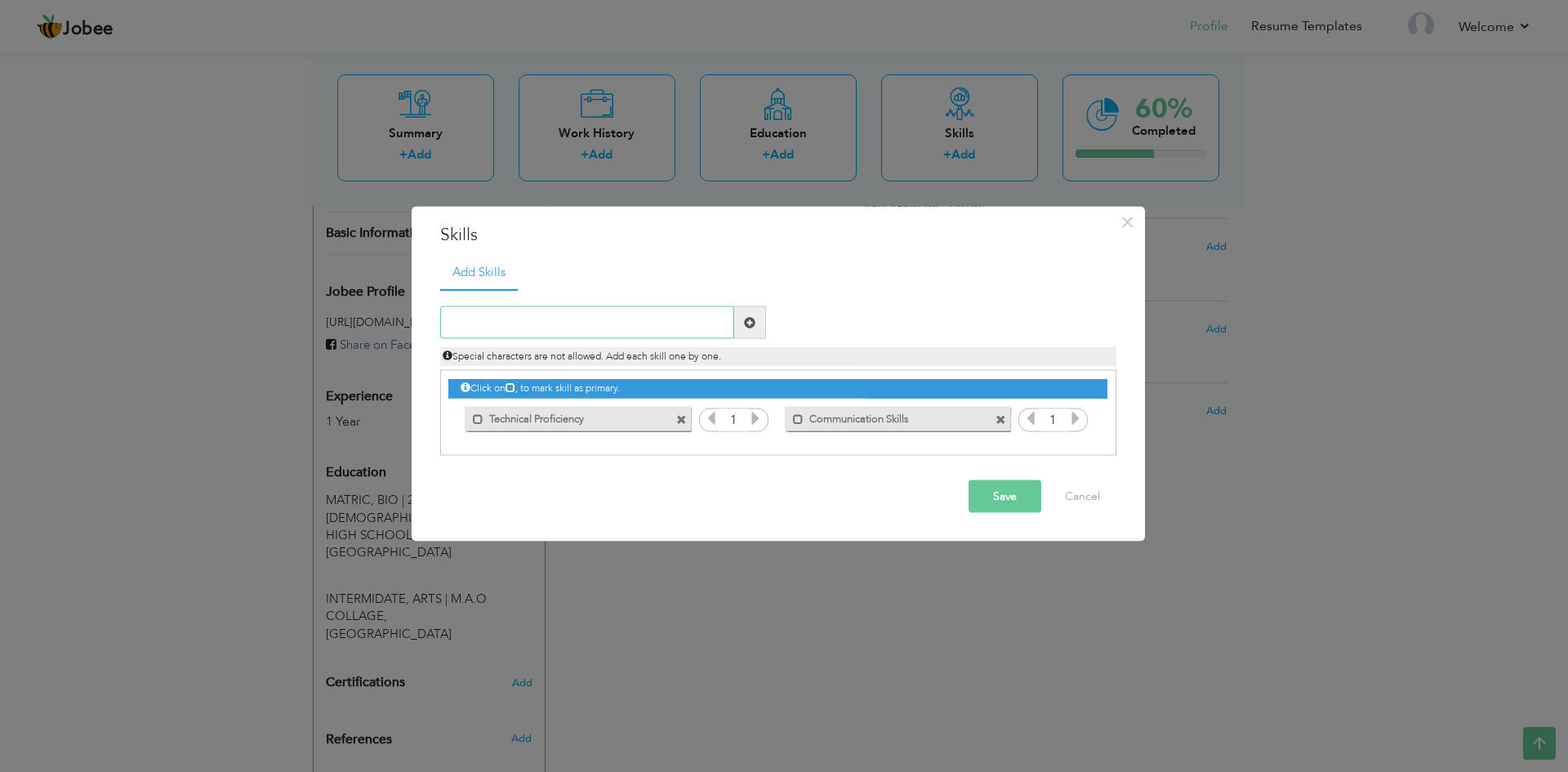
paste input "Teamwork & Collaboration"
type input "Teamwork & Collaboration"
drag, startPoint x: 750, startPoint y: 323, endPoint x: 356, endPoint y: 138, distance: 435.3
click at [735, 323] on span at bounding box center [750, 322] width 32 height 33
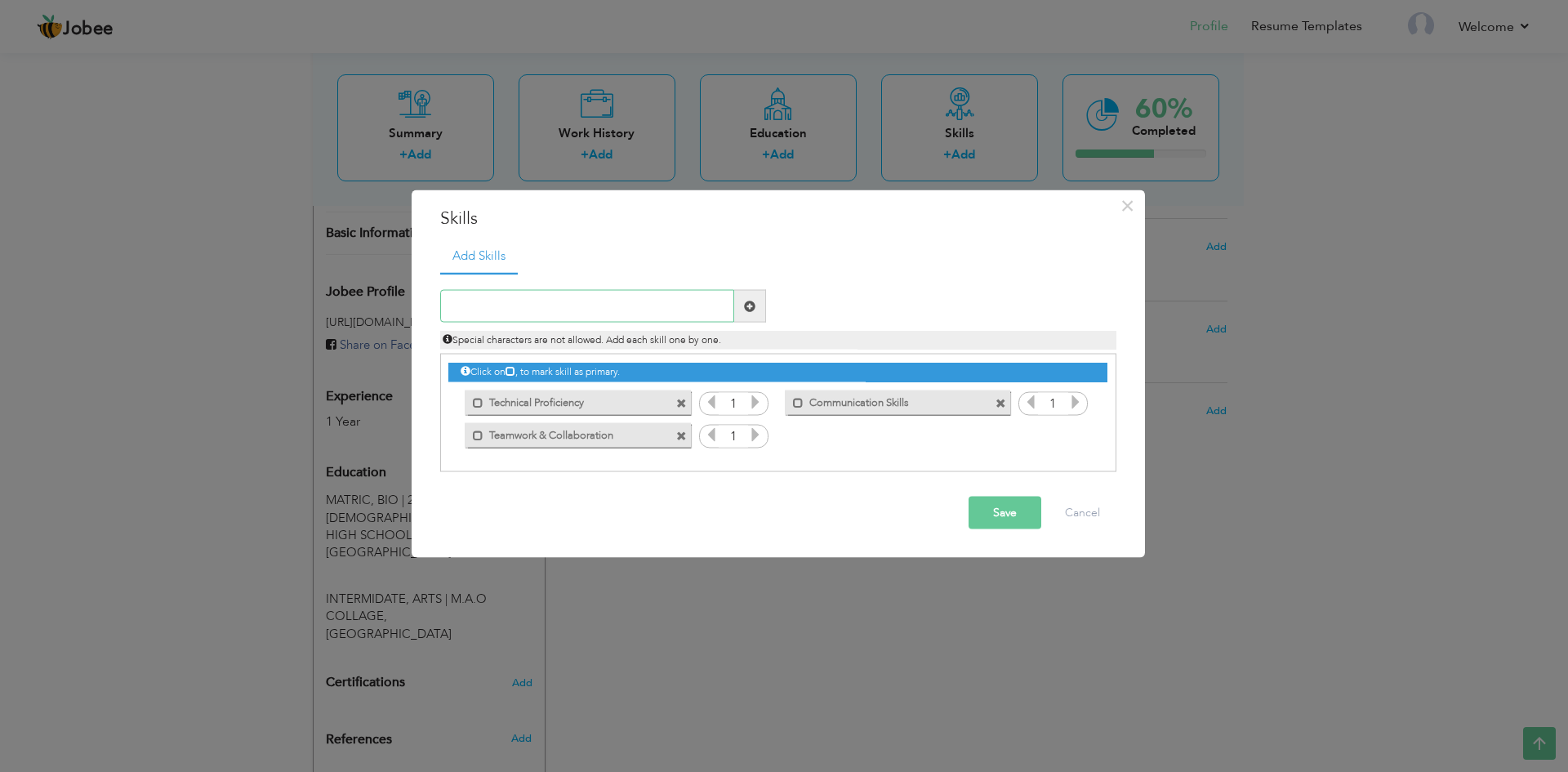
click at [656, 294] on input "text" at bounding box center [587, 306] width 294 height 33
paste input "Problem-Solving"
type input "Problem-Solving"
click at [746, 311] on span at bounding box center [749, 305] width 11 height 11
click at [654, 307] on input "text" at bounding box center [587, 306] width 294 height 33
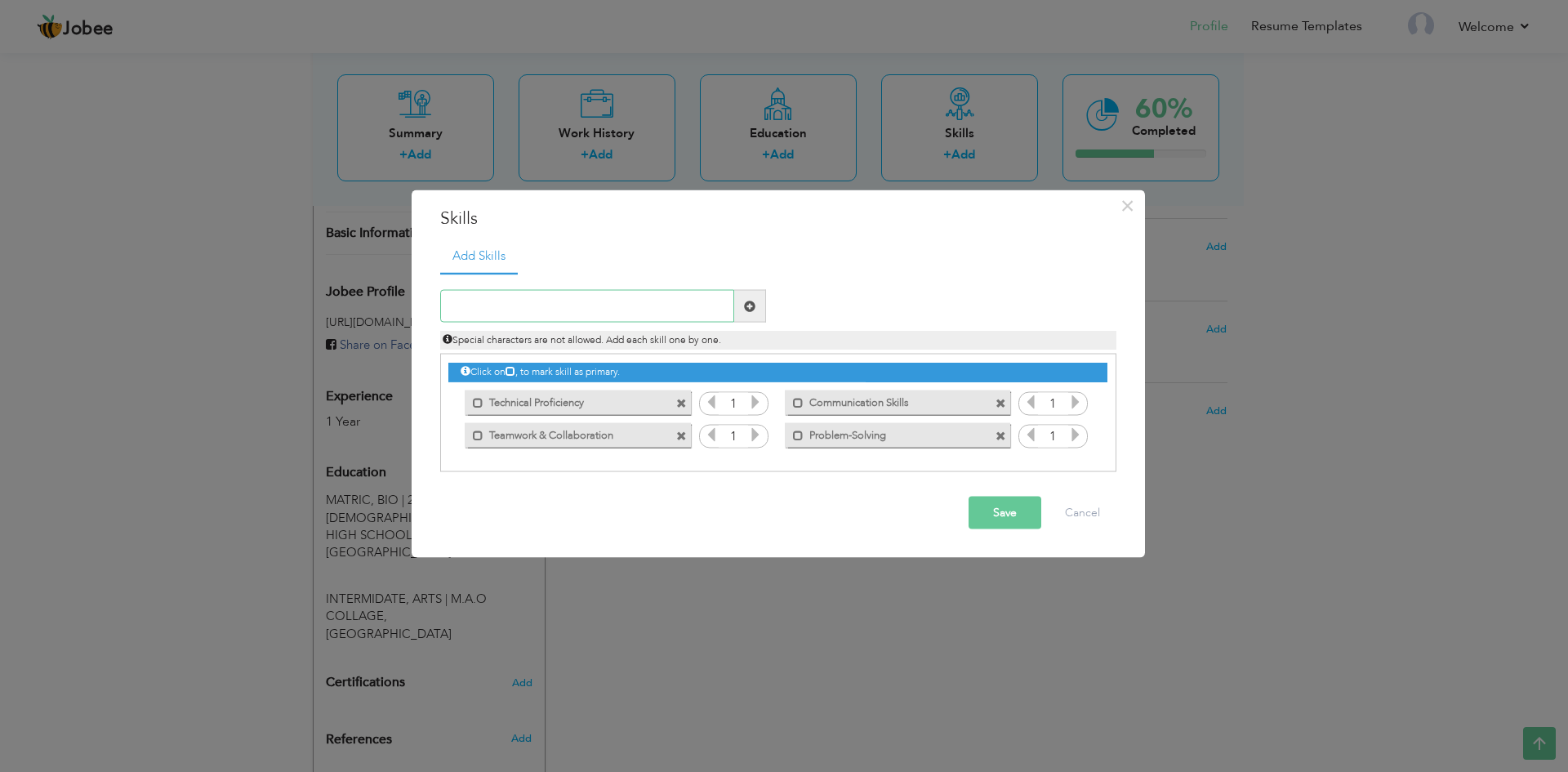
paste input "Adaptability"
type input "Adaptability"
click at [748, 309] on span at bounding box center [749, 305] width 11 height 11
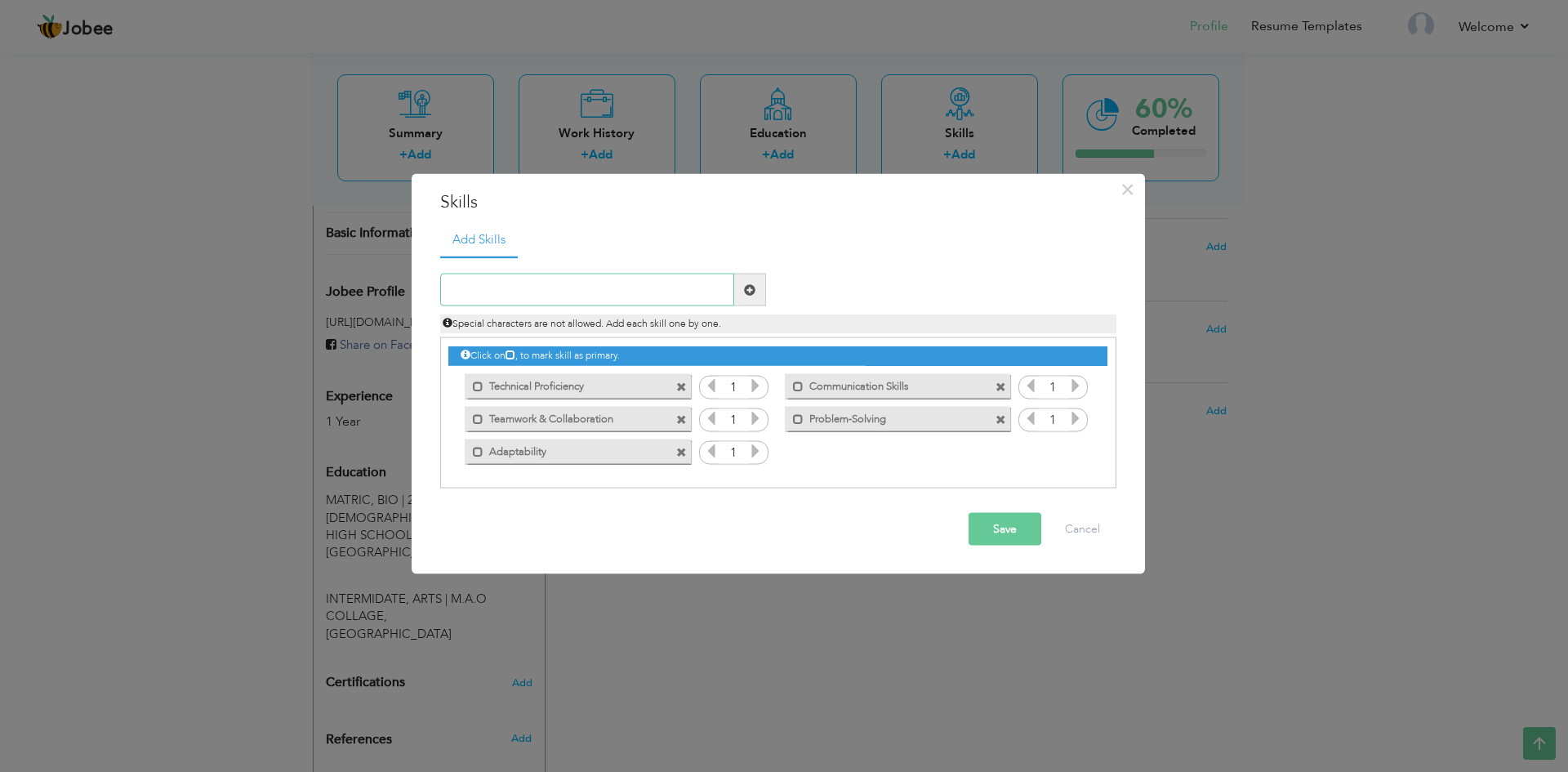
click at [563, 299] on input "text" at bounding box center [587, 289] width 294 height 33
paste input "Time Management"
type input "Time Management"
click at [749, 288] on span at bounding box center [749, 289] width 11 height 11
click at [681, 282] on input "text" at bounding box center [587, 289] width 294 height 33
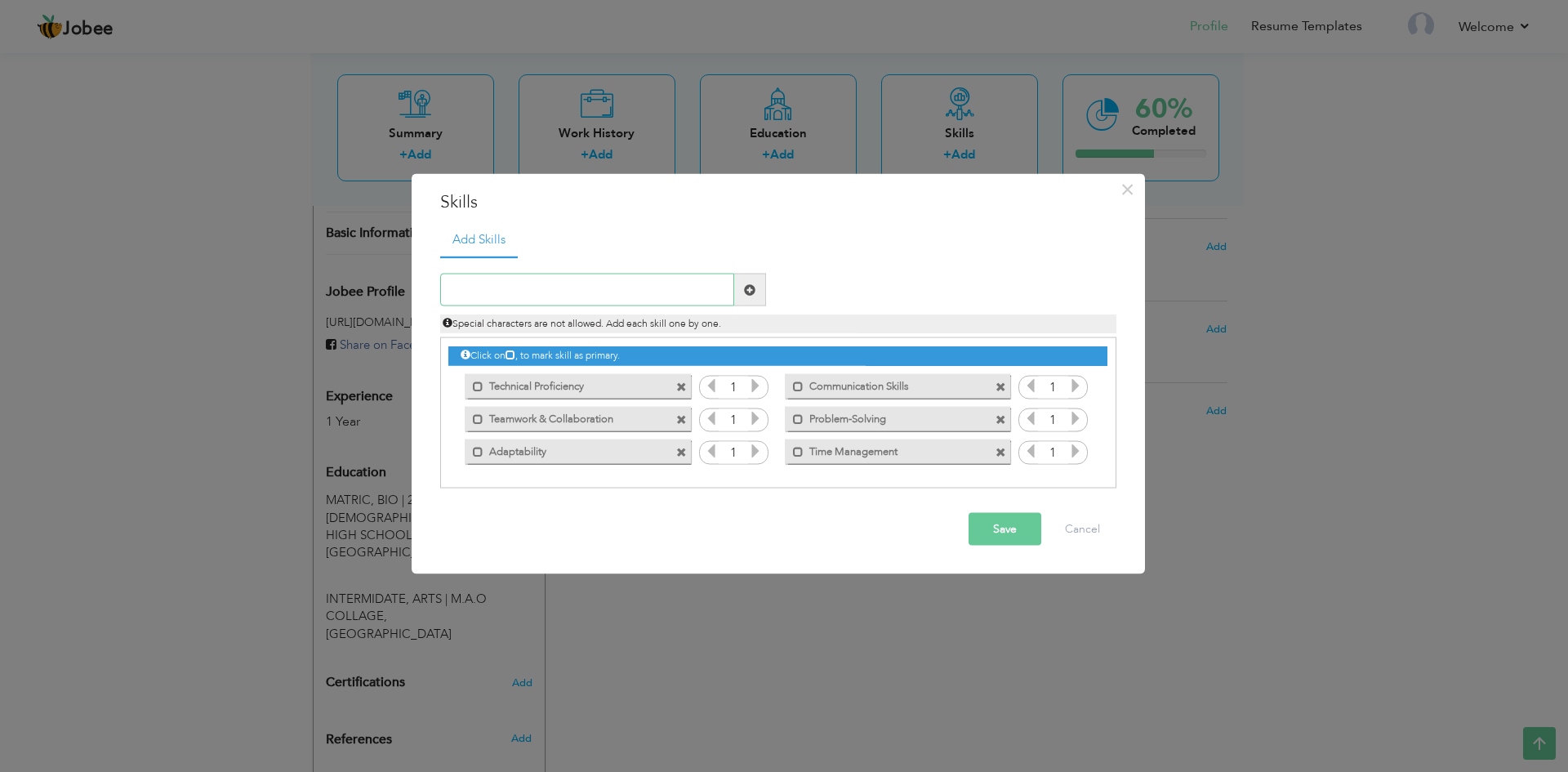
paste input "Customer Service"
type input "Customer Service"
click at [748, 290] on span at bounding box center [749, 289] width 11 height 11
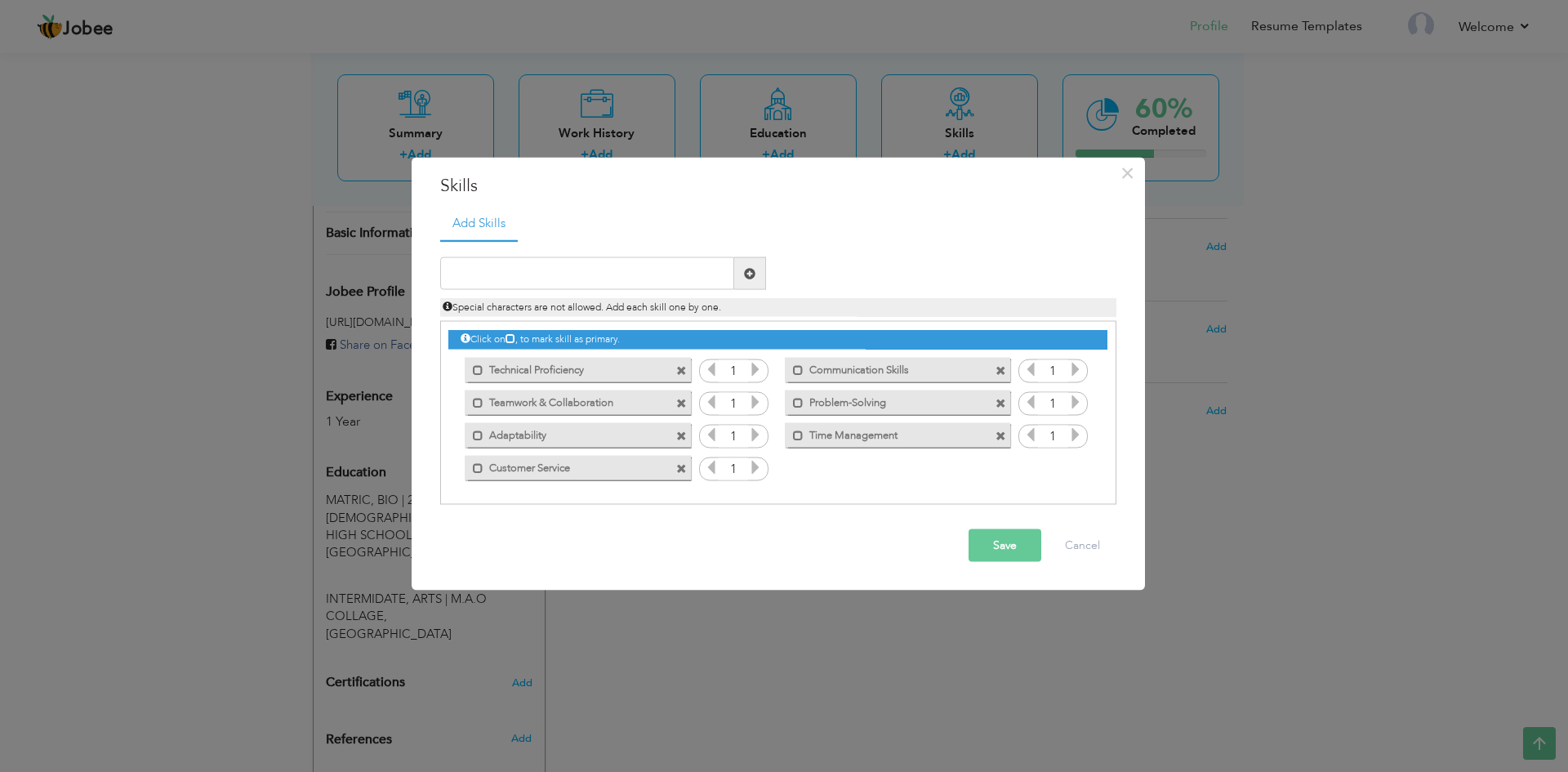
click at [1029, 543] on button "Save" at bounding box center [1005, 546] width 73 height 33
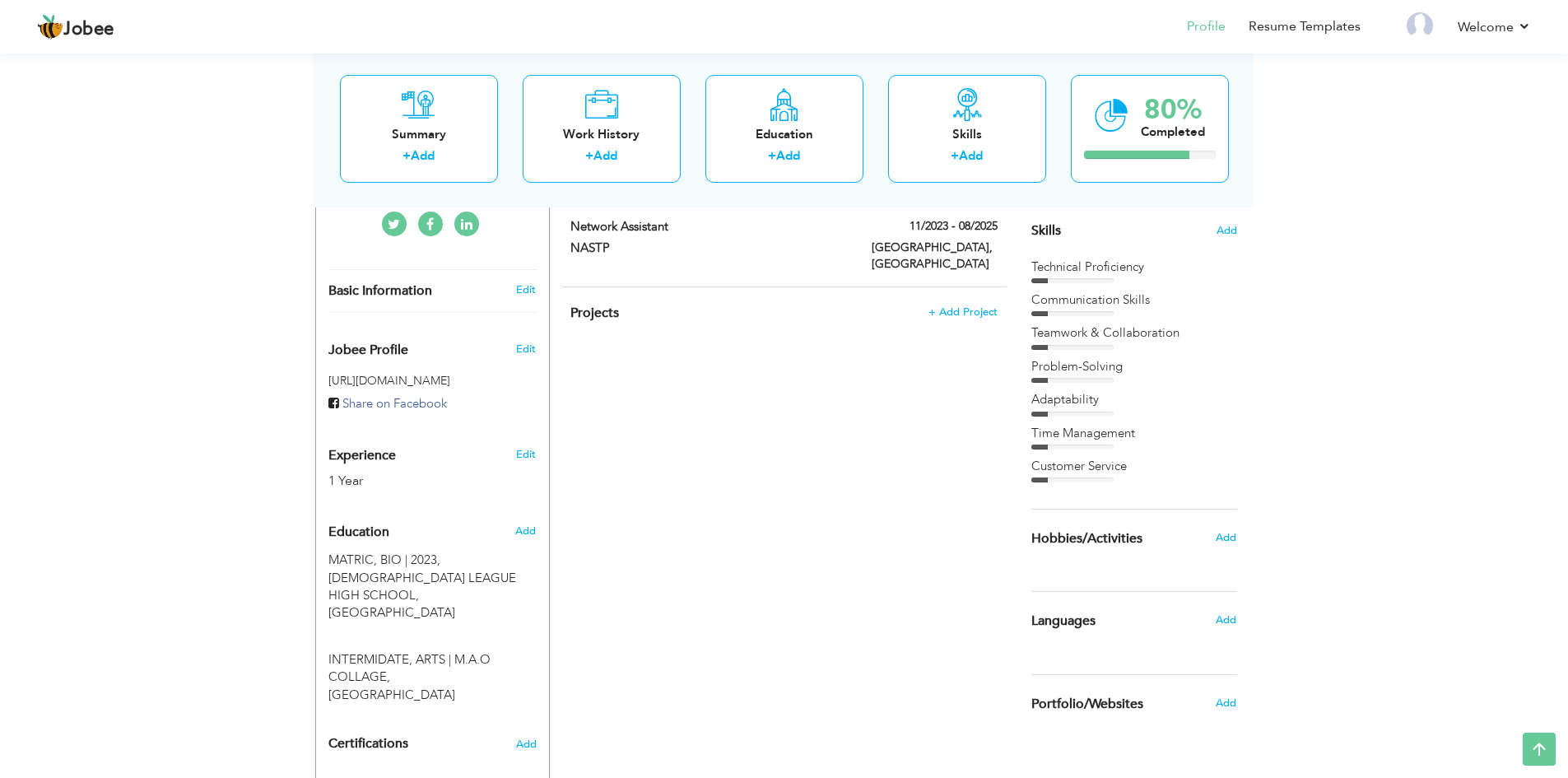
scroll to position [488, 0]
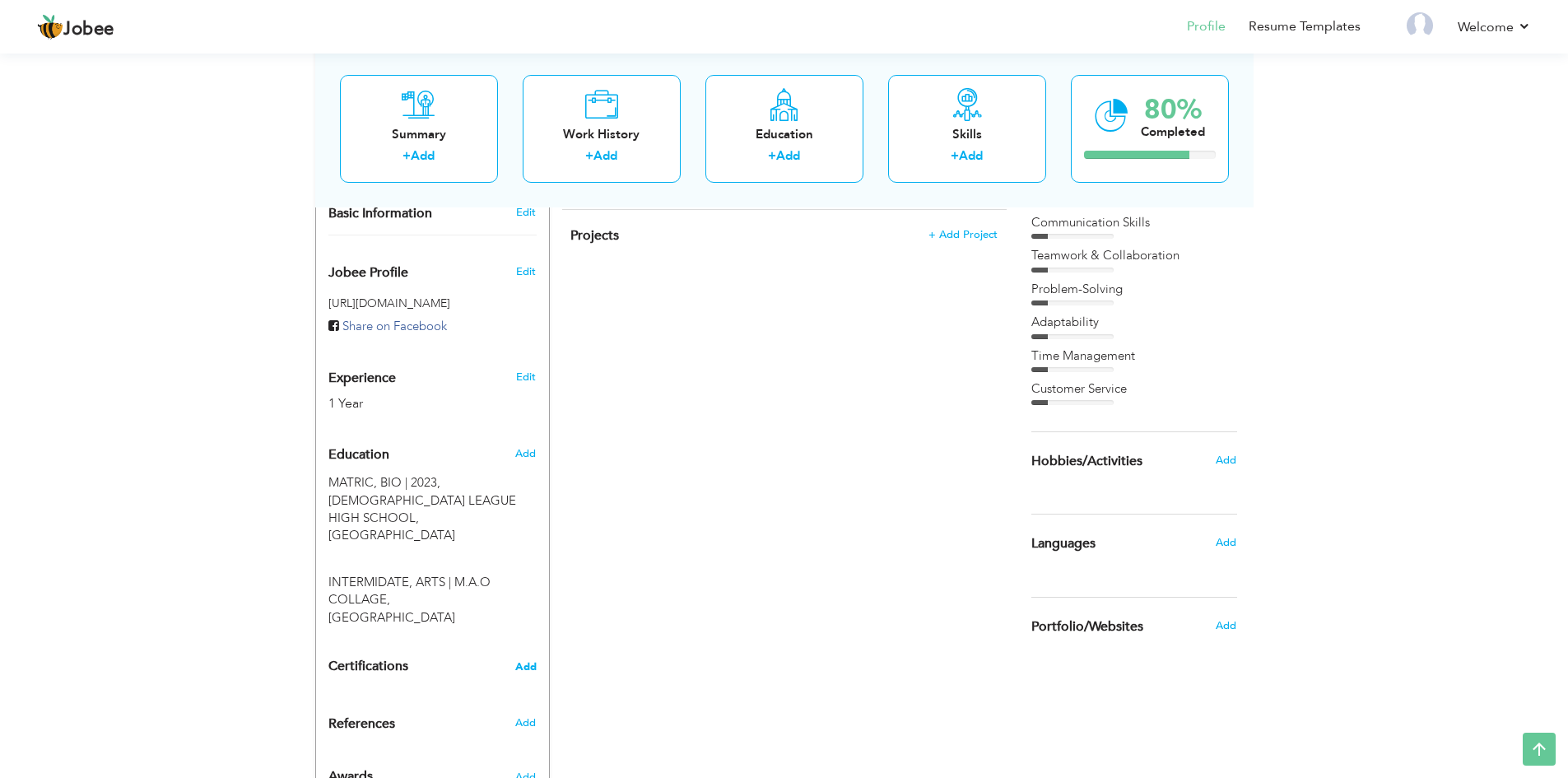
click at [535, 661] on span "Add" at bounding box center [525, 667] width 22 height 11
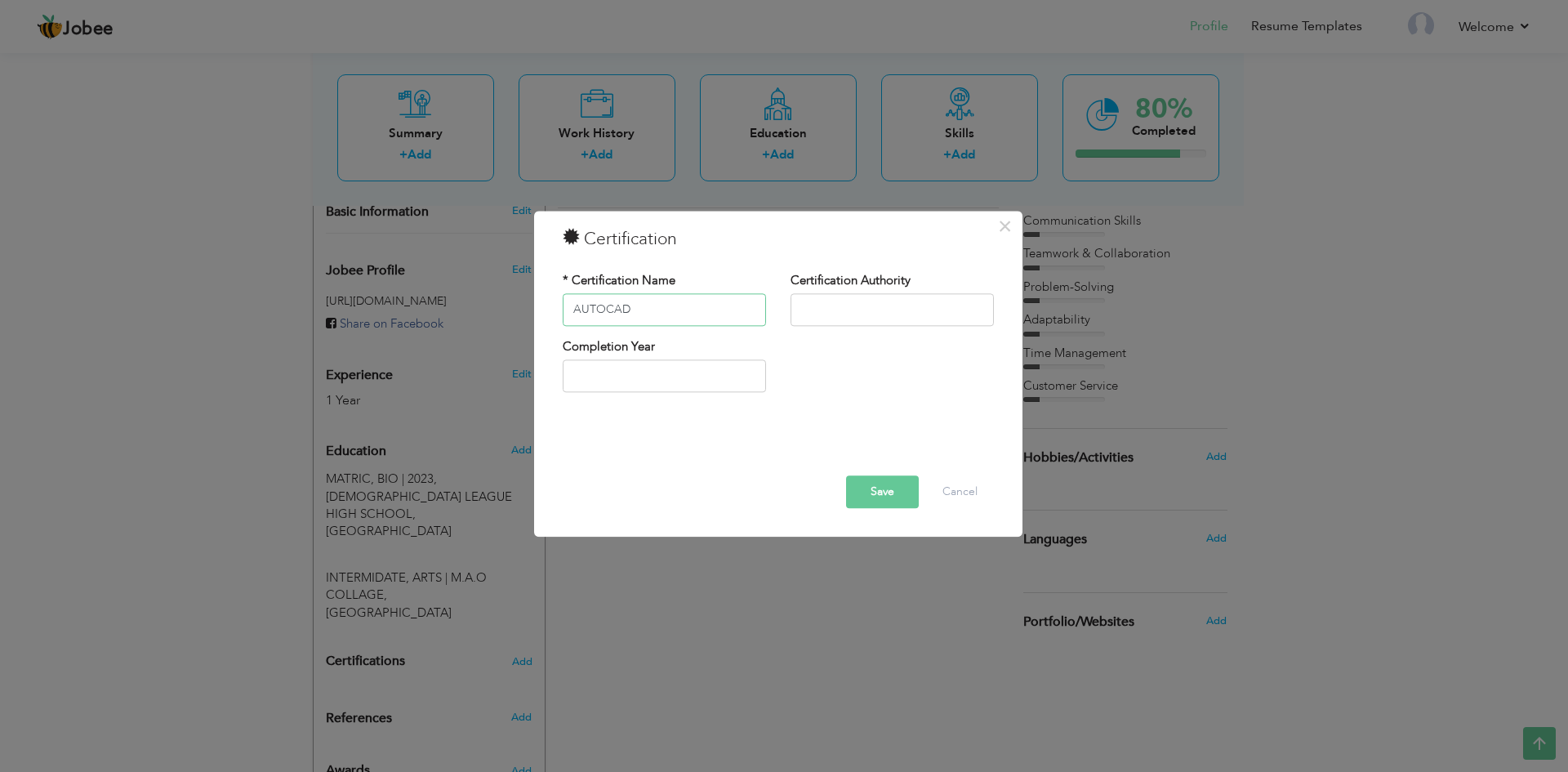
type input "AUTOCAD"
type input "2025"
click at [910, 307] on input "text" at bounding box center [892, 309] width 203 height 33
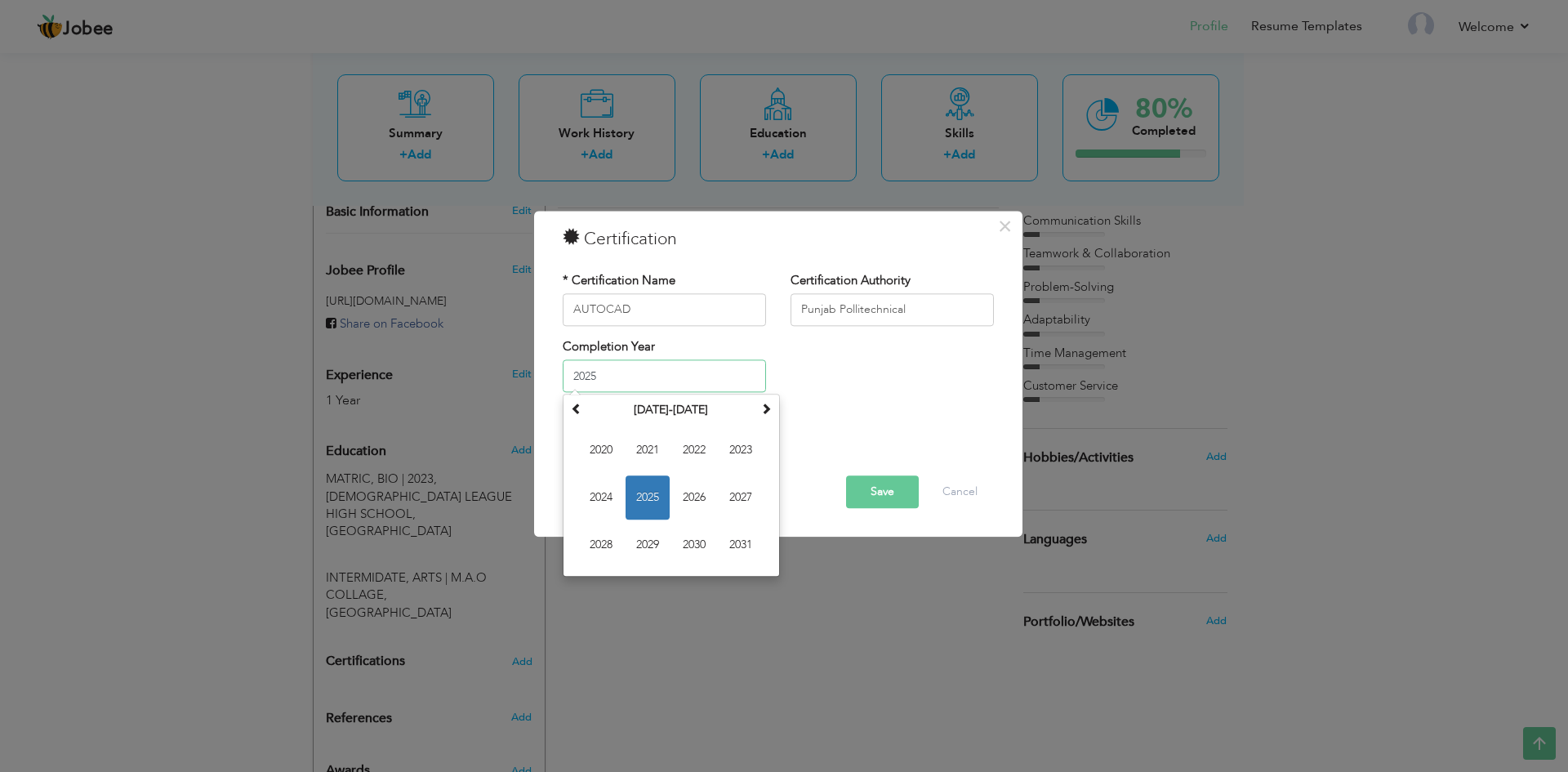
click at [623, 381] on input "2025" at bounding box center [663, 376] width 203 height 33
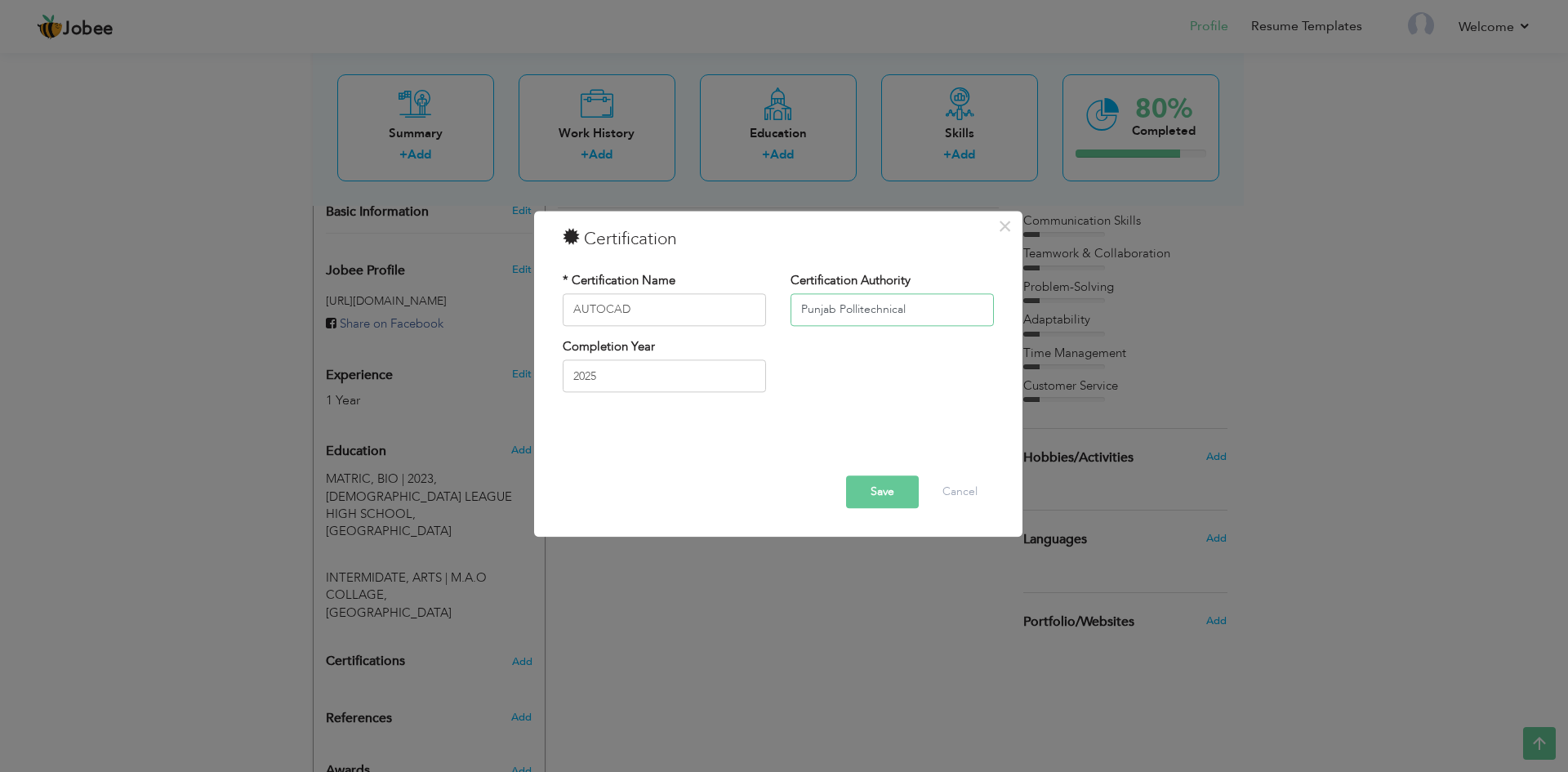
drag, startPoint x: 932, startPoint y: 302, endPoint x: 756, endPoint y: 320, distance: 176.9
click at [715, 313] on div "* Certification Name AUTOCAD Certification Authority Punjab Pollitechnical" at bounding box center [777, 305] width 456 height 66
type input "Pakistan Technical Training"
click at [893, 502] on button "Save" at bounding box center [882, 491] width 73 height 33
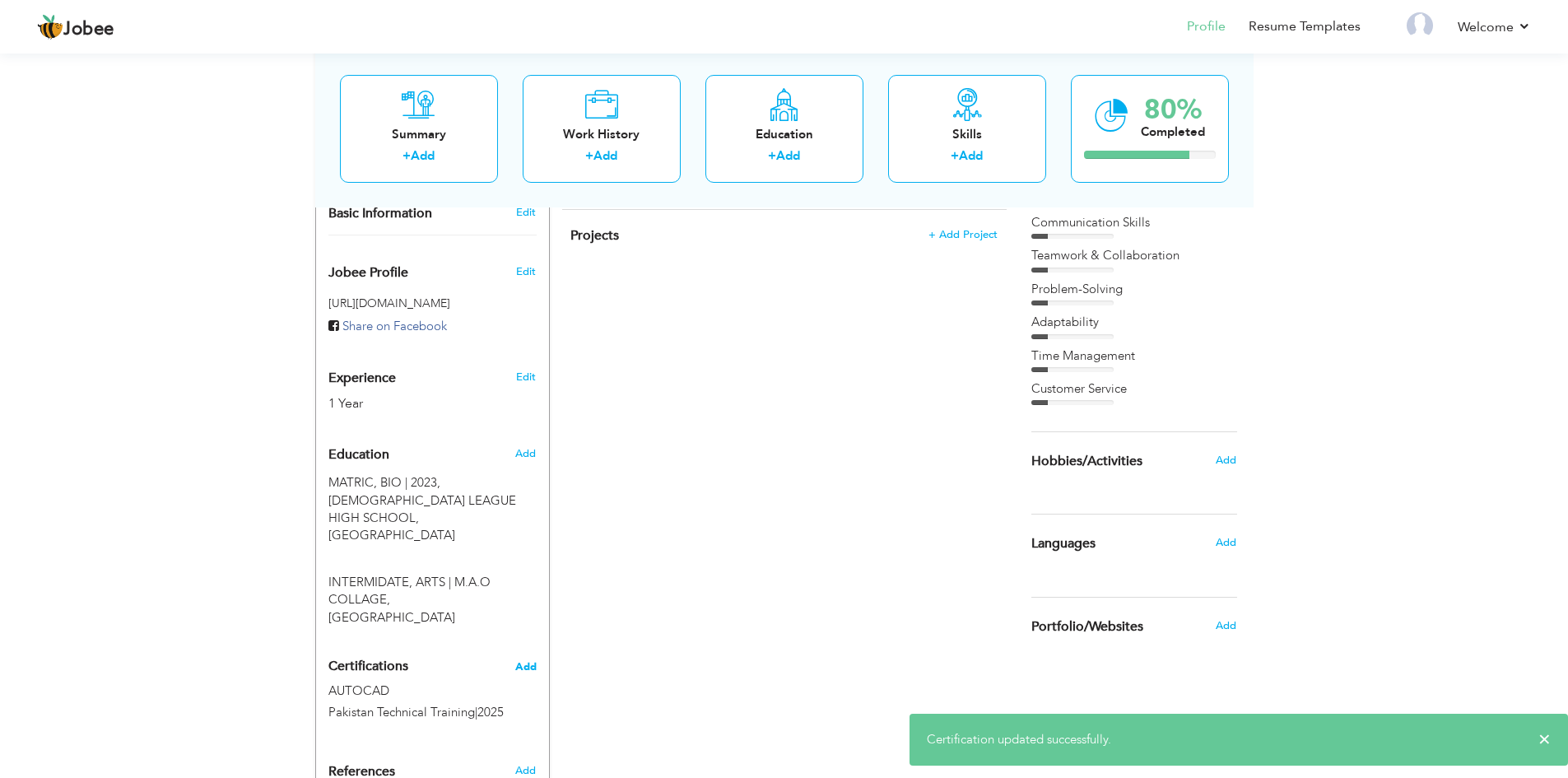
click at [535, 661] on span "Add" at bounding box center [525, 667] width 22 height 11
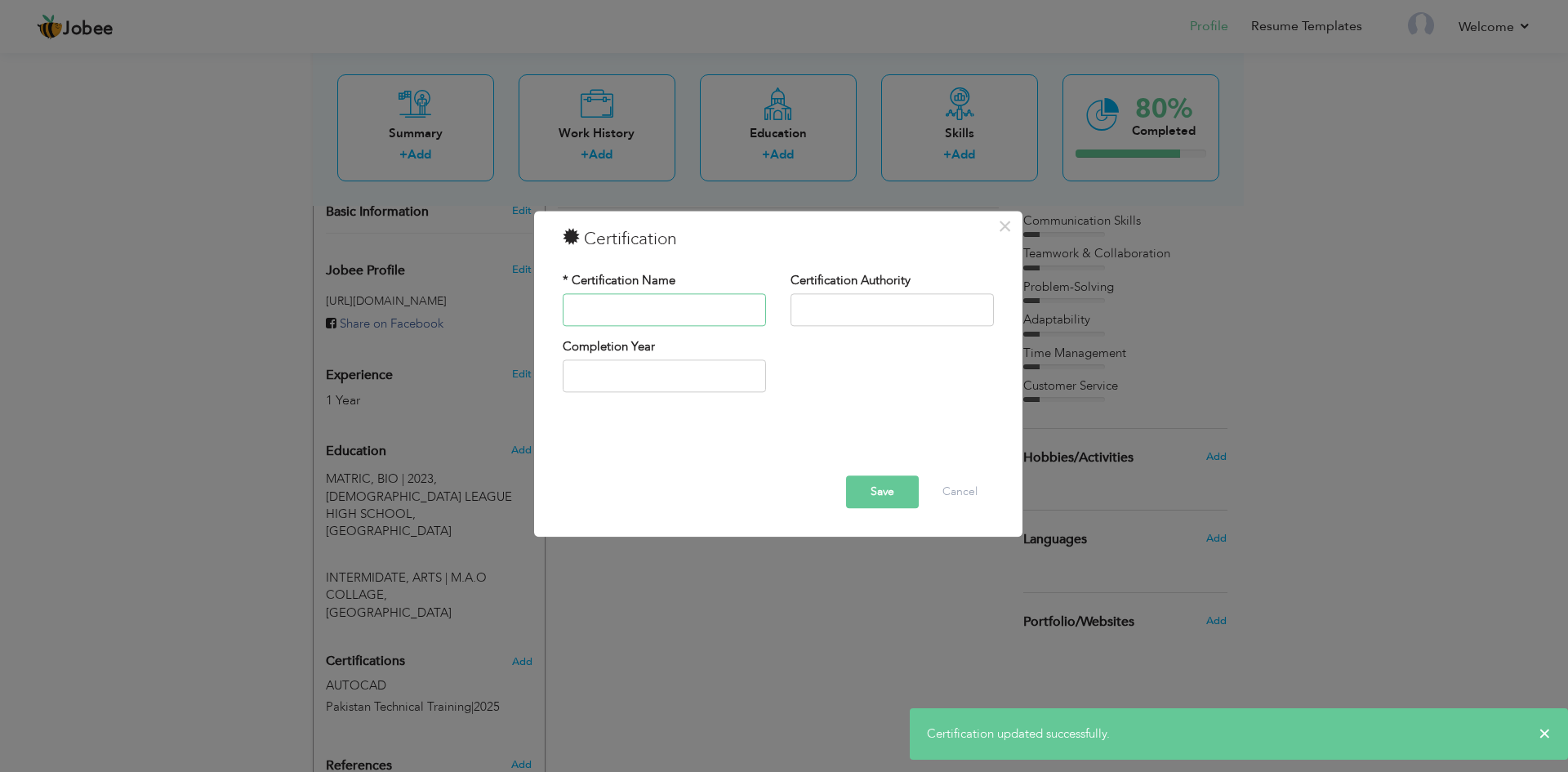
click at [637, 316] on input "text" at bounding box center [663, 309] width 203 height 33
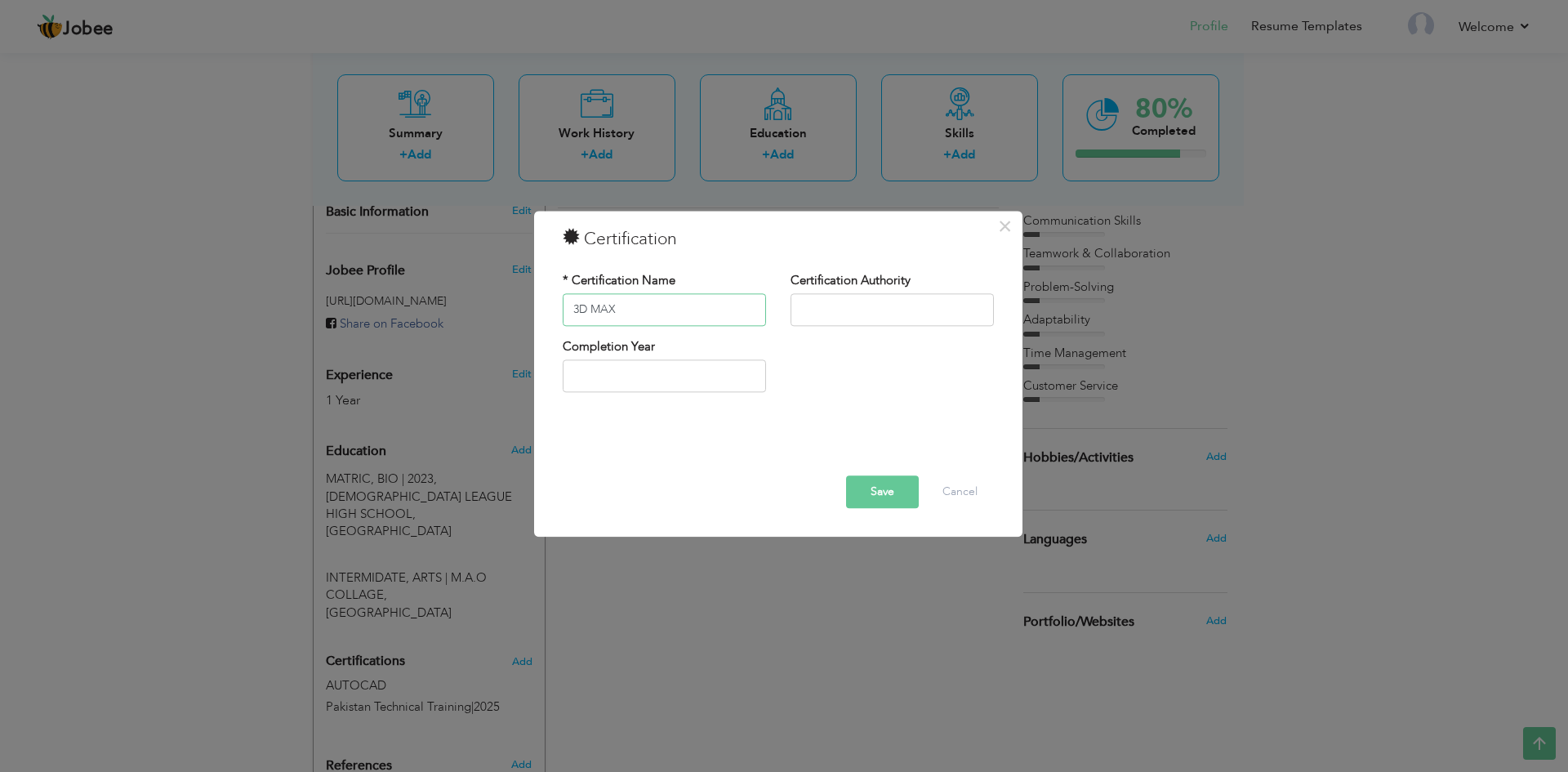
type input "3D MAX"
click at [931, 307] on input "text" at bounding box center [892, 309] width 203 height 33
type input "Pakistan Technical Training"
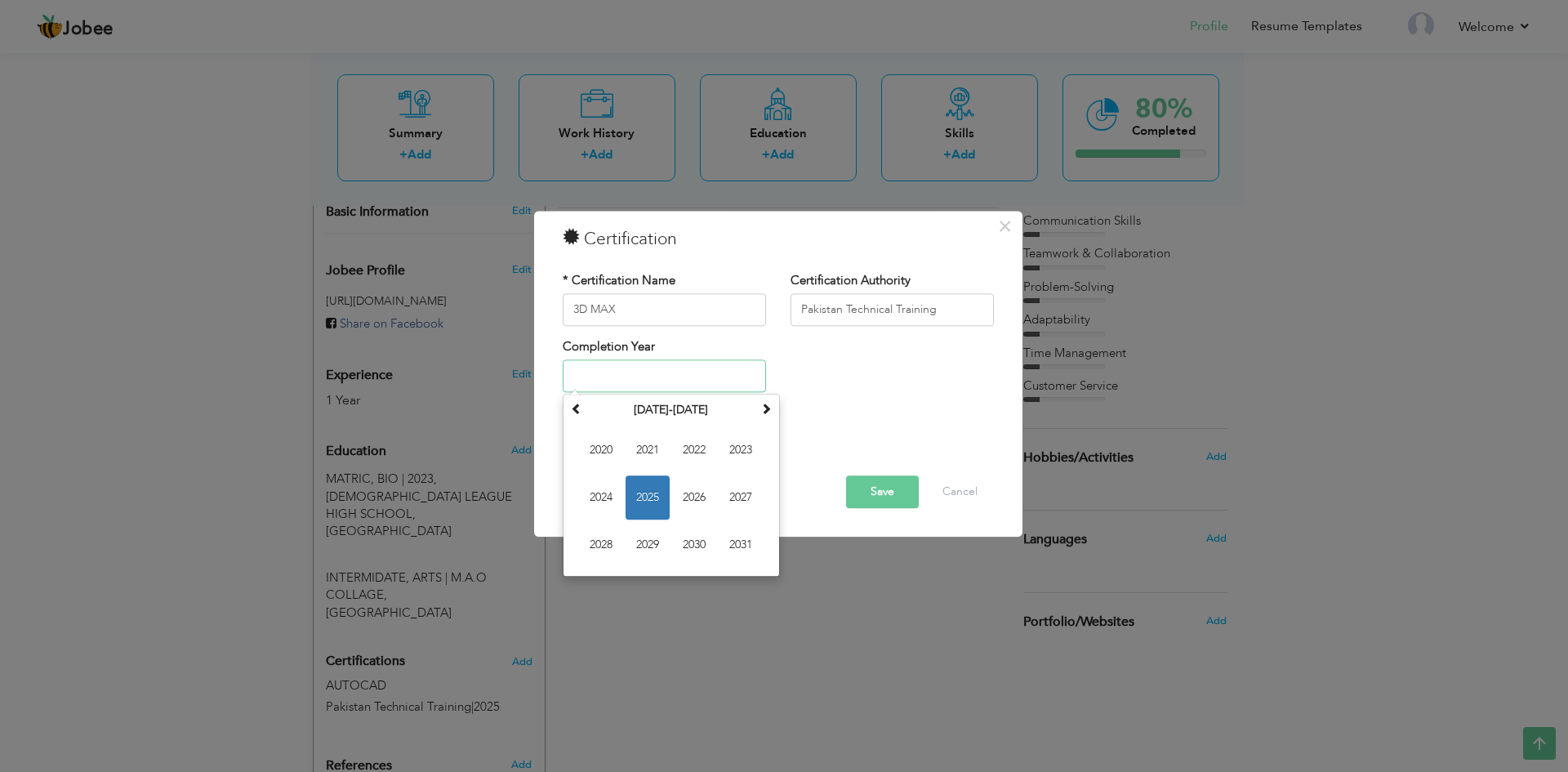
click at [667, 365] on input "text" at bounding box center [663, 376] width 203 height 33
click at [645, 495] on span "2025" at bounding box center [647, 498] width 44 height 44
type input "2025"
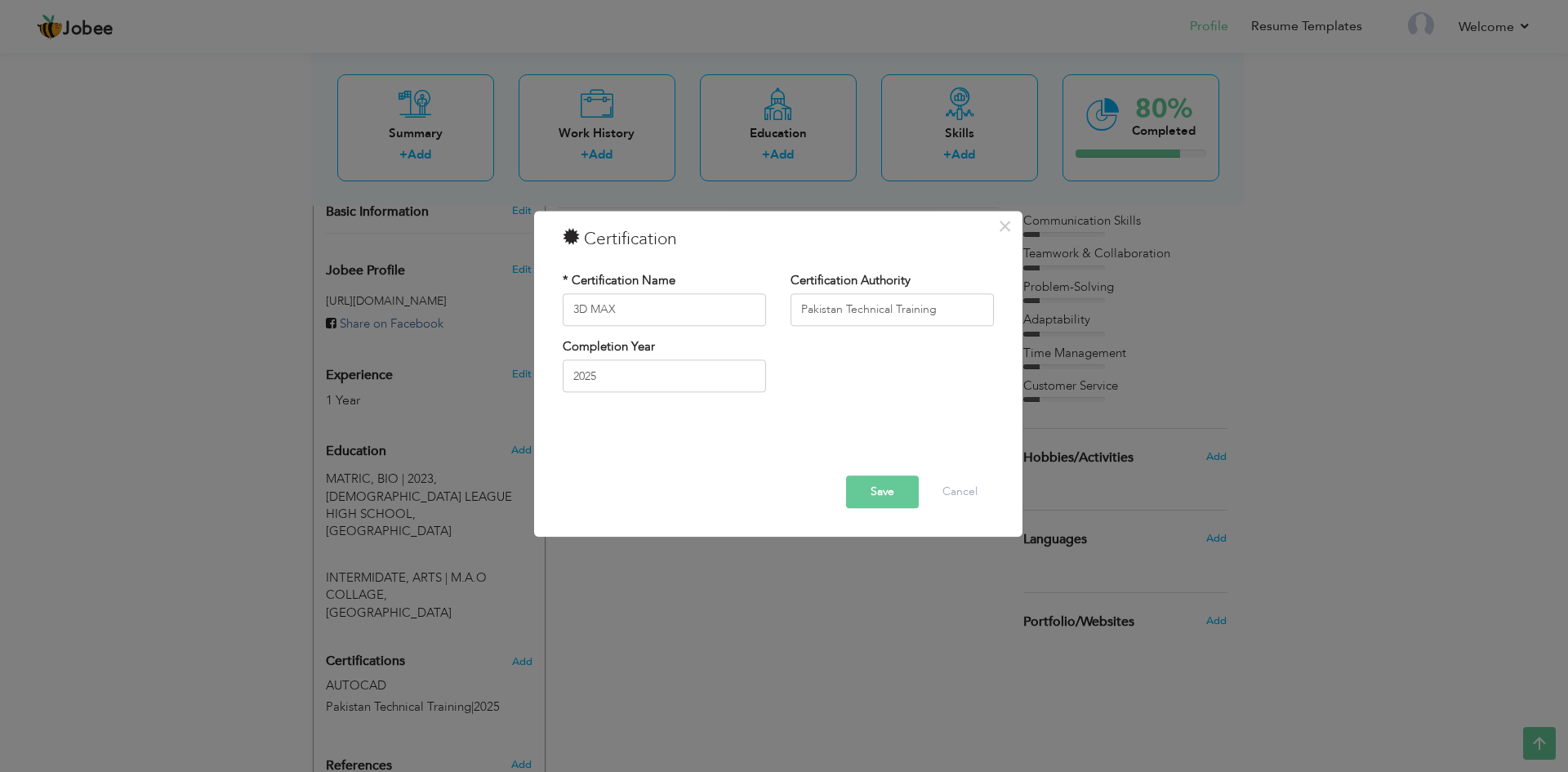
click at [872, 485] on button "Save" at bounding box center [882, 491] width 73 height 33
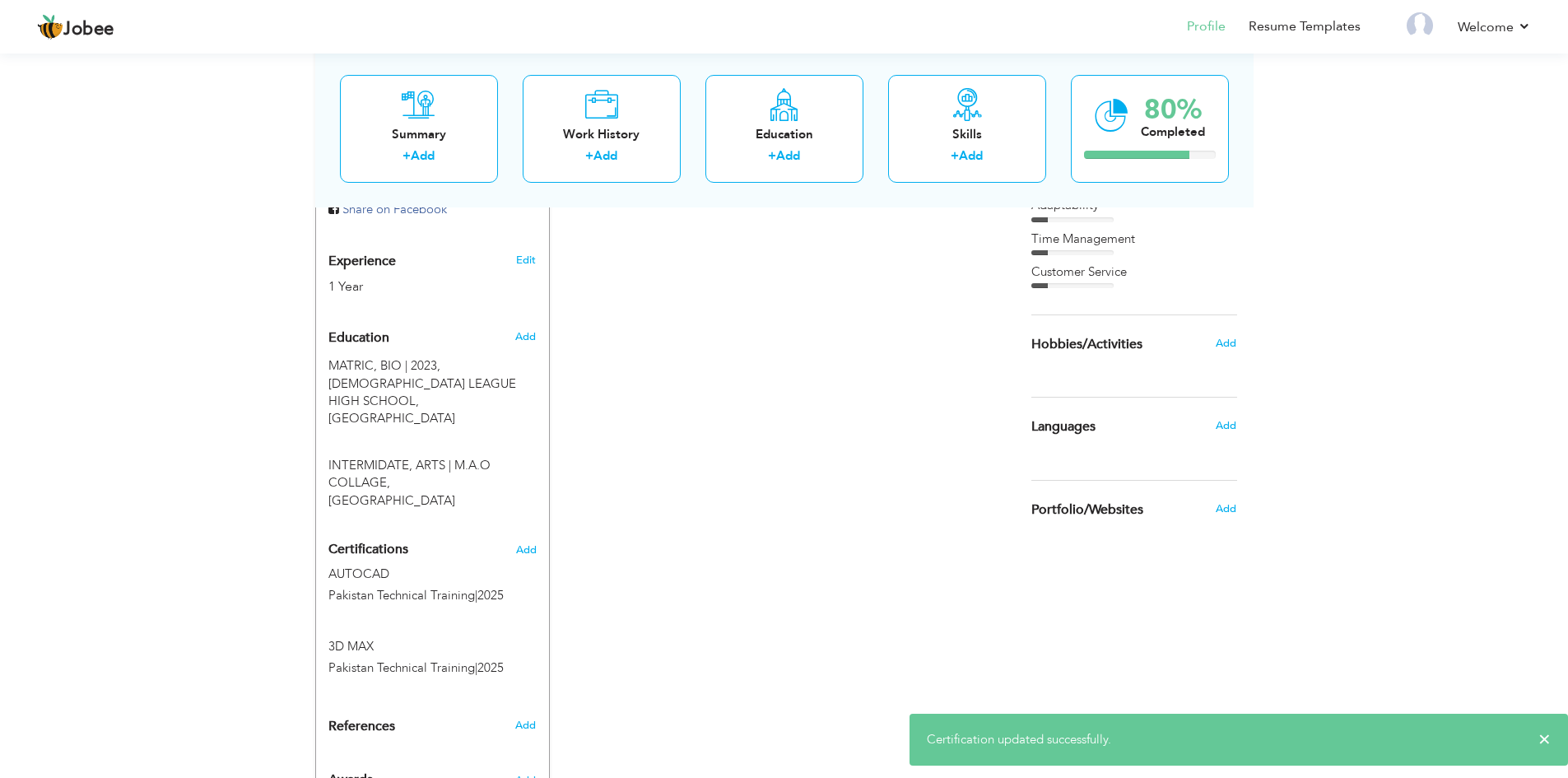
scroll to position [608, 0]
click at [529, 716] on div "References Add" at bounding box center [432, 728] width 233 height 25
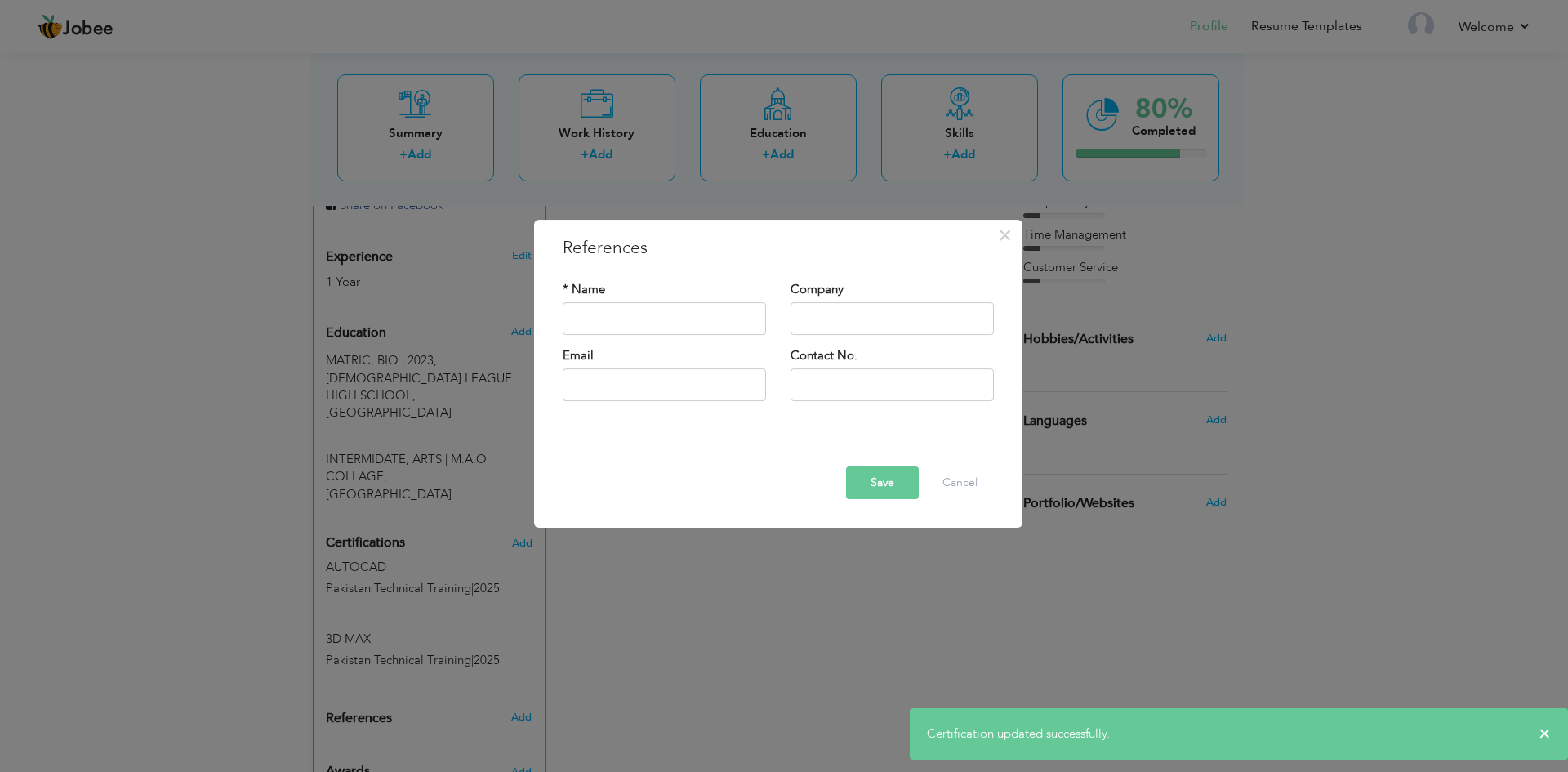
click at [813, 600] on div "× References * Name Company Email" at bounding box center [784, 386] width 1568 height 772
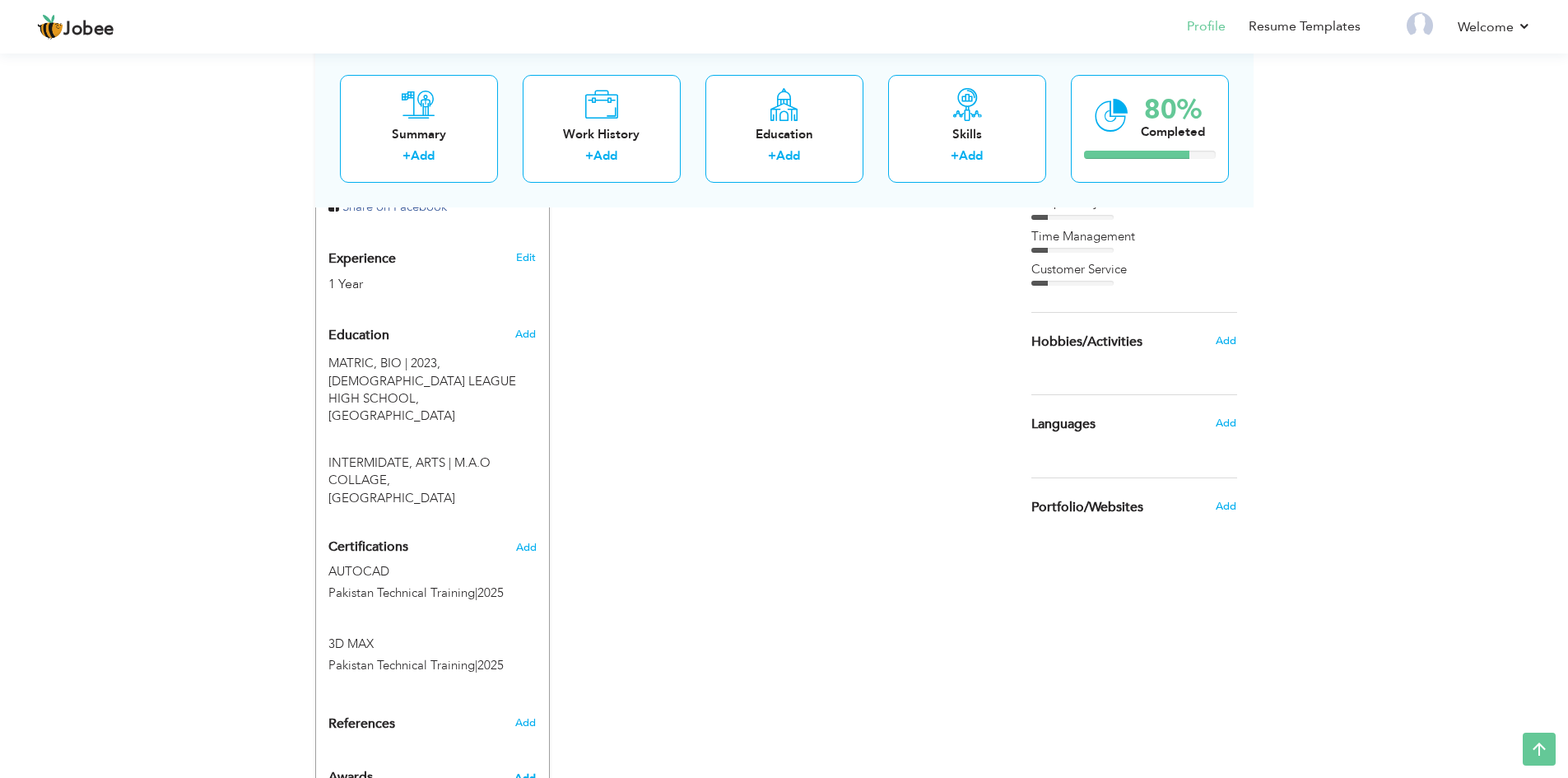
click at [533, 770] on span "Add" at bounding box center [525, 778] width 22 height 15
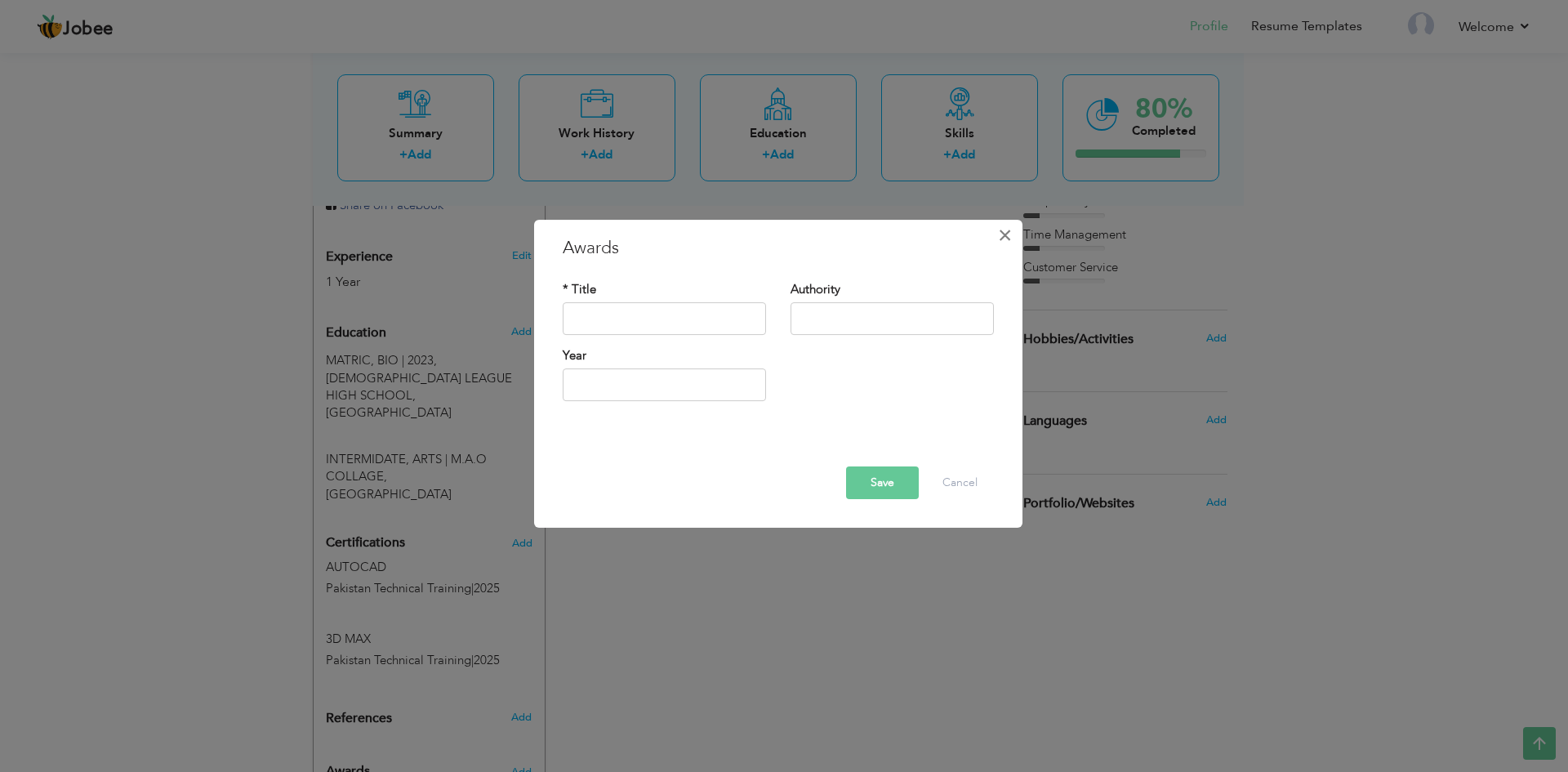
click at [998, 226] on span "×" at bounding box center [1005, 235] width 14 height 29
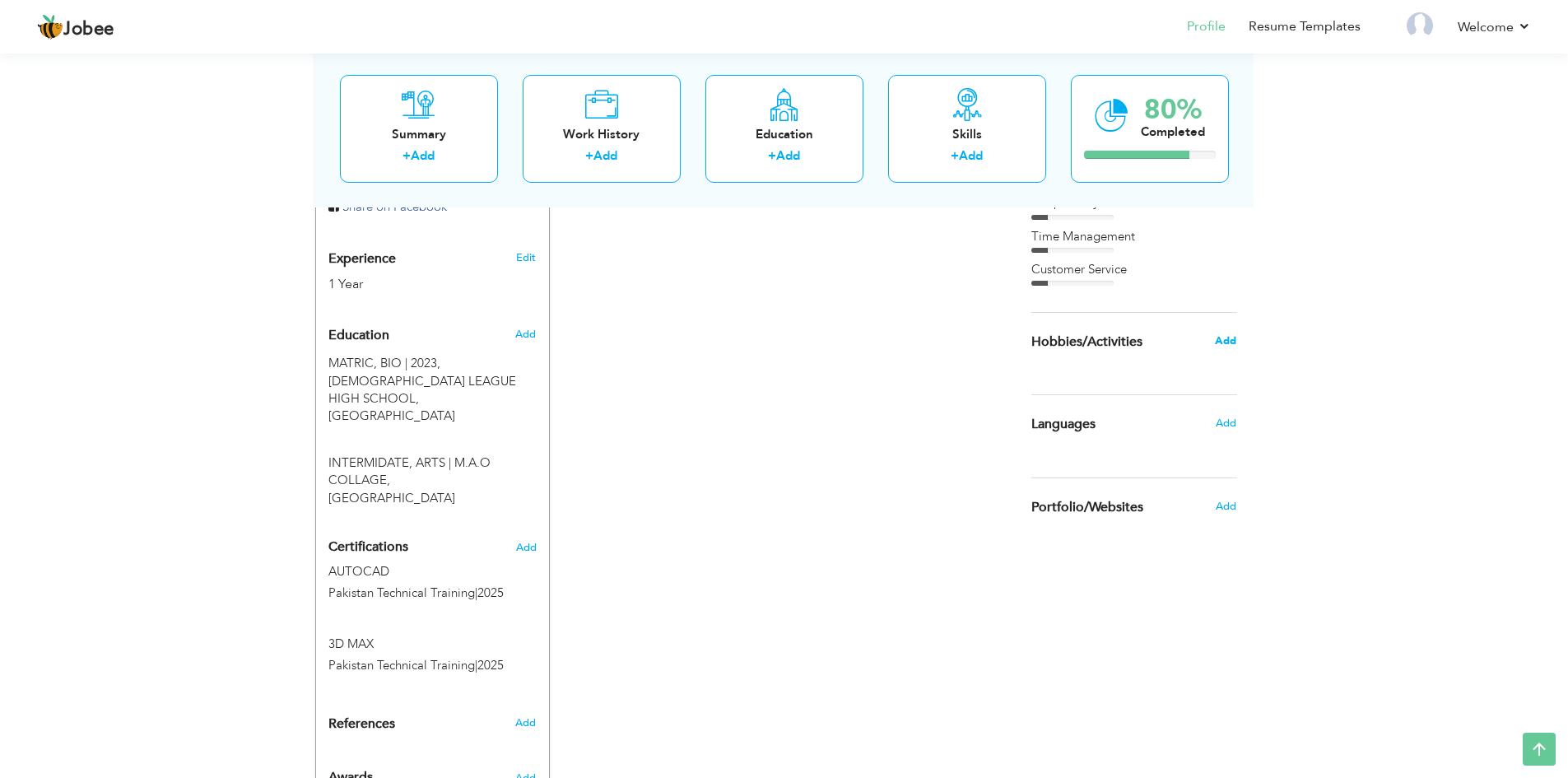
click at [1227, 339] on span "Add" at bounding box center [1225, 341] width 22 height 15
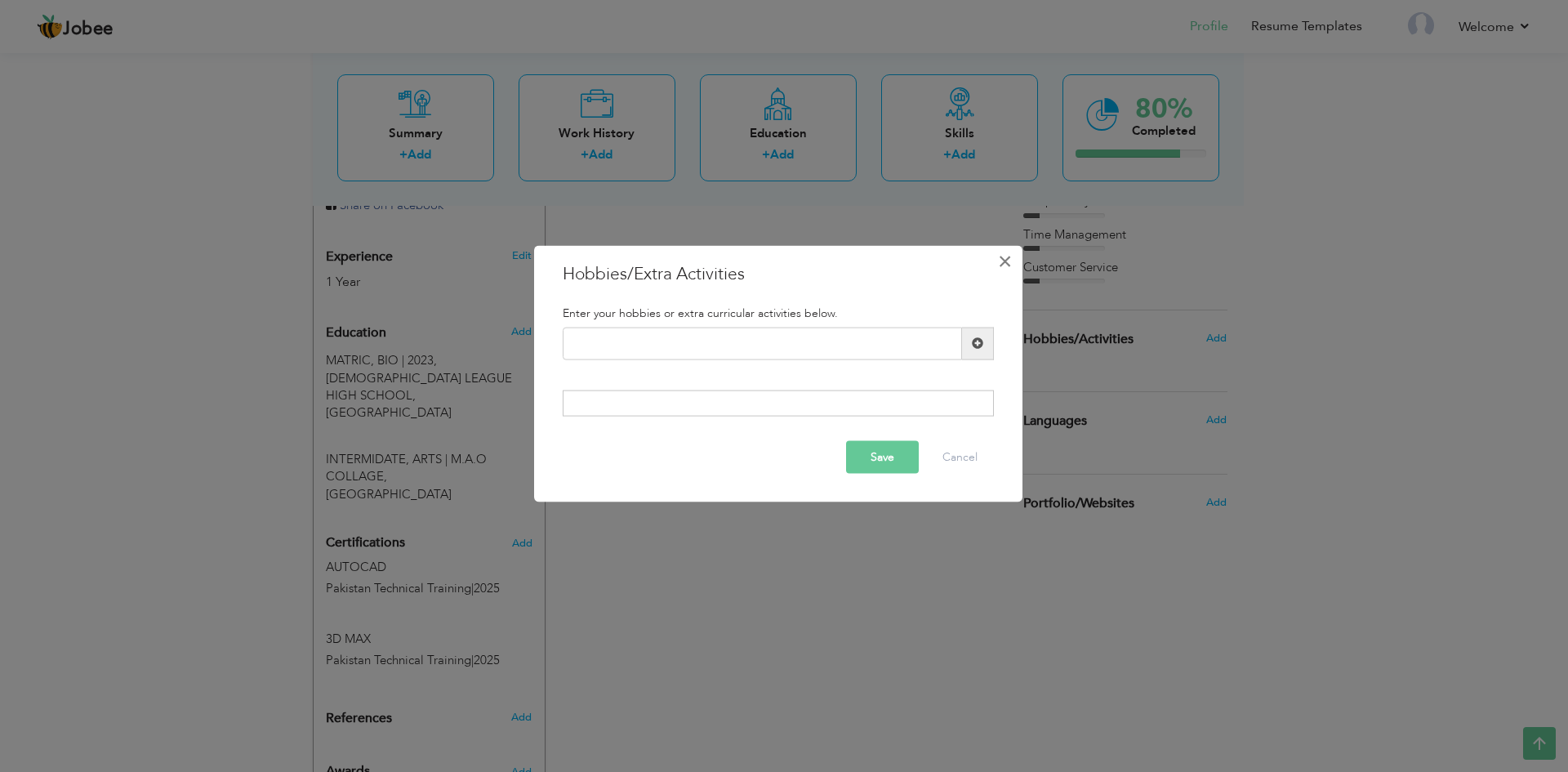
click at [1007, 269] on span "×" at bounding box center [1005, 260] width 14 height 29
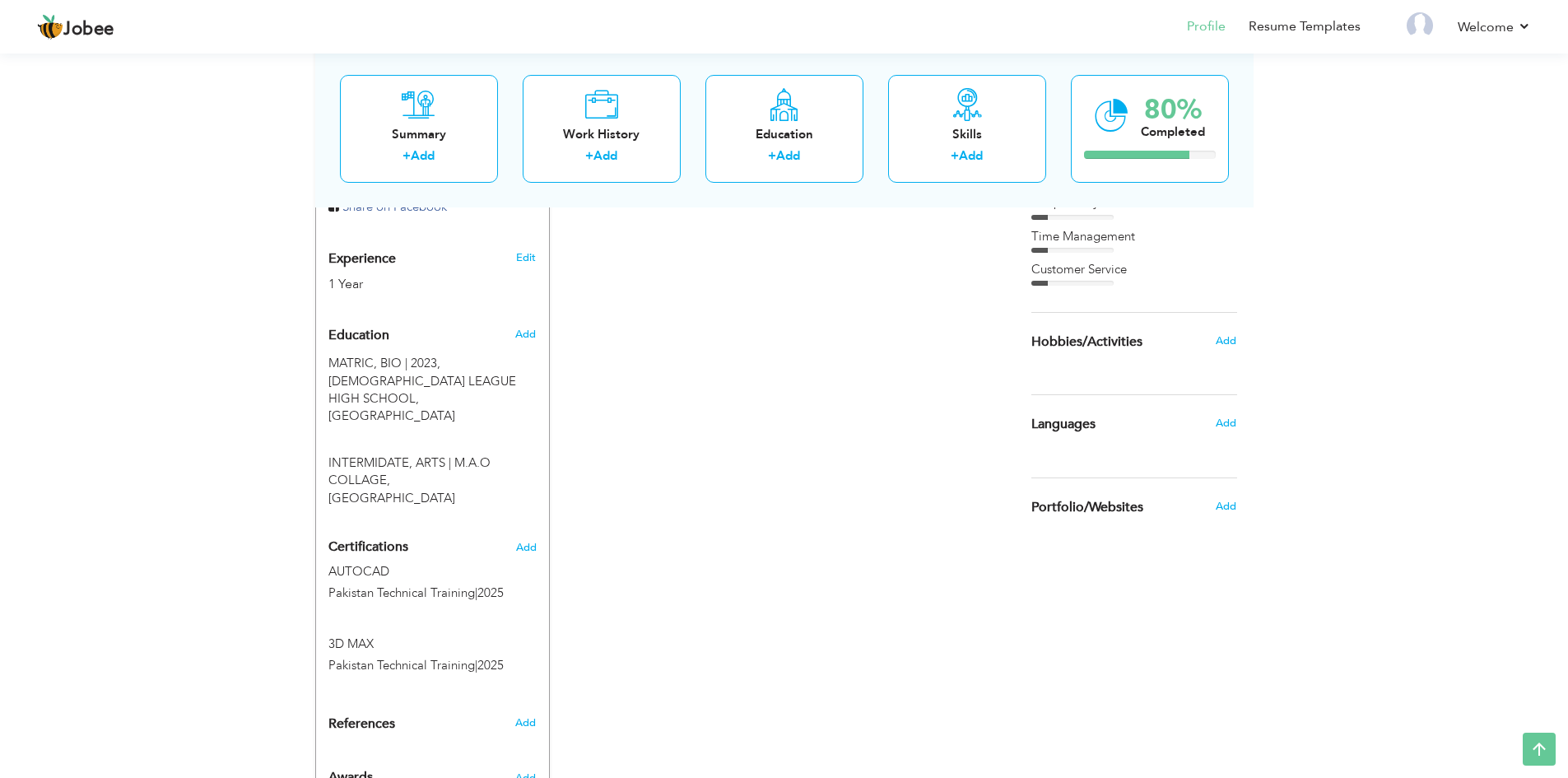
click at [1213, 424] on div "Add" at bounding box center [1230, 422] width 39 height 31
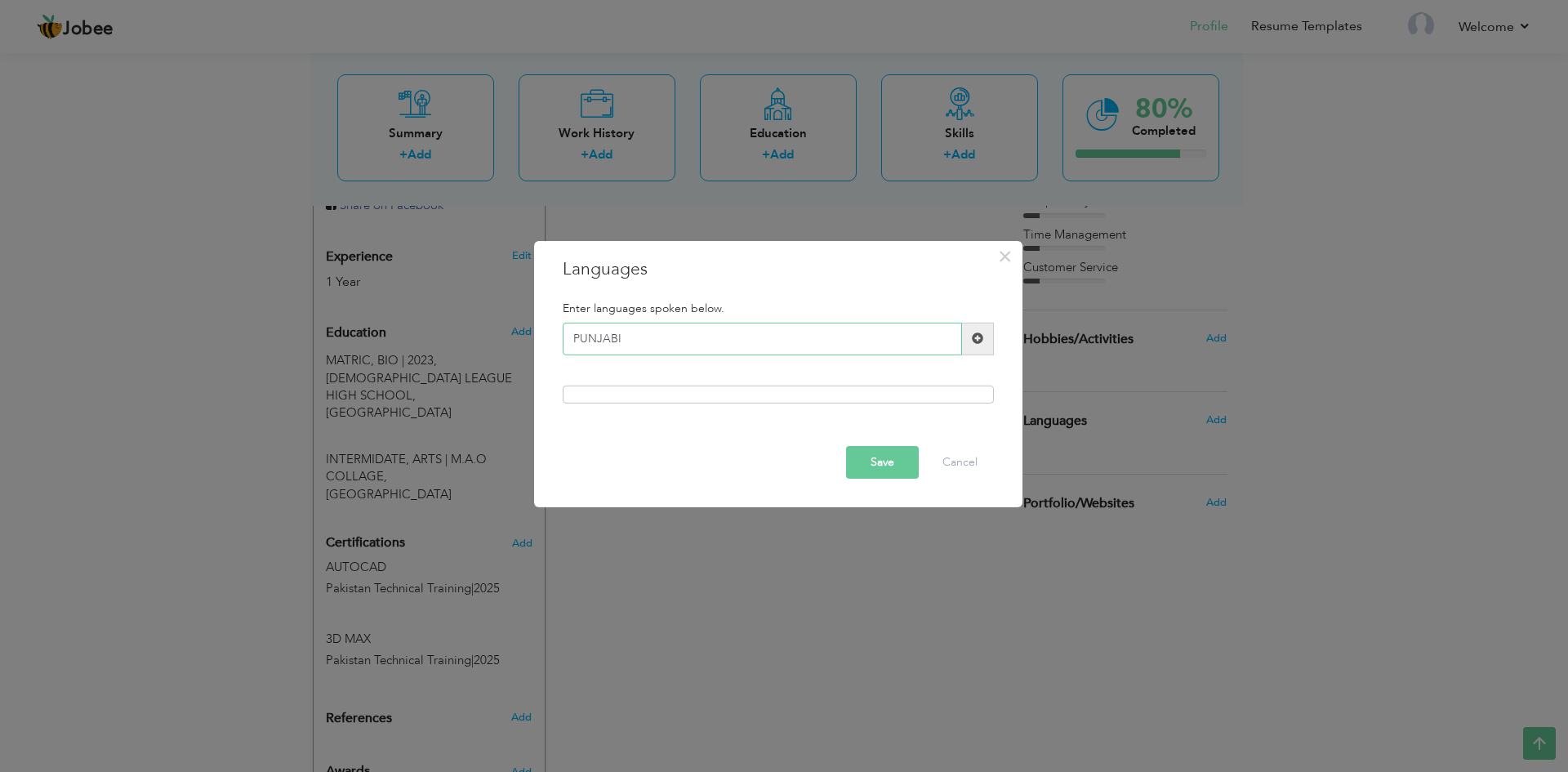
type input "PUNJABI"
click at [885, 464] on button "Save" at bounding box center [882, 462] width 73 height 33
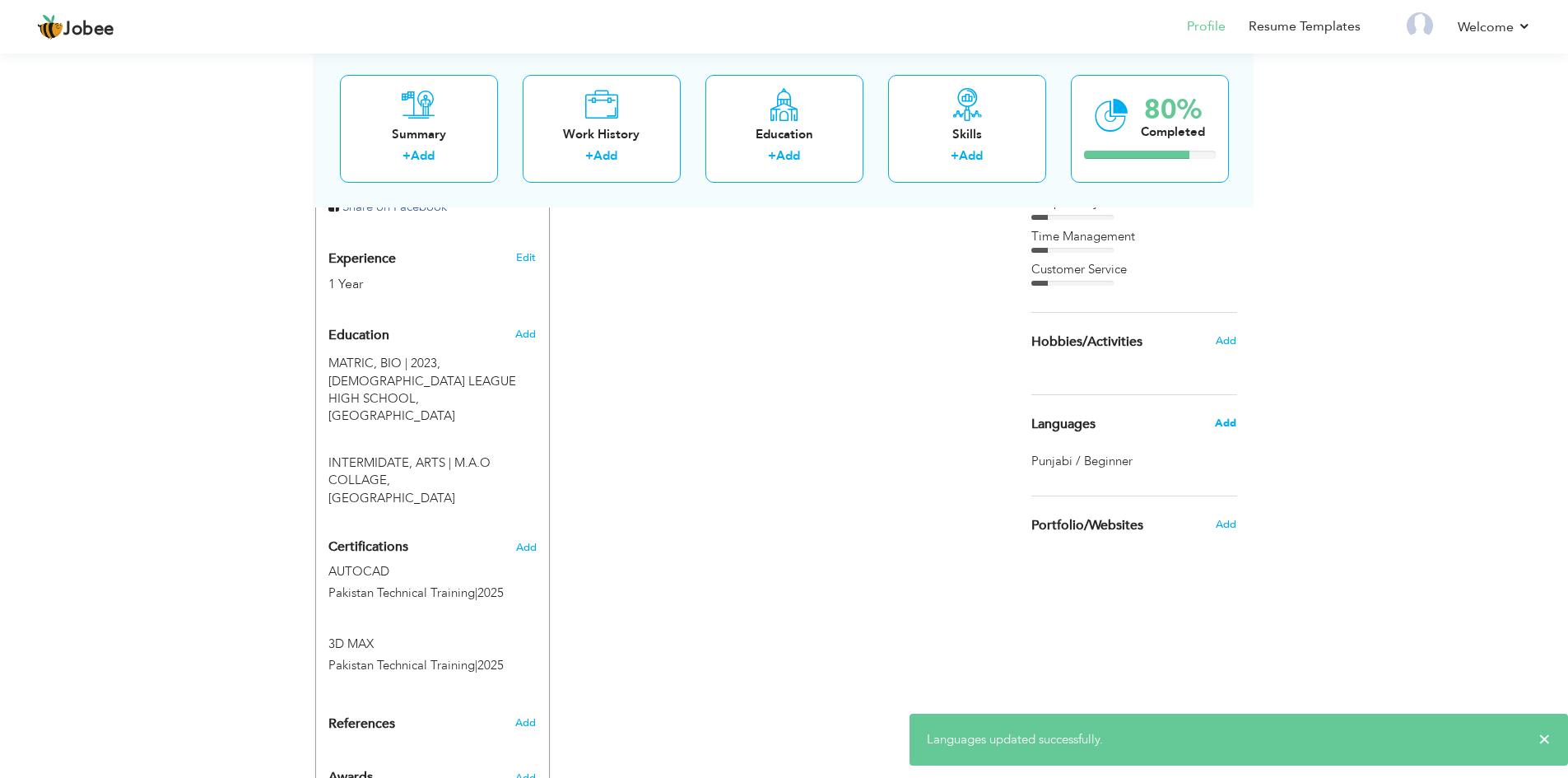
click at [1222, 421] on span "Add" at bounding box center [1225, 423] width 22 height 15
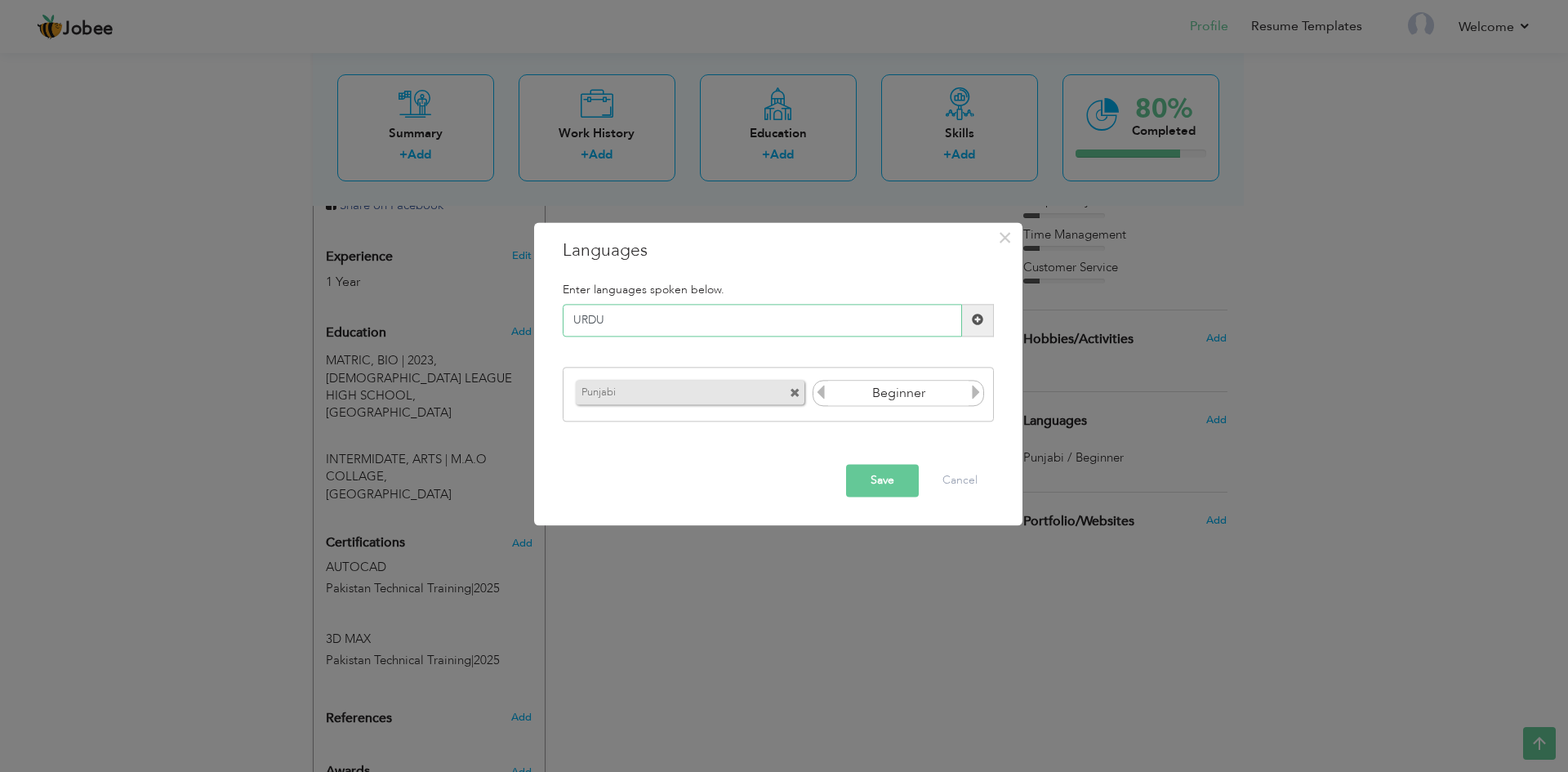
type input "URDU"
click at [978, 393] on icon at bounding box center [976, 393] width 15 height 15
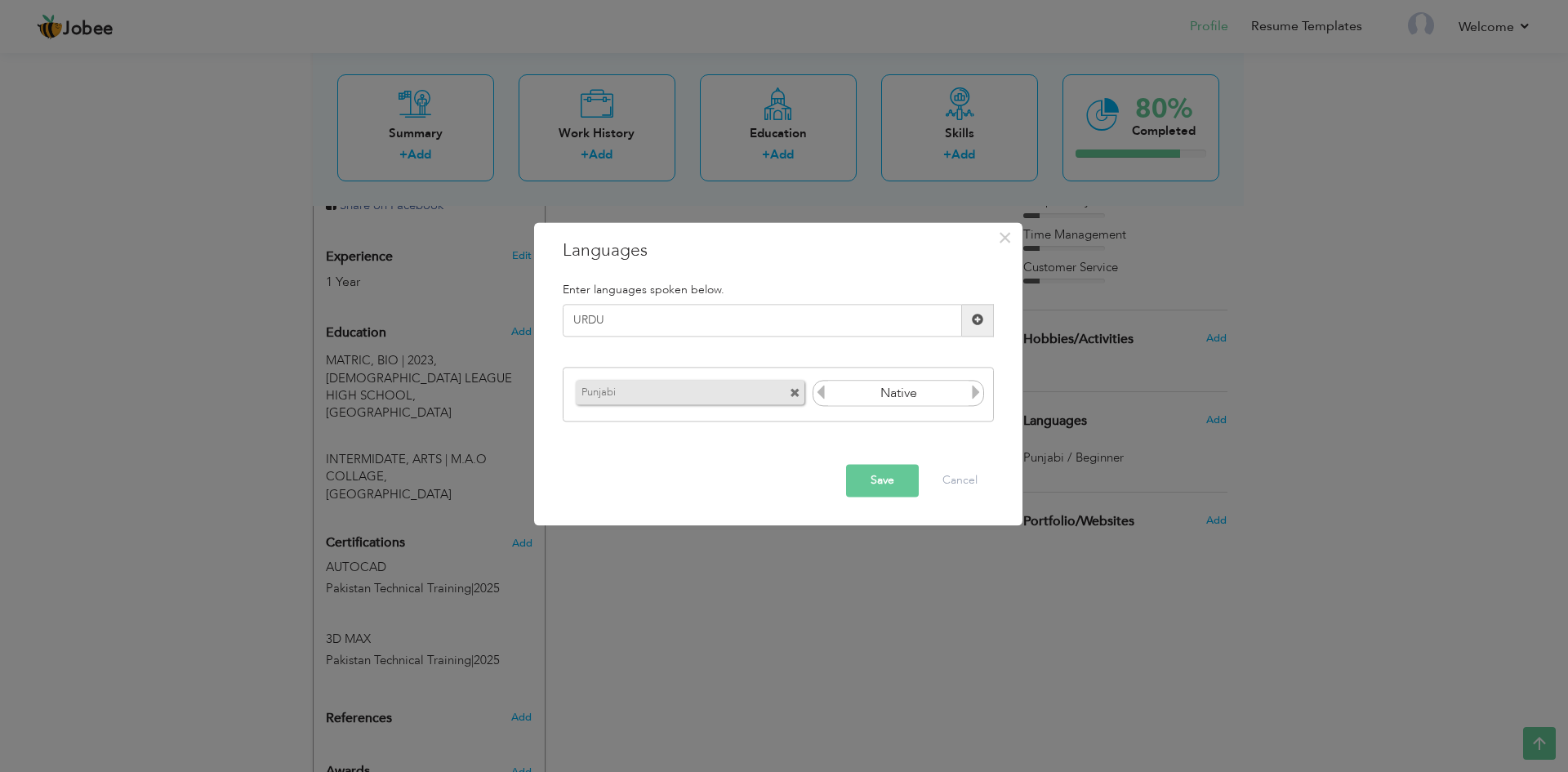
click at [978, 393] on icon at bounding box center [976, 393] width 15 height 15
click at [861, 486] on button "Save" at bounding box center [882, 480] width 73 height 33
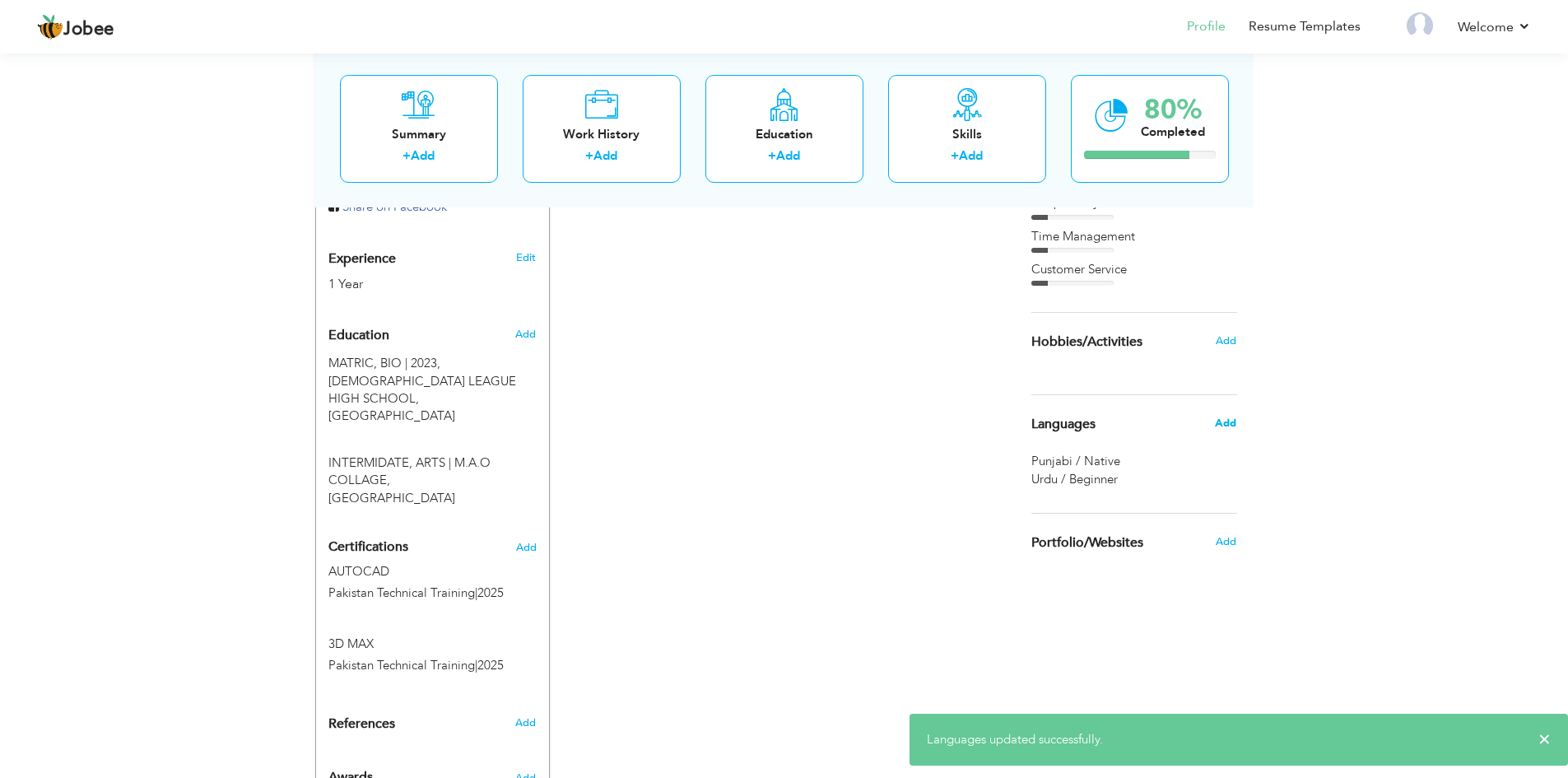
click at [1218, 422] on span "Add" at bounding box center [1225, 423] width 22 height 15
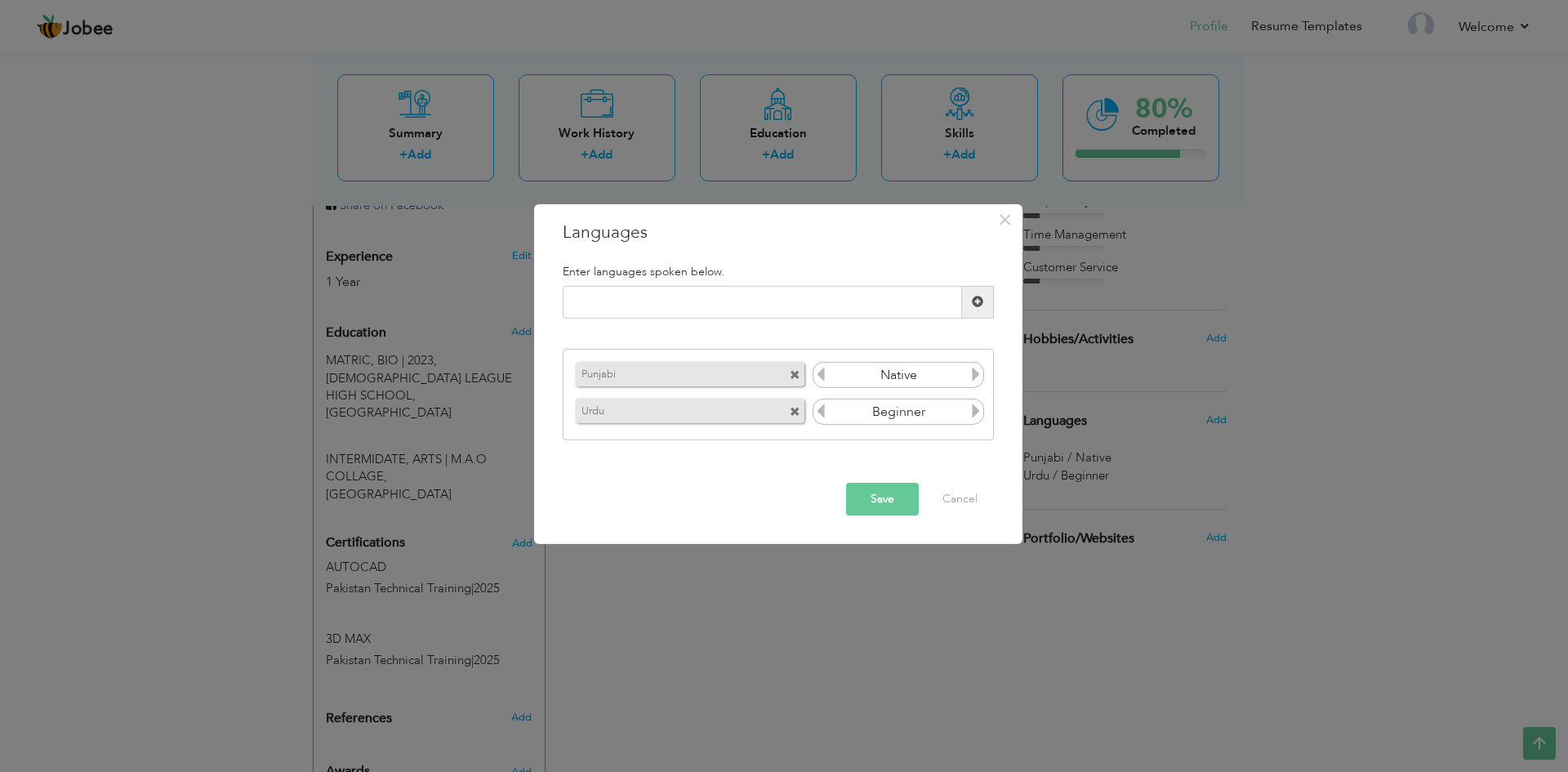
click at [799, 374] on span at bounding box center [794, 374] width 10 height 10
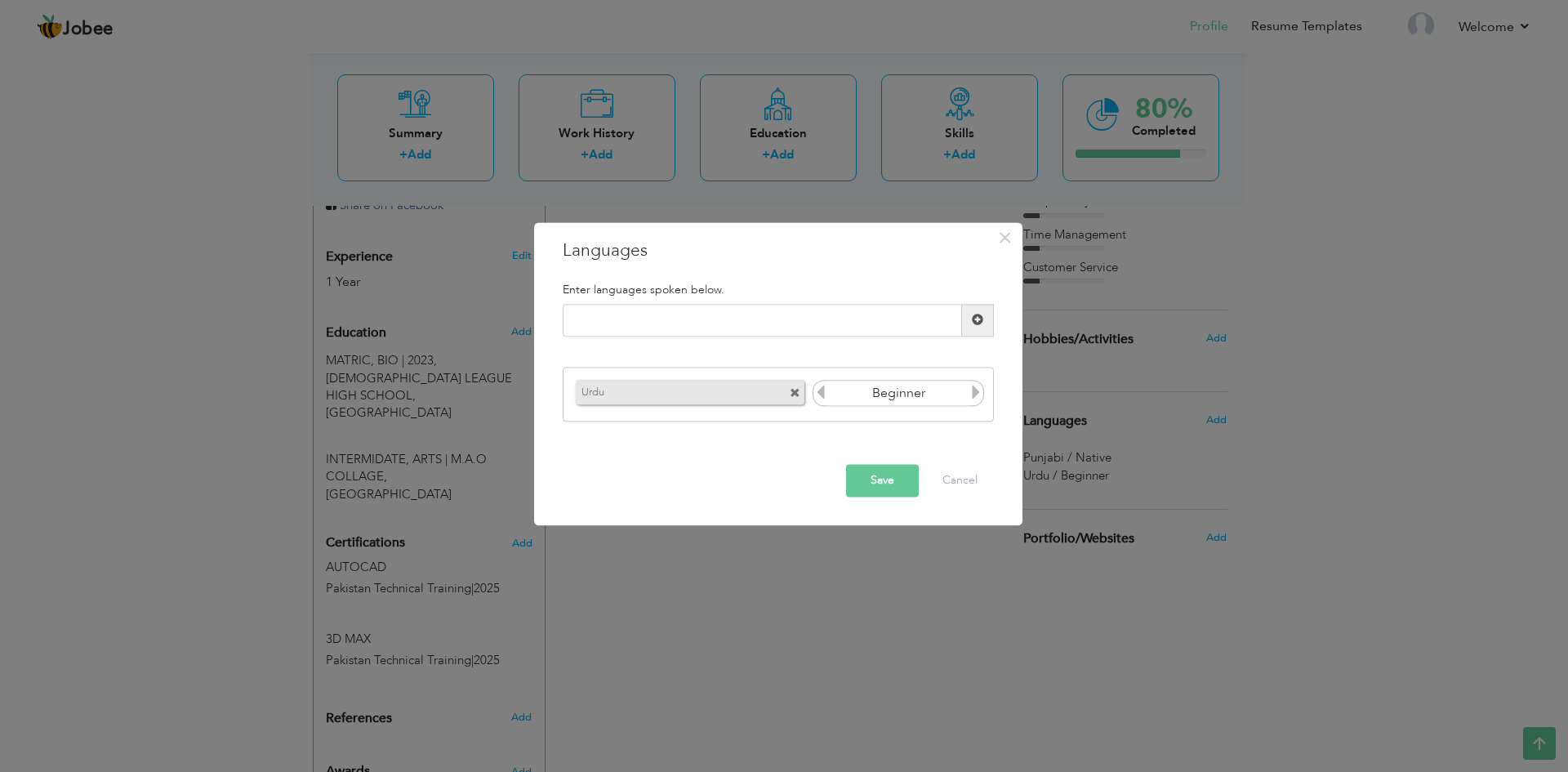
click at [791, 394] on span at bounding box center [794, 393] width 10 height 10
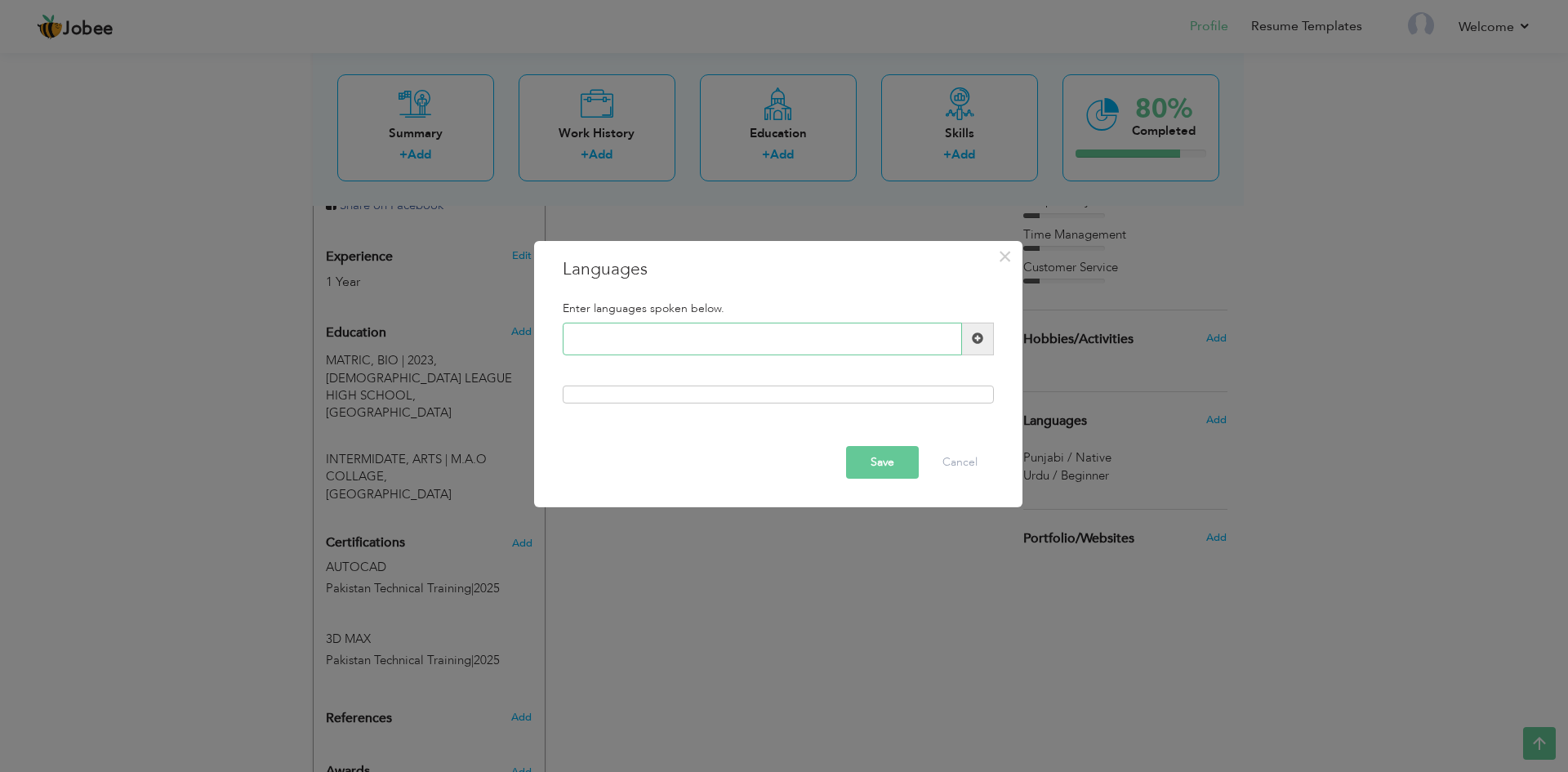
click at [835, 334] on input "text" at bounding box center [762, 339] width 399 height 33
type input "ENGLISH"
click at [975, 347] on span at bounding box center [978, 339] width 32 height 33
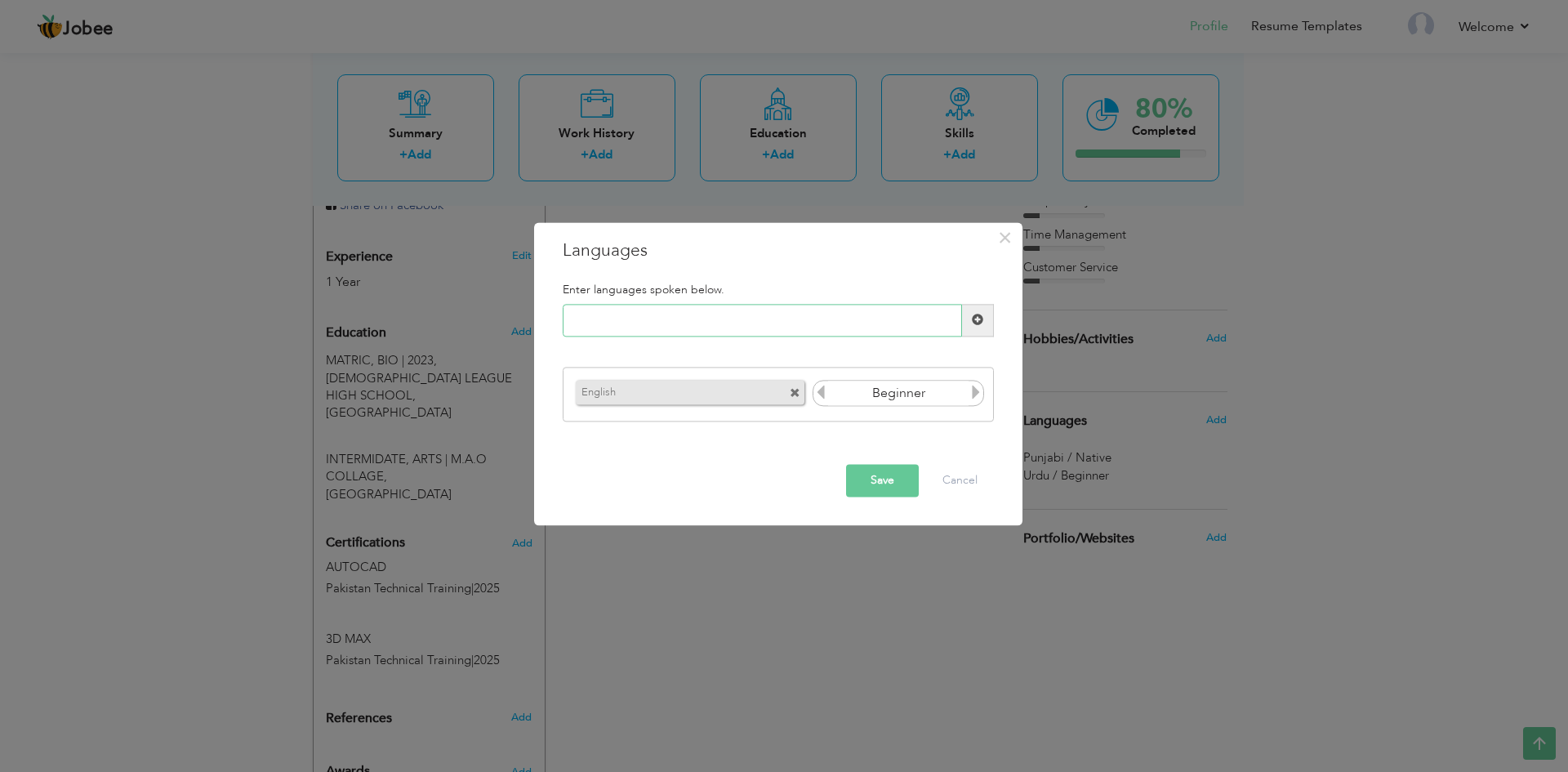
click at [693, 315] on input "text" at bounding box center [762, 320] width 399 height 33
type input "URDU"
click at [975, 317] on span at bounding box center [978, 320] width 11 height 11
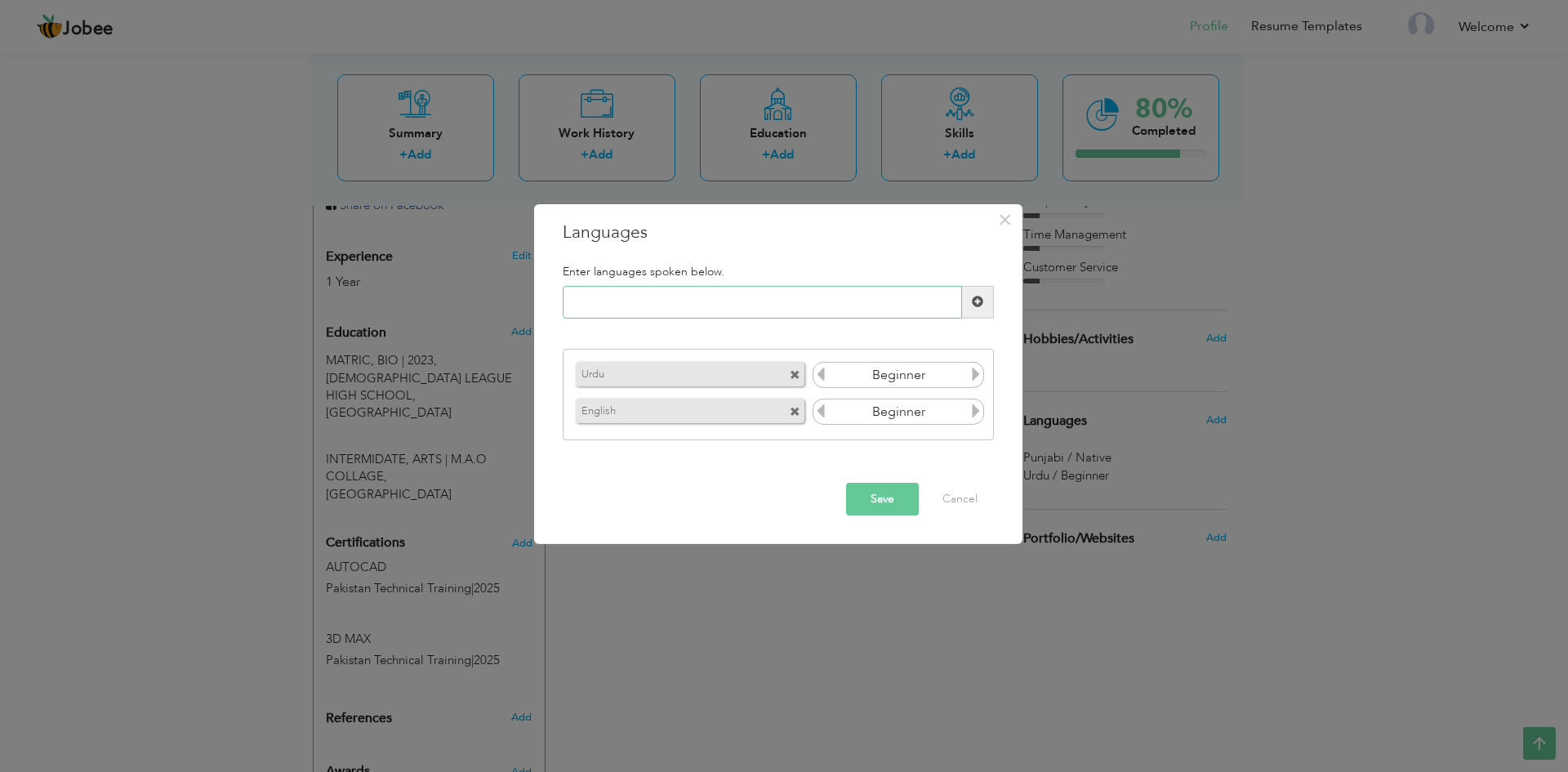
click at [789, 309] on input "text" at bounding box center [762, 302] width 399 height 33
type input "PUNJABI"
click at [978, 376] on icon at bounding box center [976, 374] width 15 height 15
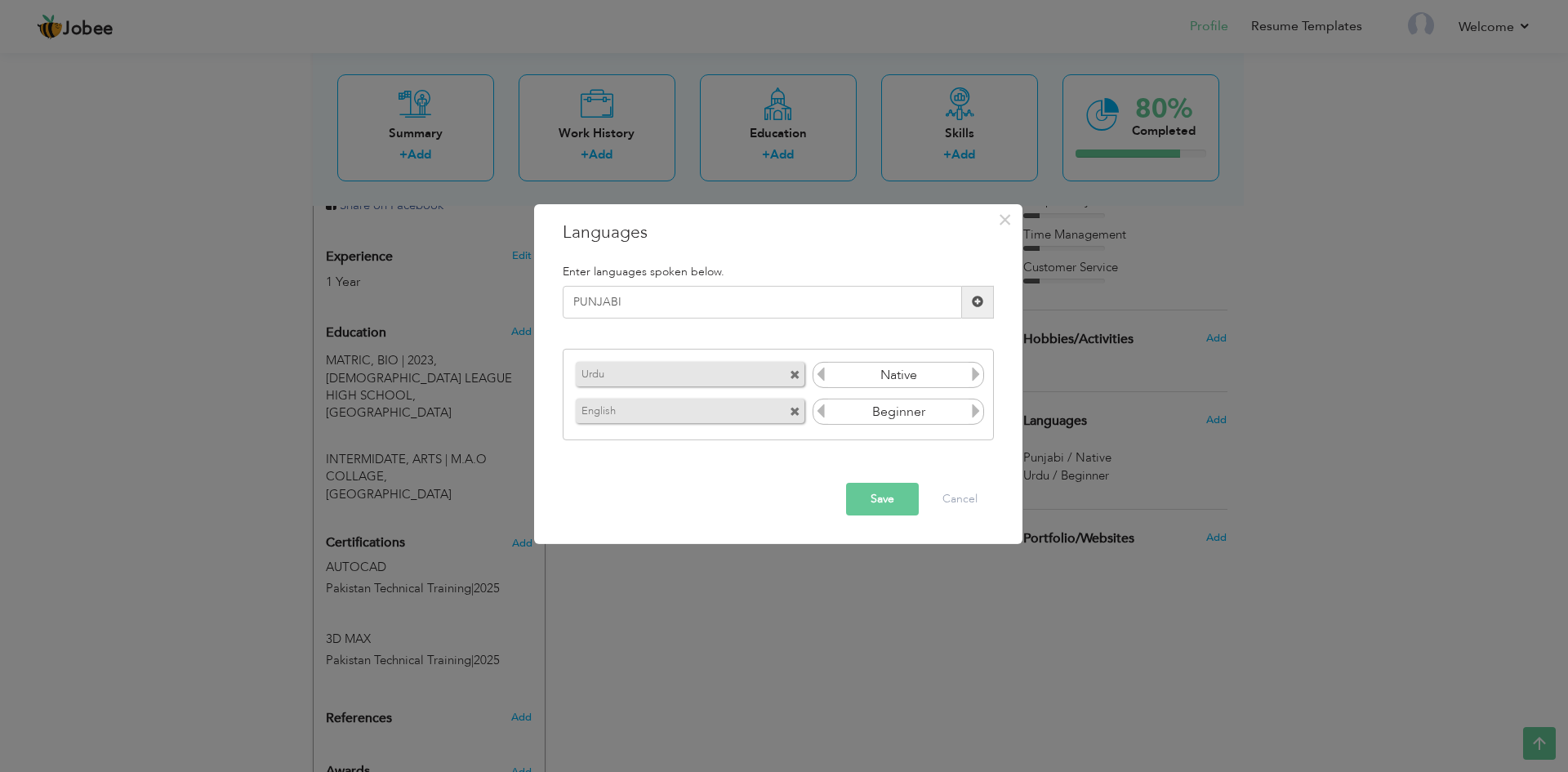
click at [975, 303] on span at bounding box center [978, 301] width 11 height 11
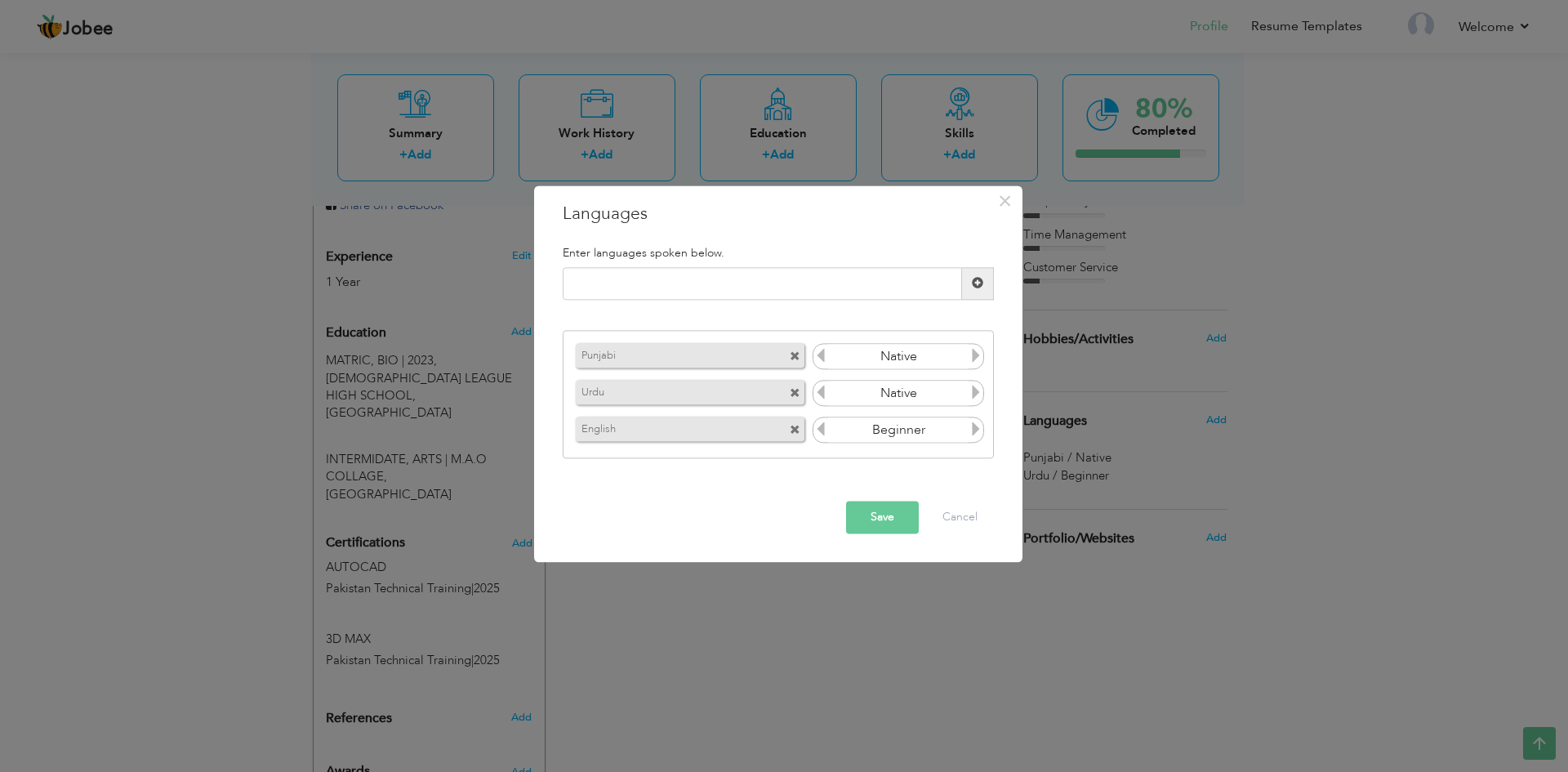
click at [823, 357] on icon at bounding box center [820, 357] width 15 height 15
click at [971, 437] on icon at bounding box center [976, 430] width 15 height 15
click at [820, 432] on icon at bounding box center [820, 430] width 15 height 15
click at [876, 511] on button "Save" at bounding box center [882, 517] width 73 height 33
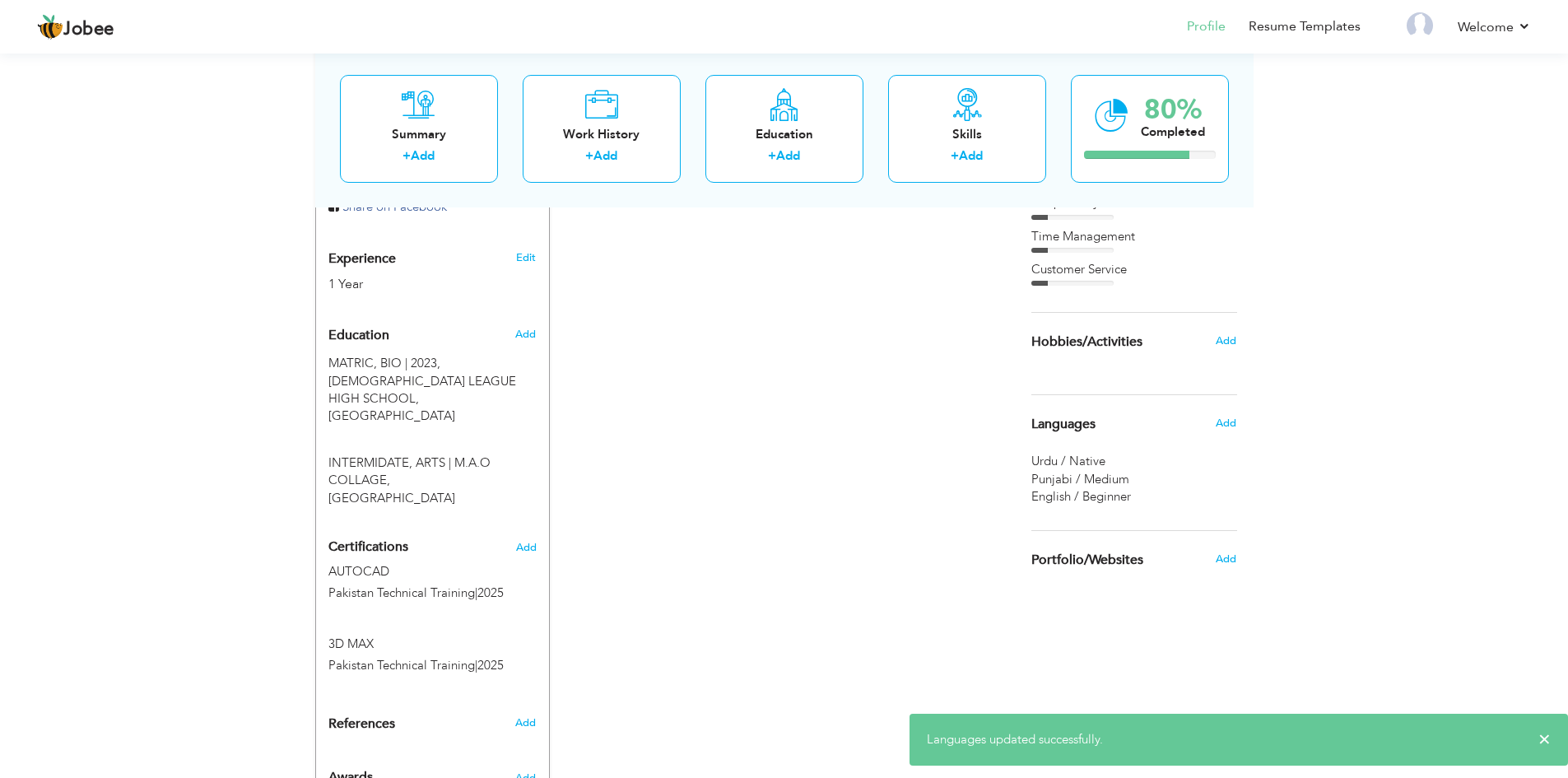
drag, startPoint x: 1094, startPoint y: 493, endPoint x: 1100, endPoint y: 443, distance: 50.4
click at [1100, 443] on div "Languages Add Urdu / Native Punjabi / Medium English / Beginner" at bounding box center [1134, 450] width 206 height 111
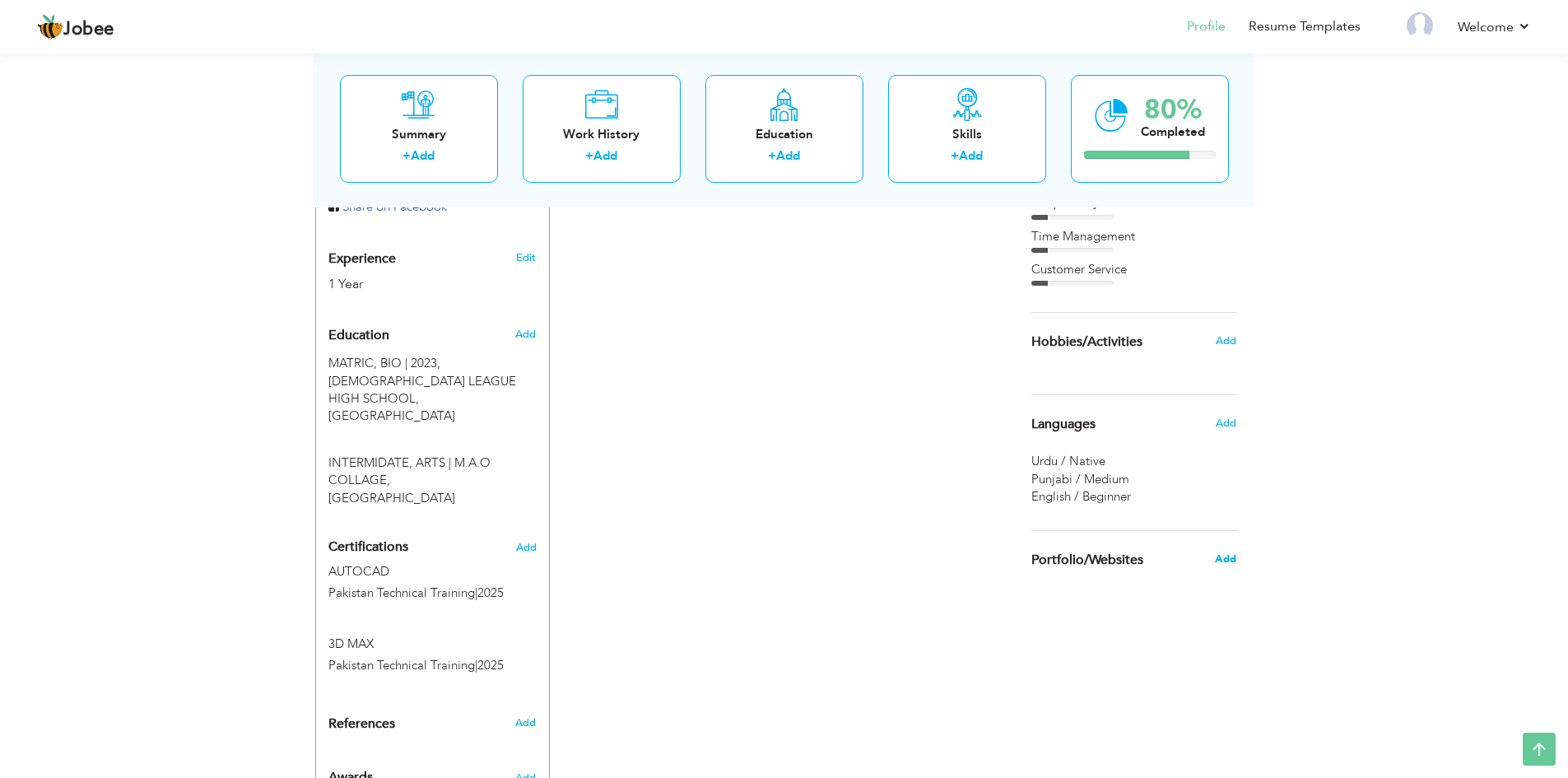
click at [1230, 561] on span "Add" at bounding box center [1225, 559] width 22 height 15
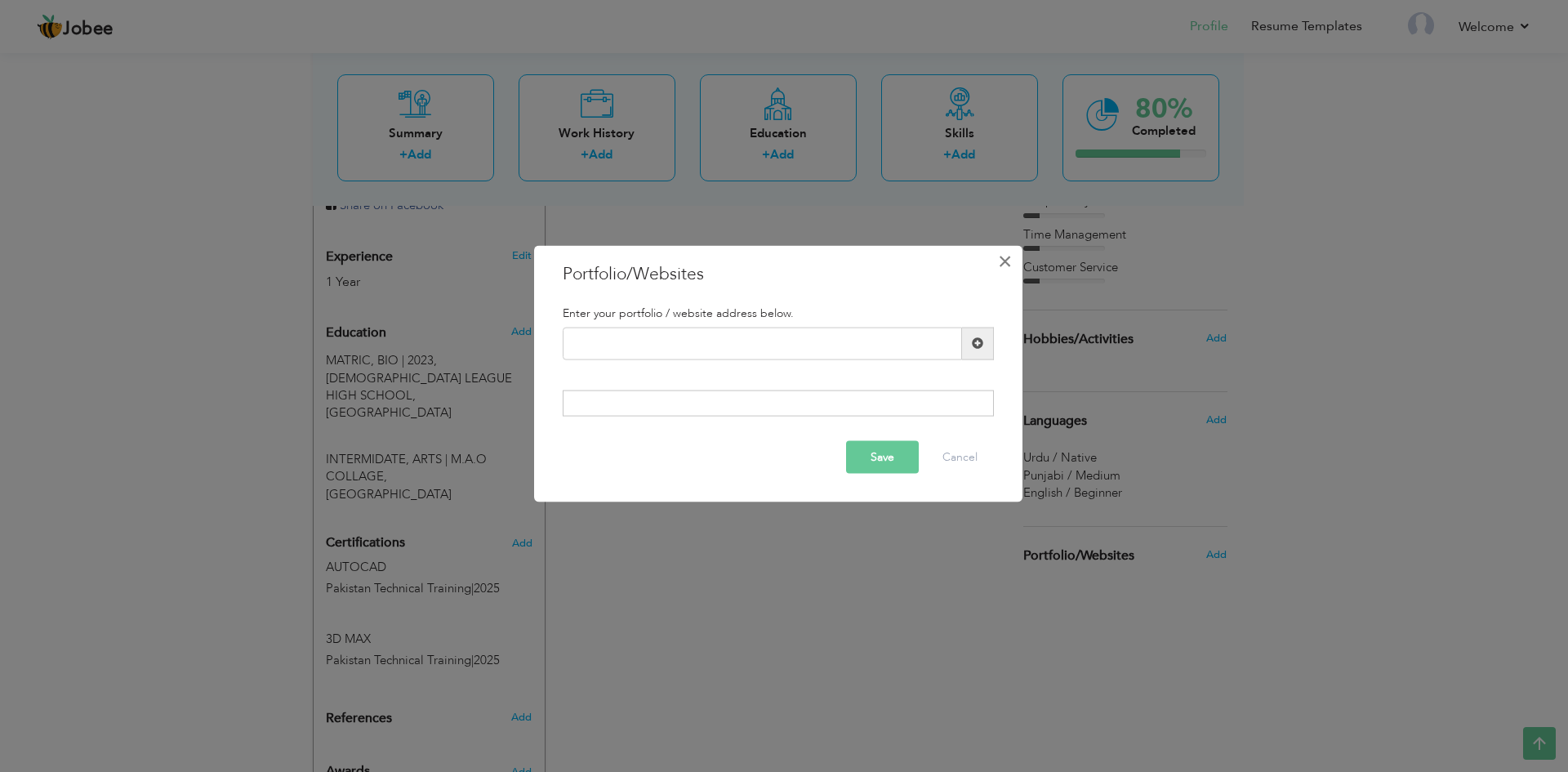
click at [1009, 263] on span "×" at bounding box center [1005, 260] width 14 height 29
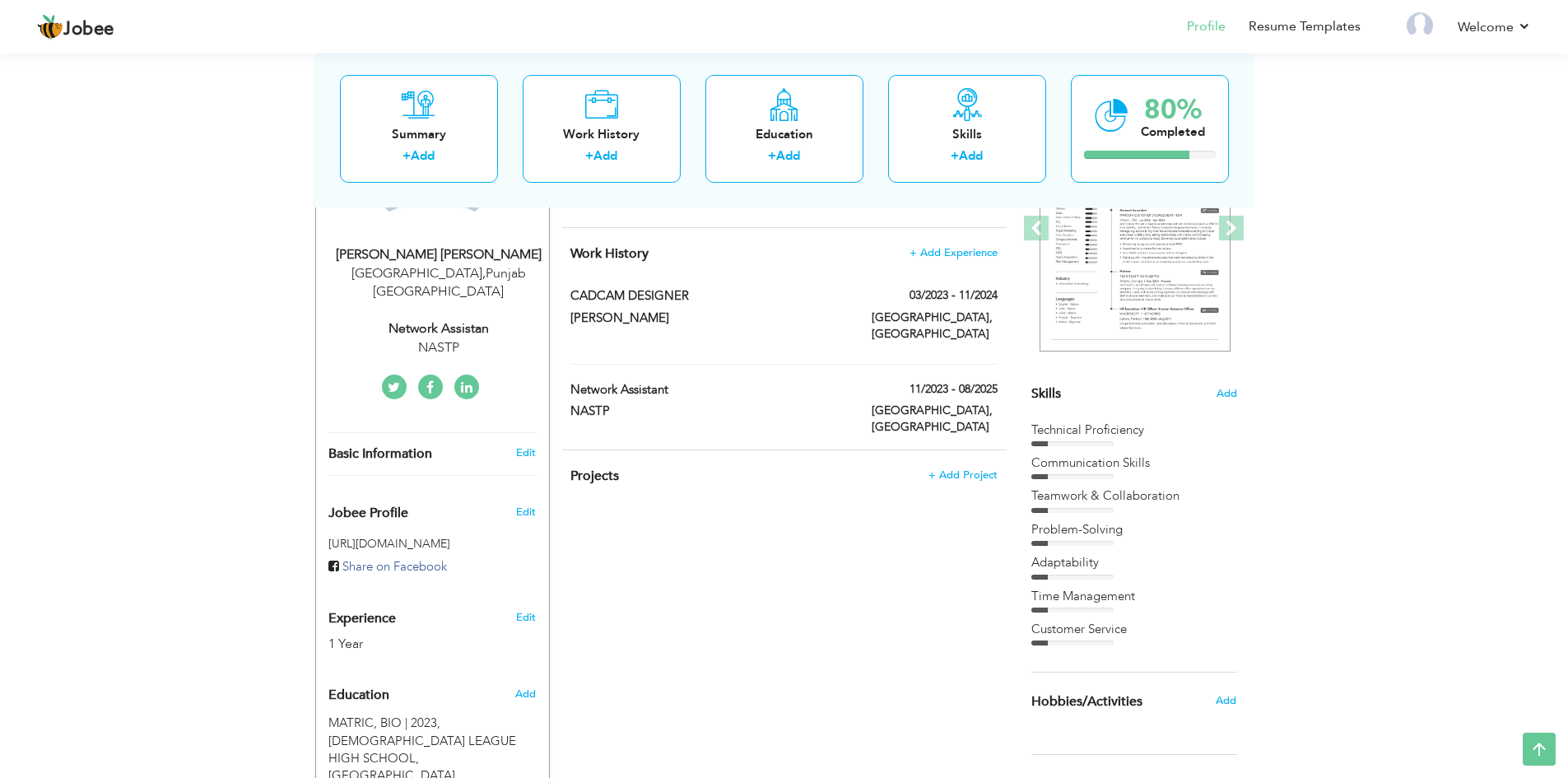
scroll to position [247, 0]
click at [522, 447] on link "Edit" at bounding box center [525, 455] width 20 height 15
type input "[PERSON_NAME]"
type input "03260913034"
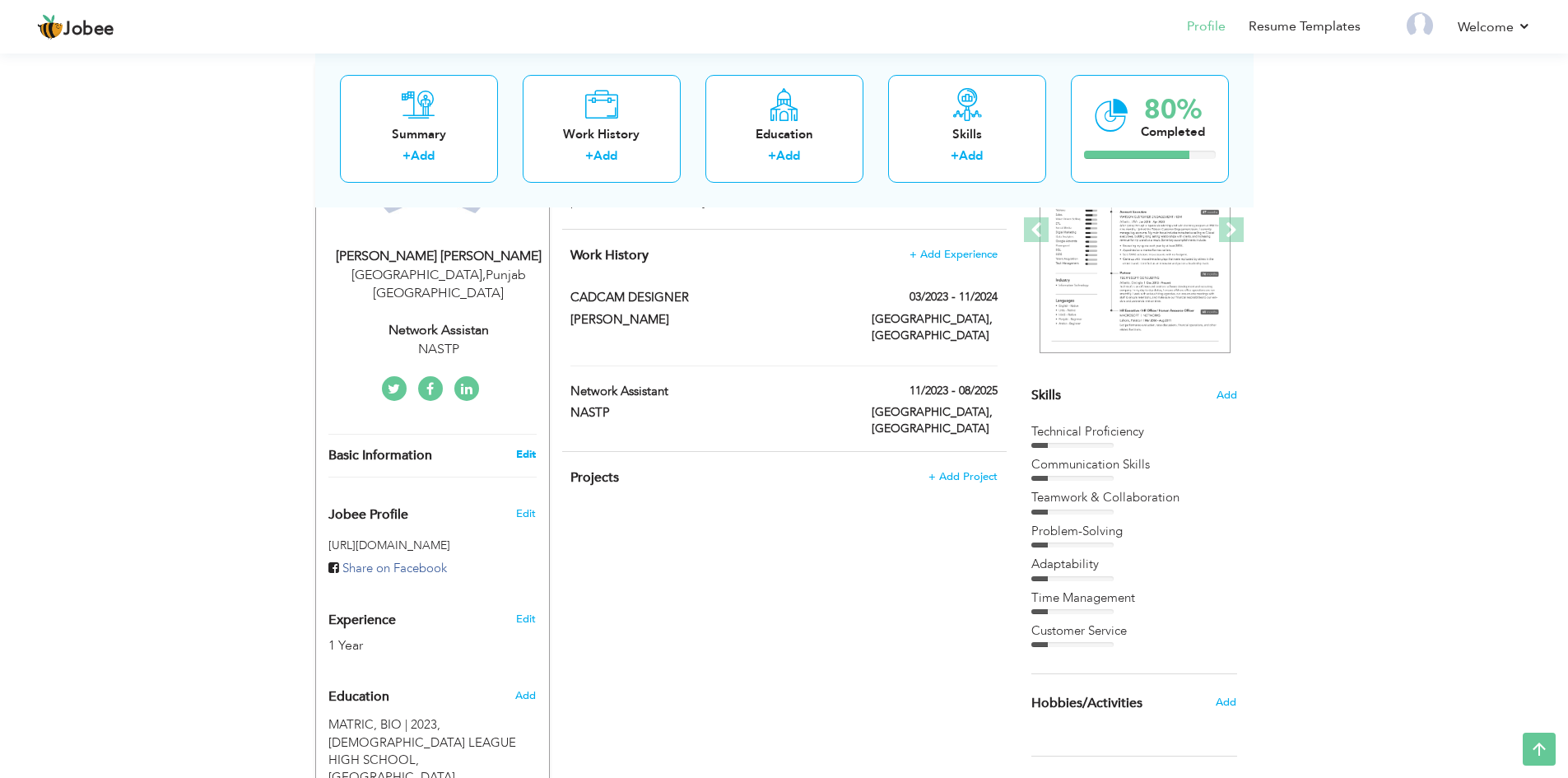
select select "number:166"
type input "[GEOGRAPHIC_DATA]"
select select "number:3"
type input "NASTP"
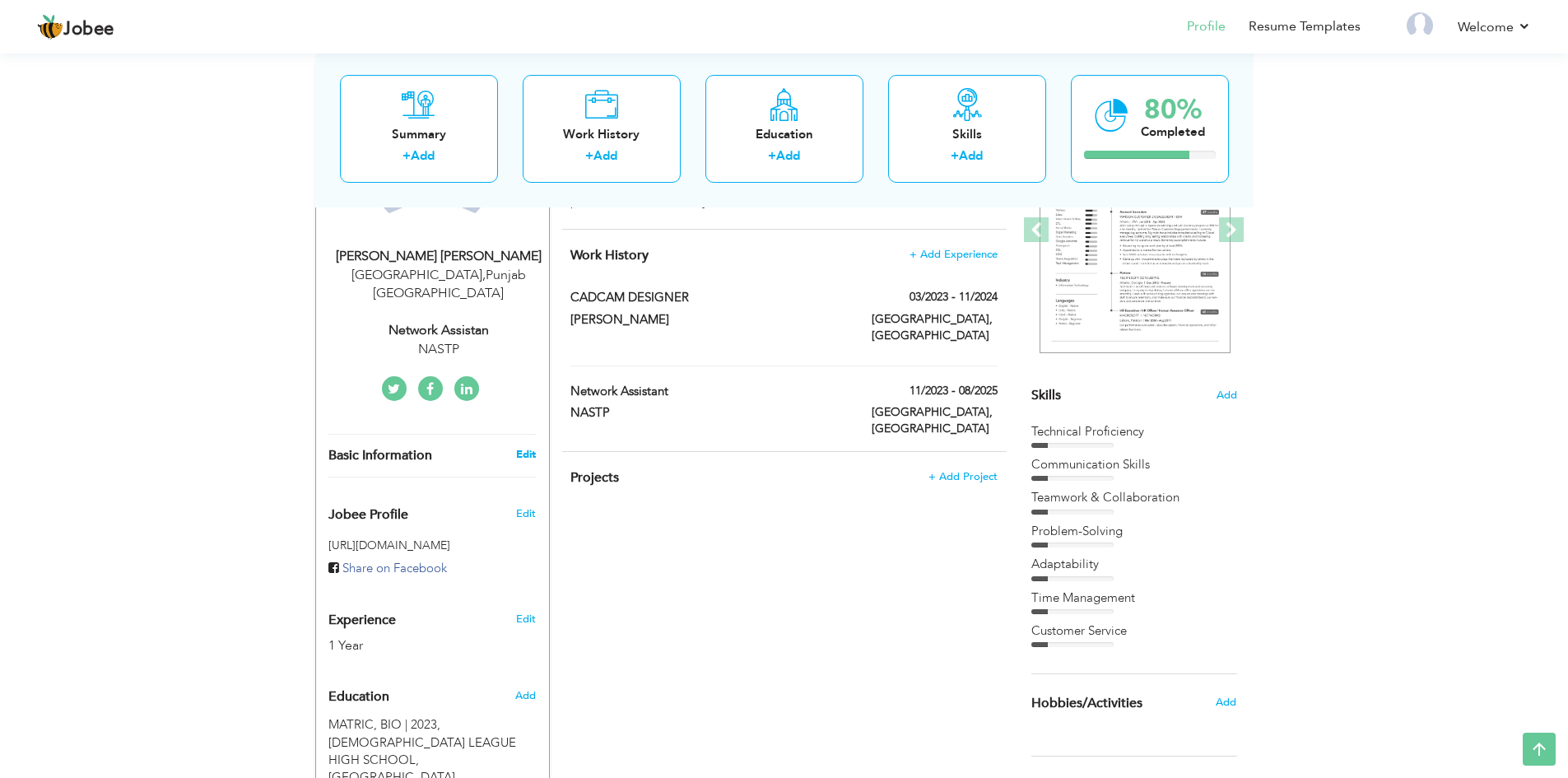
type input "Network Assistan"
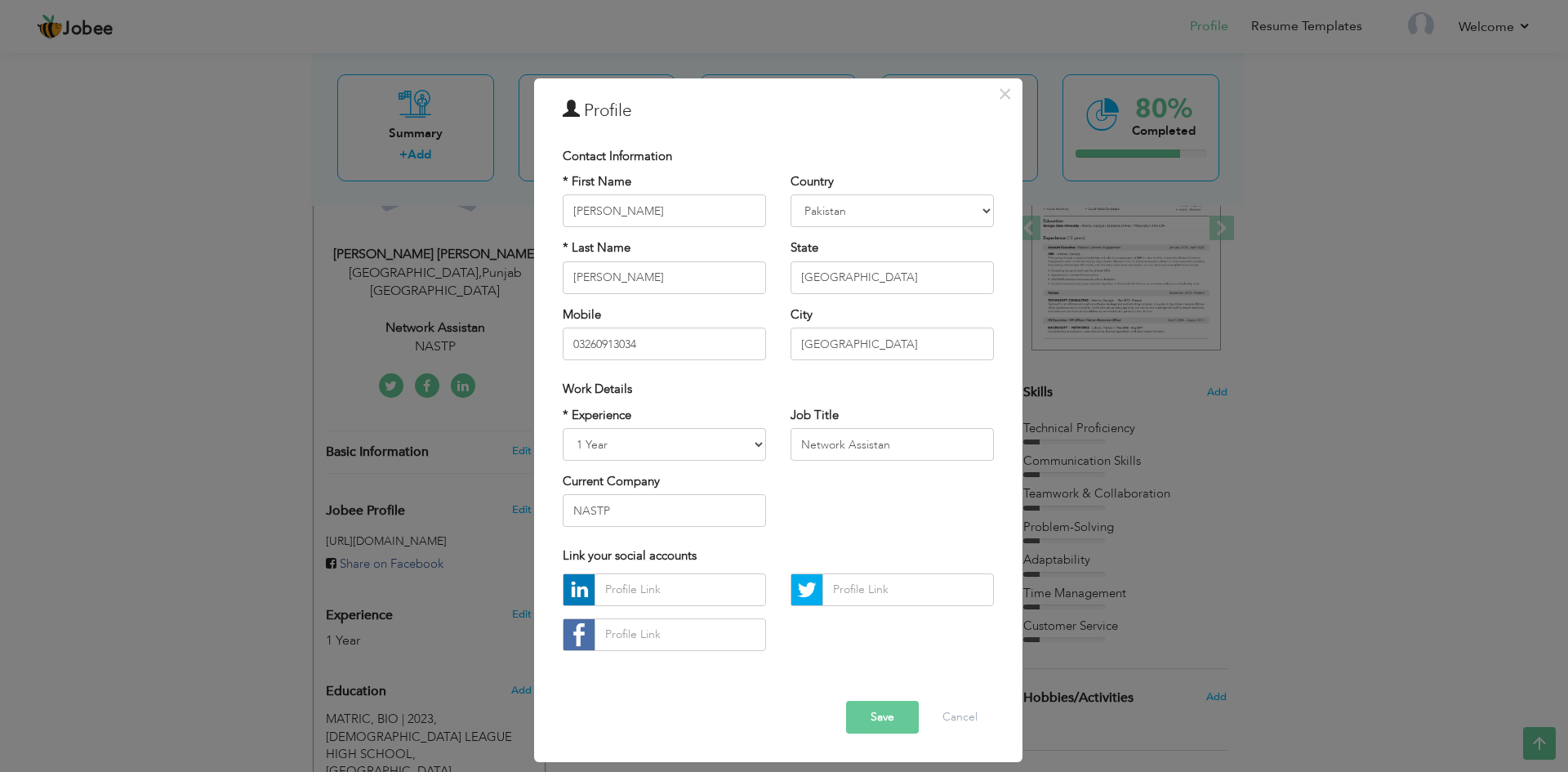
click at [901, 714] on button "Save" at bounding box center [882, 717] width 73 height 33
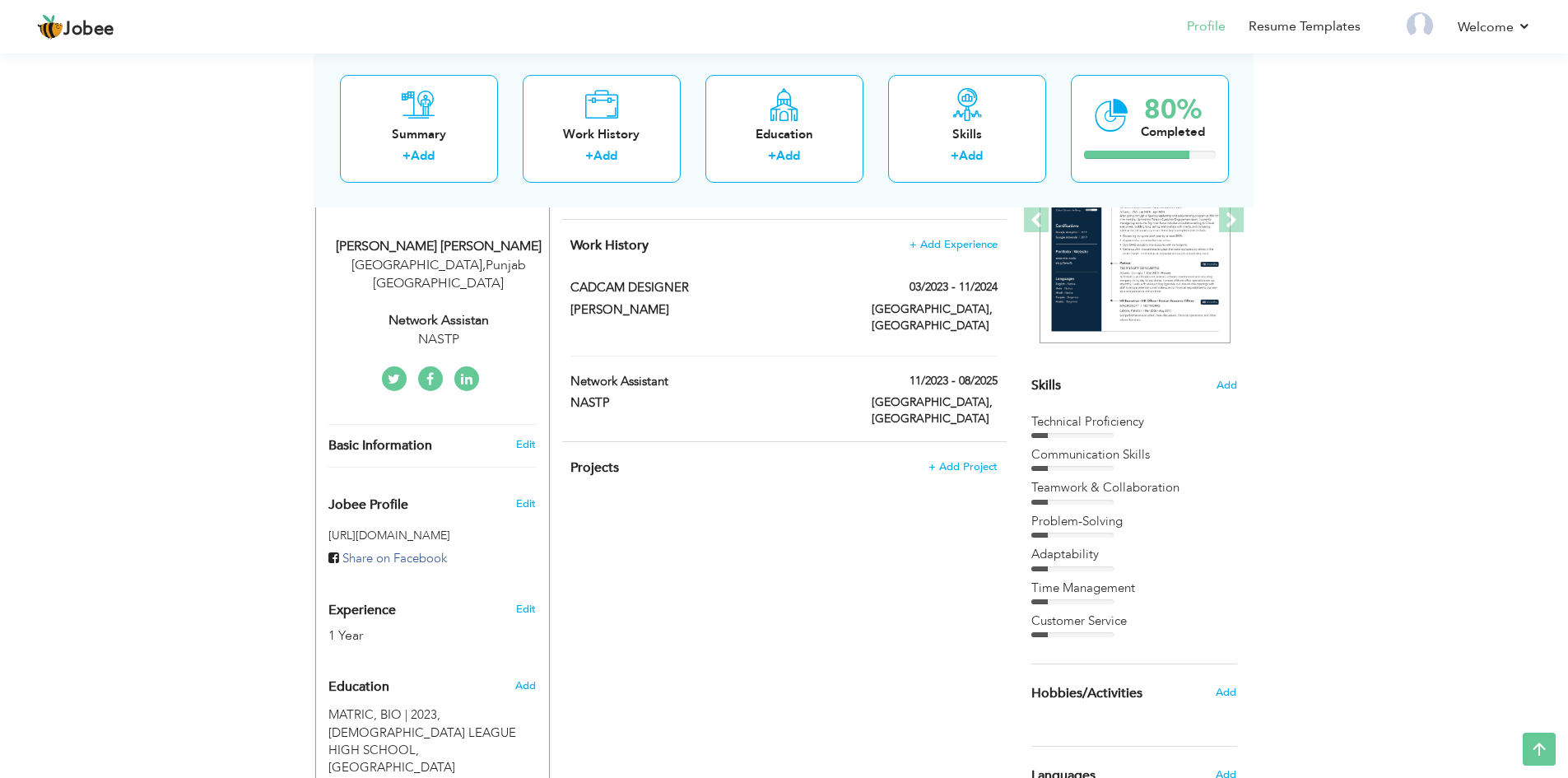
scroll to position [32, 0]
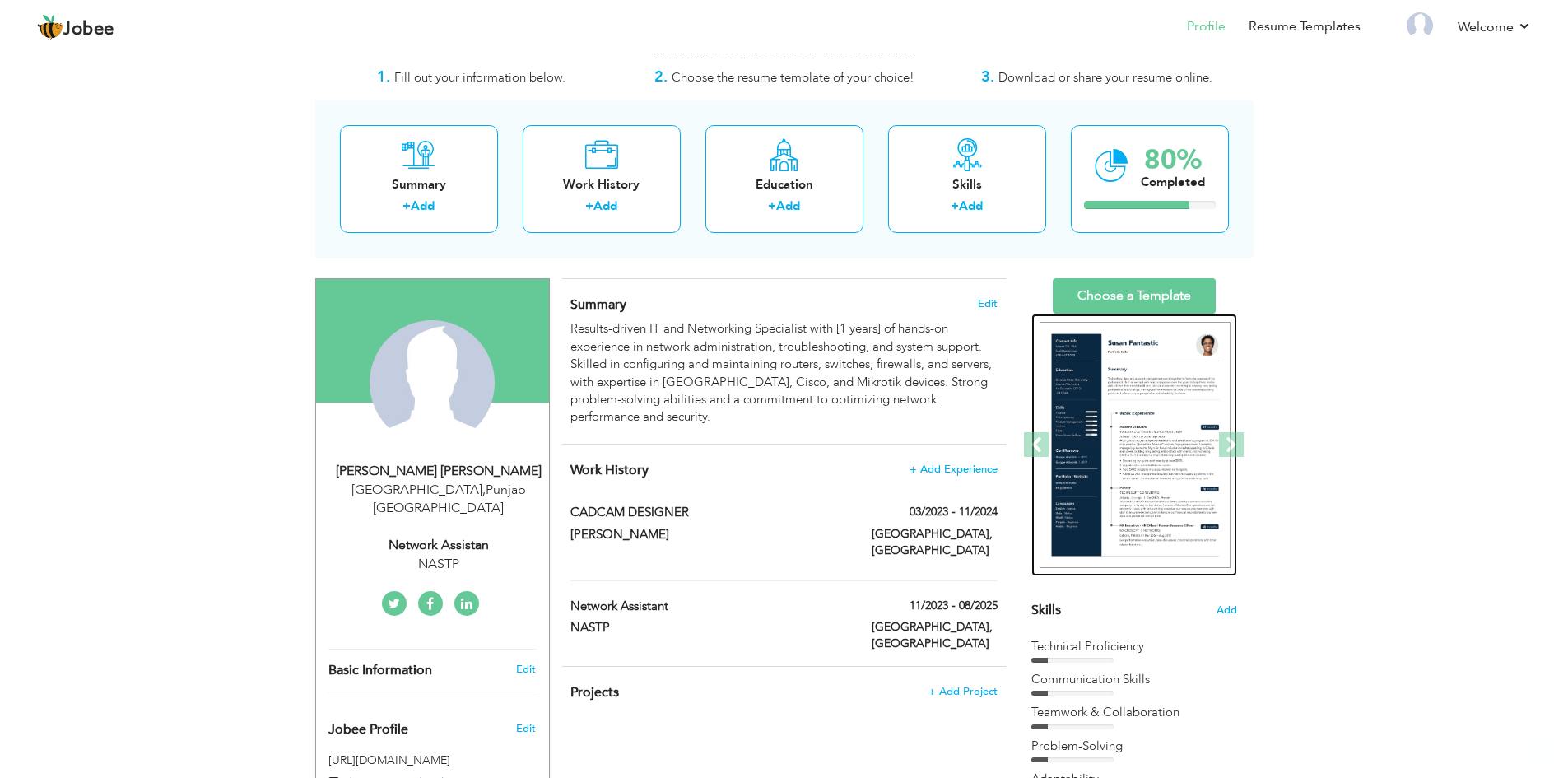
click at [1168, 457] on img at bounding box center [1134, 445] width 191 height 247
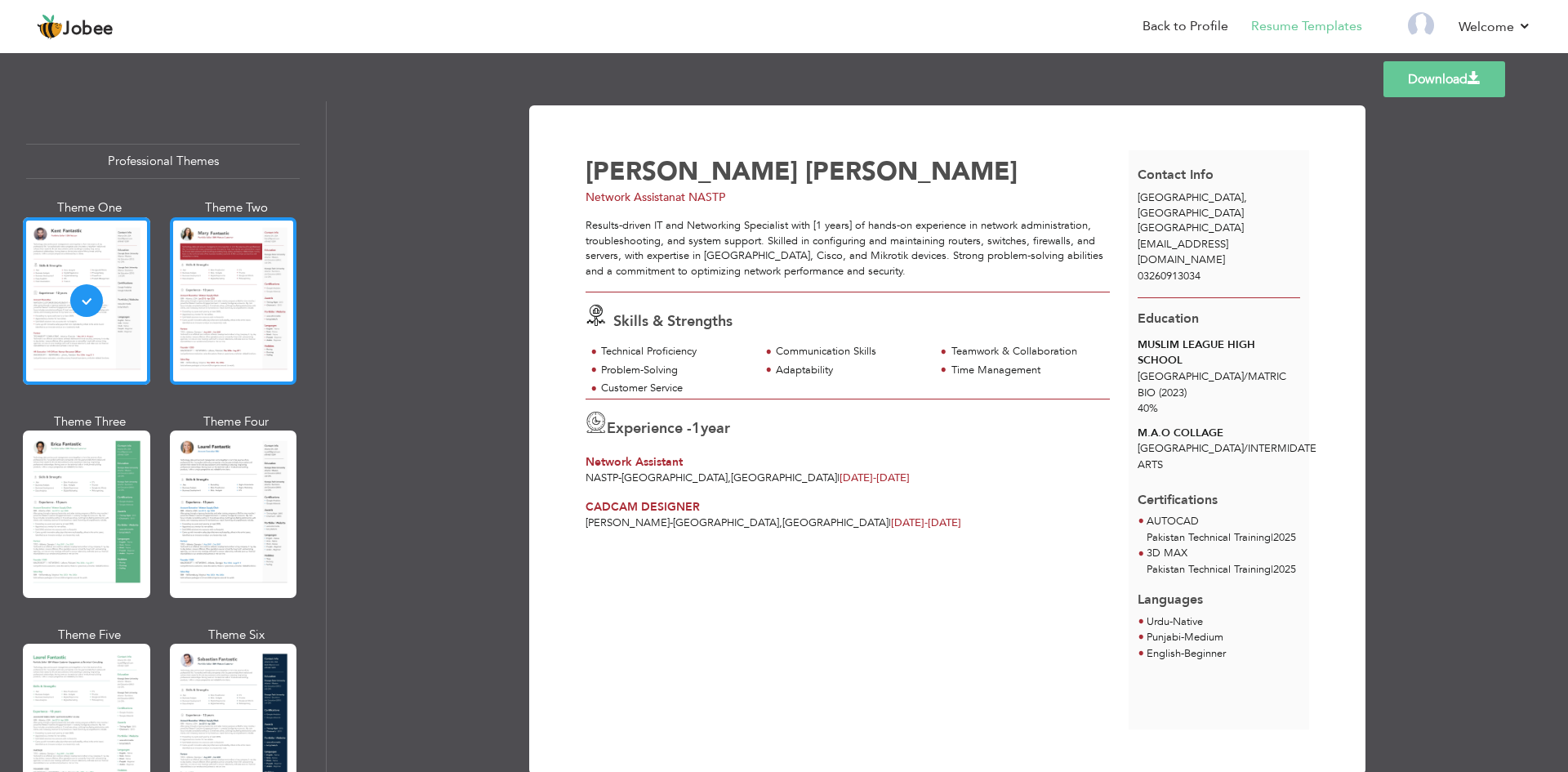
click at [209, 295] on div at bounding box center [234, 300] width 127 height 168
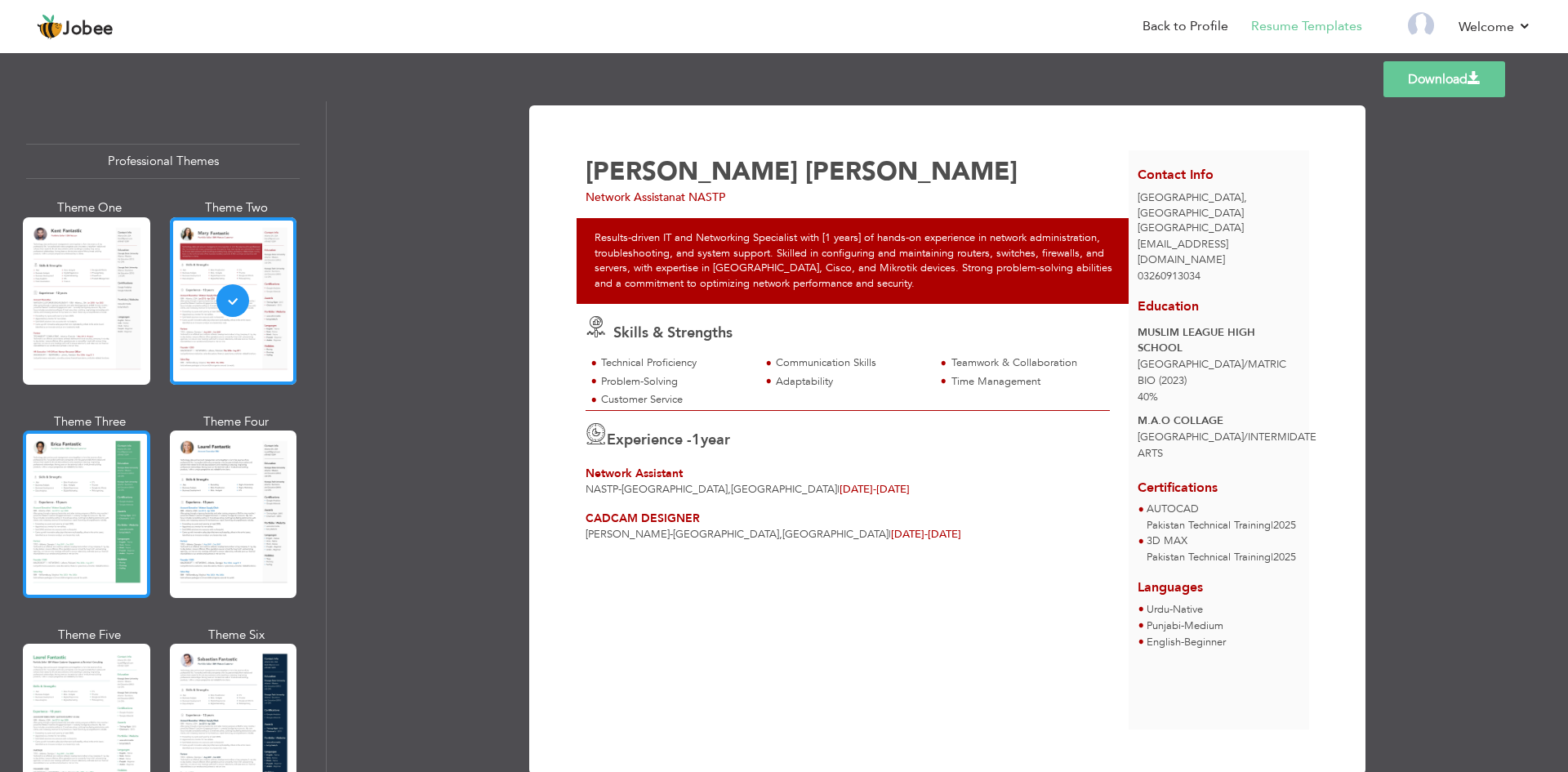
click at [95, 499] on div at bounding box center [86, 514] width 127 height 168
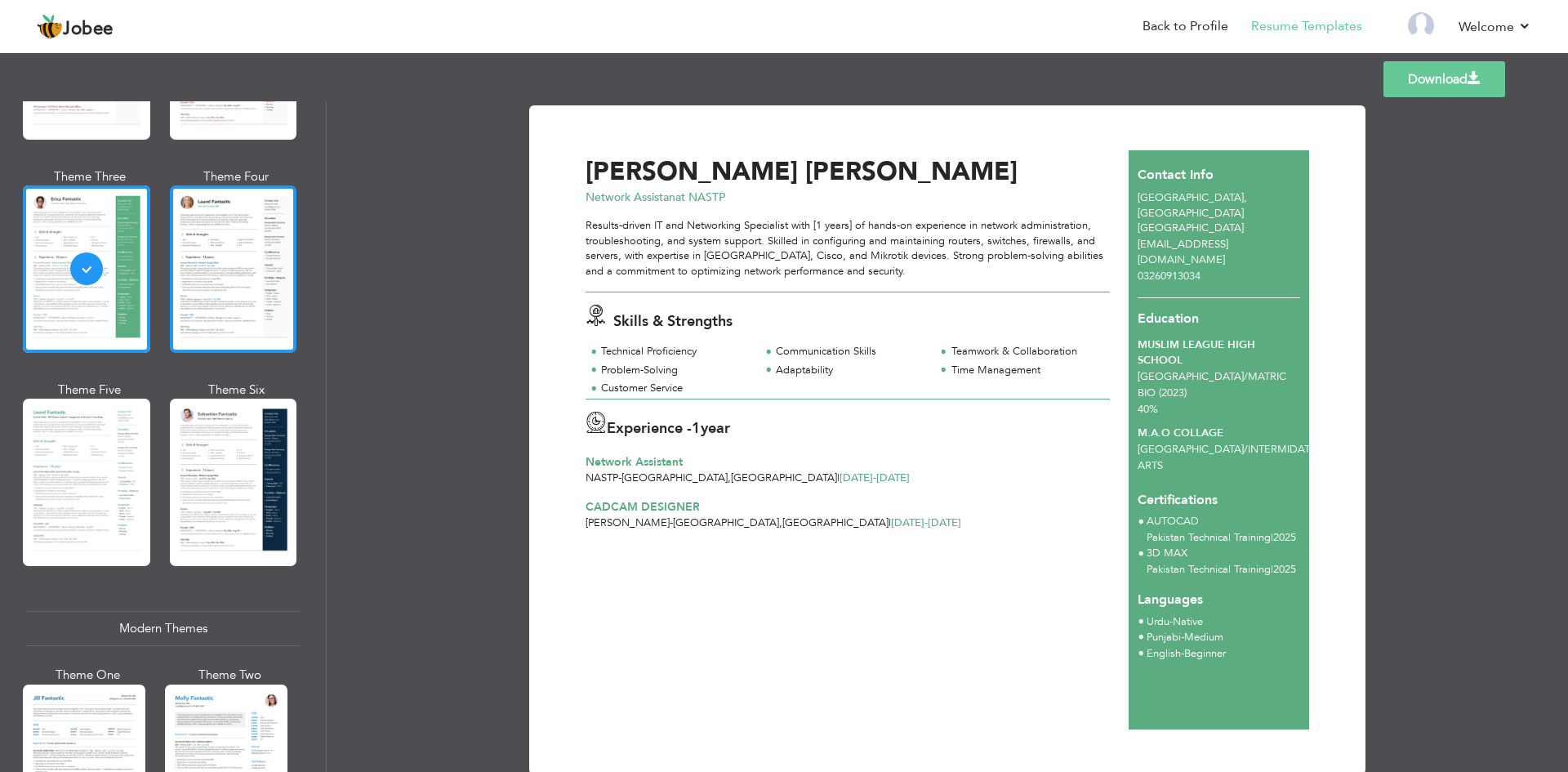
click at [211, 282] on div at bounding box center [234, 269] width 127 height 168
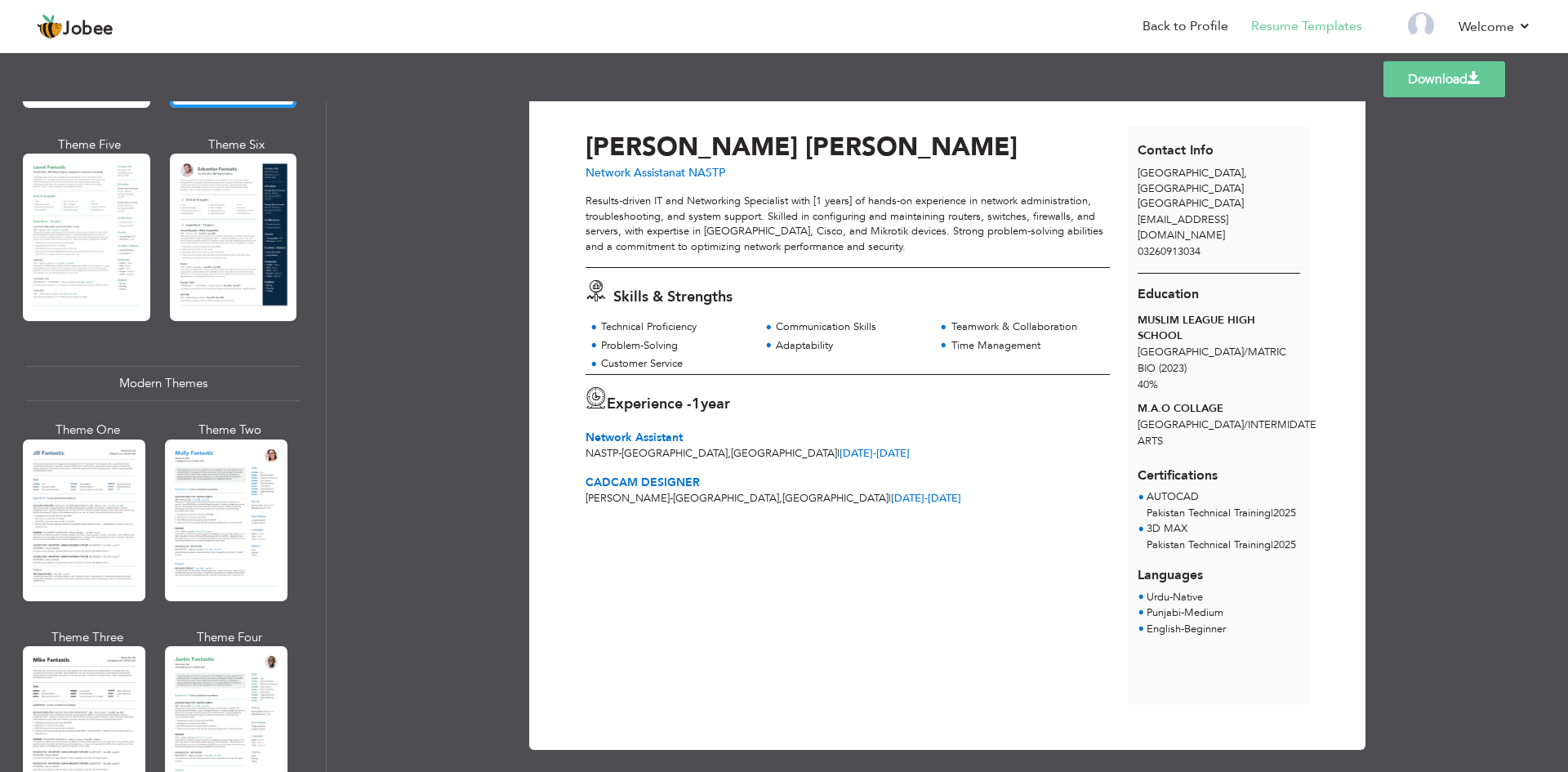
scroll to position [36, 0]
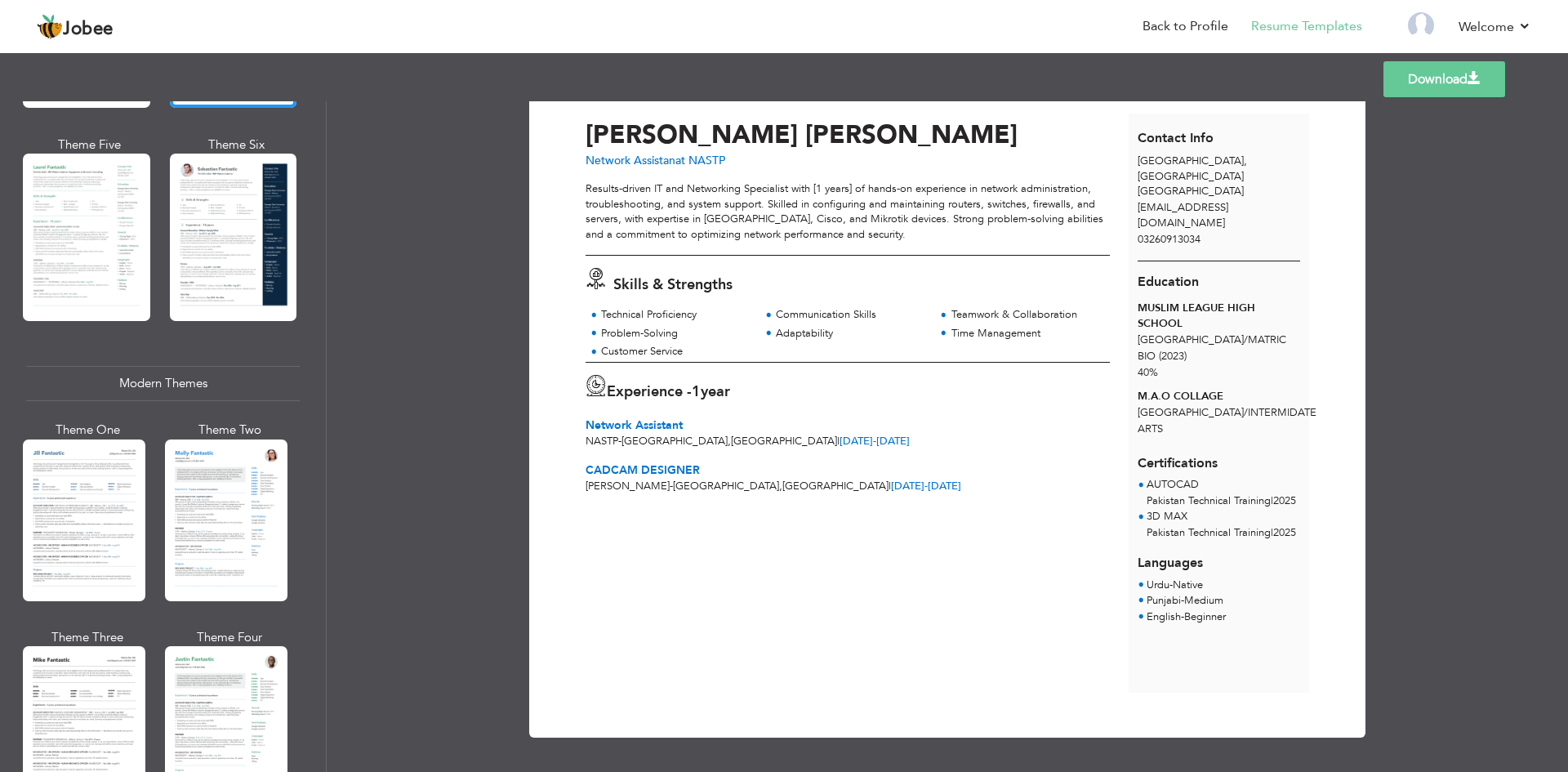
click at [1417, 72] on link "Download" at bounding box center [1445, 79] width 122 height 36
click at [1198, 81] on div "Templates Download" at bounding box center [784, 80] width 1568 height 52
